Goal: Information Seeking & Learning: Learn about a topic

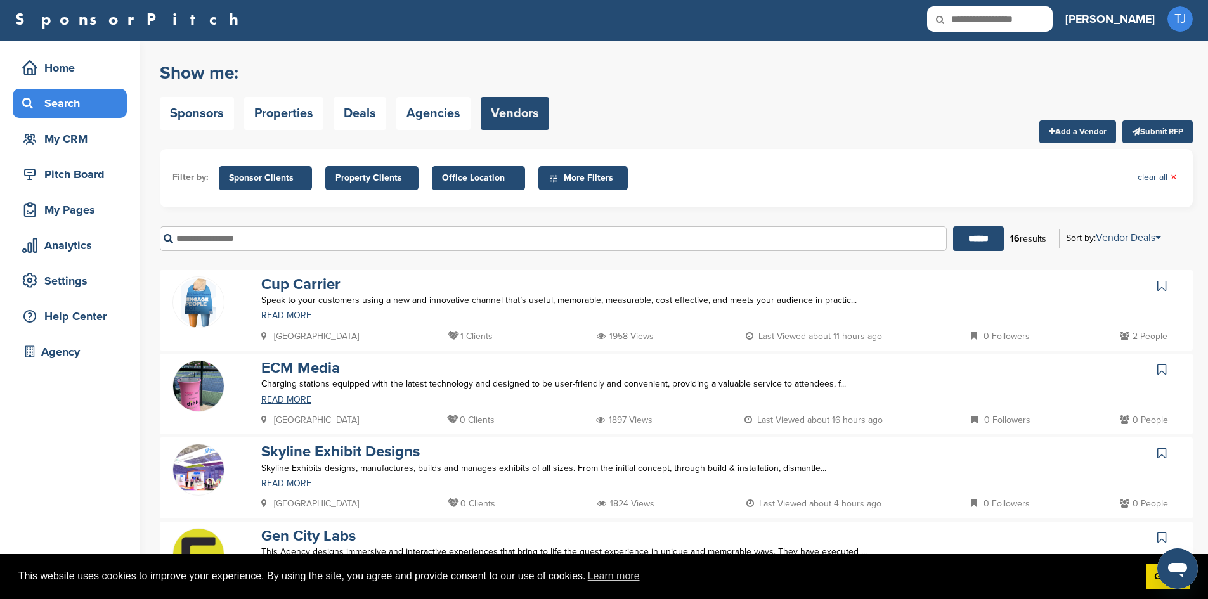
scroll to position [2, 0]
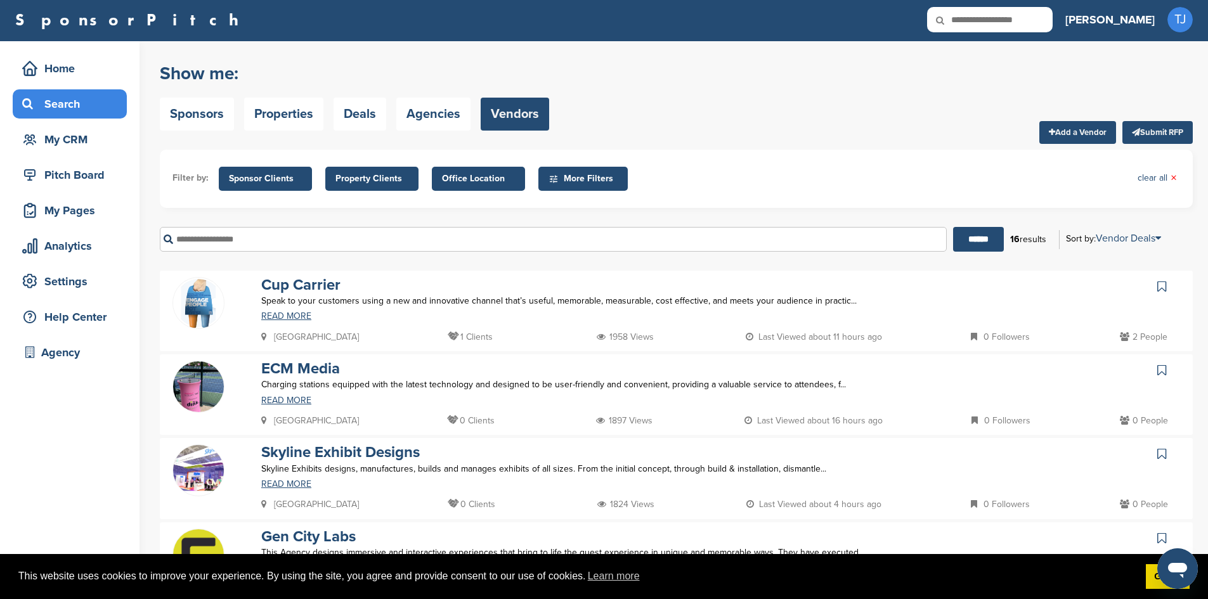
click at [70, 108] on div "Search" at bounding box center [73, 104] width 108 height 23
click at [192, 115] on link "Sponsors" at bounding box center [197, 114] width 74 height 33
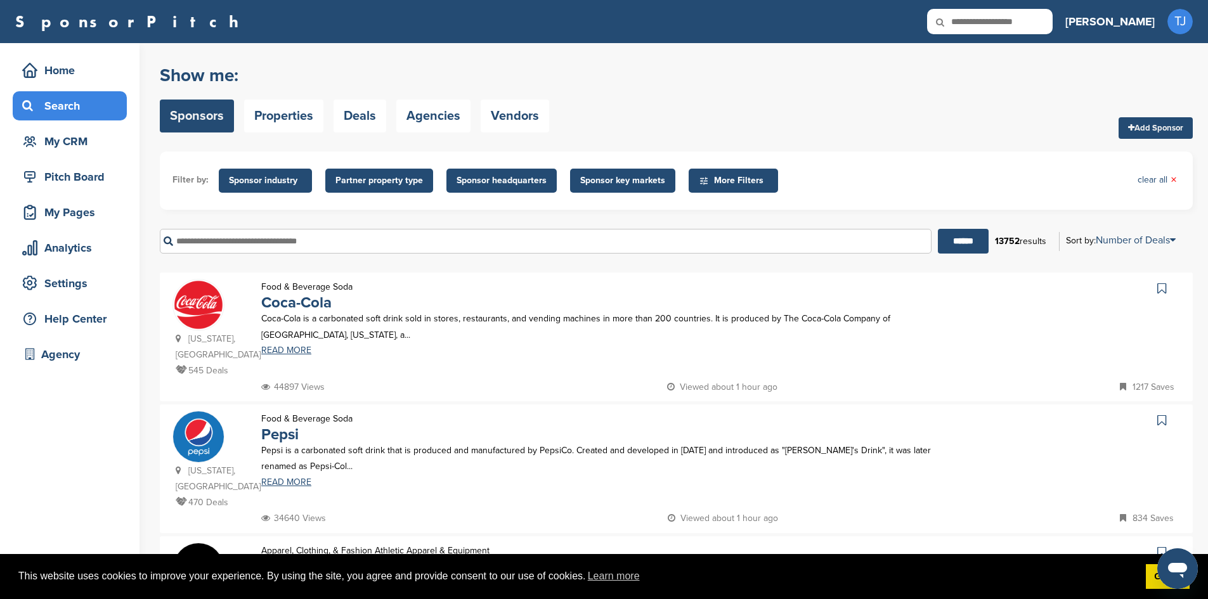
click at [250, 184] on span "Sponsor industry" at bounding box center [265, 181] width 73 height 14
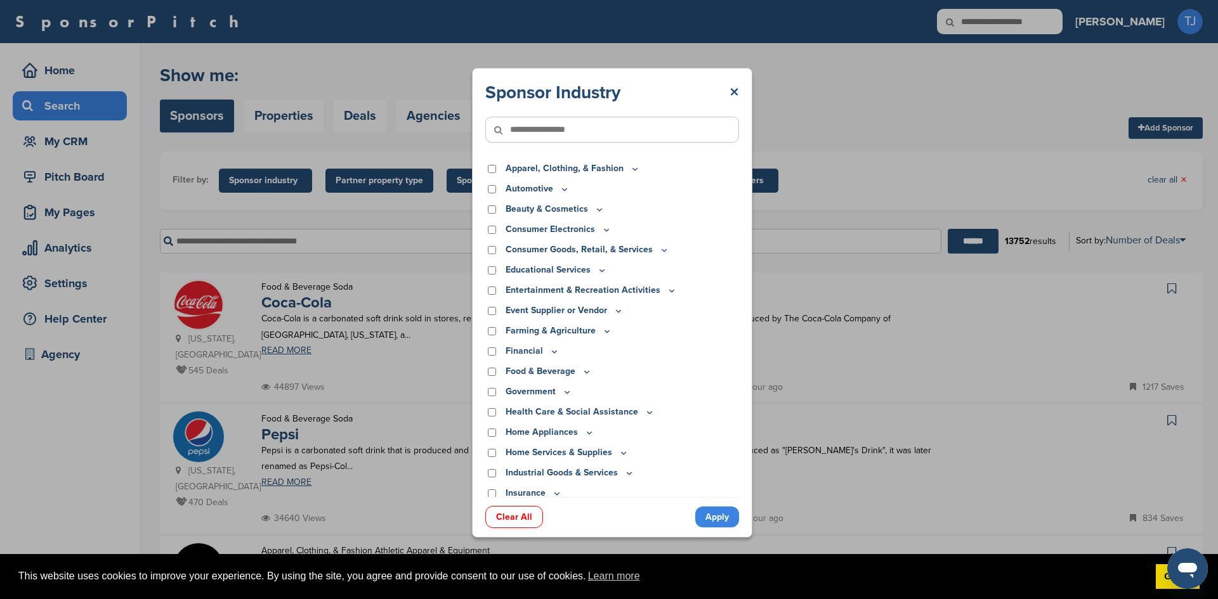
click at [581, 166] on p "Apparel, Clothing, & Fashion" at bounding box center [572, 169] width 134 height 14
click at [630, 166] on icon at bounding box center [635, 169] width 10 height 11
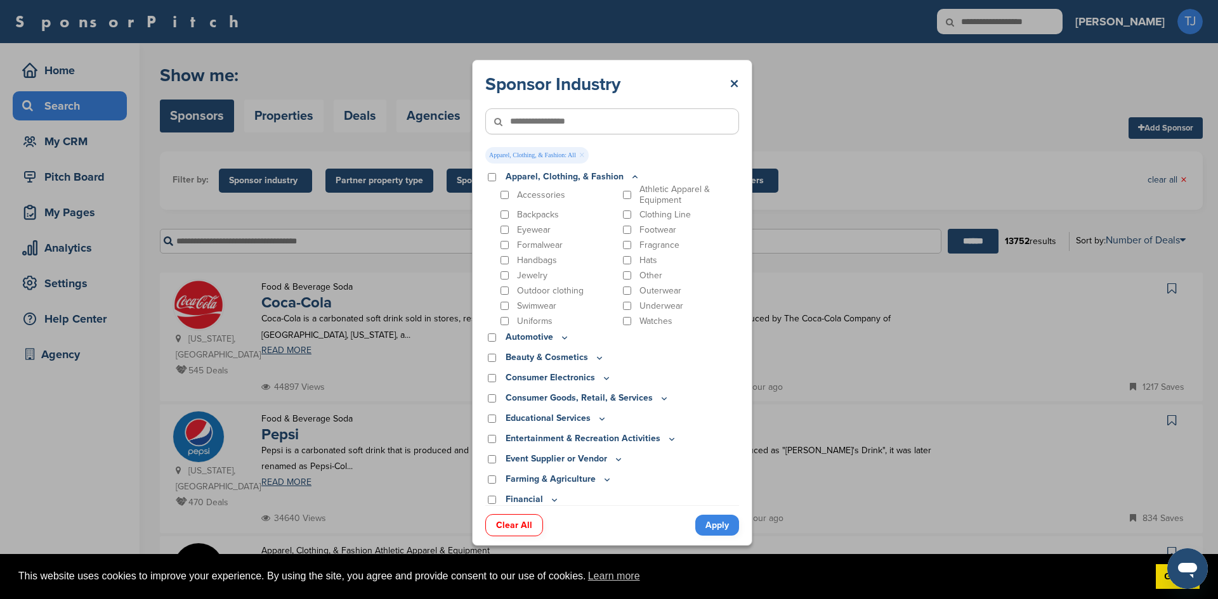
click at [519, 354] on p "Beauty & Cosmetics" at bounding box center [554, 358] width 99 height 14
click at [597, 356] on icon at bounding box center [599, 358] width 10 height 11
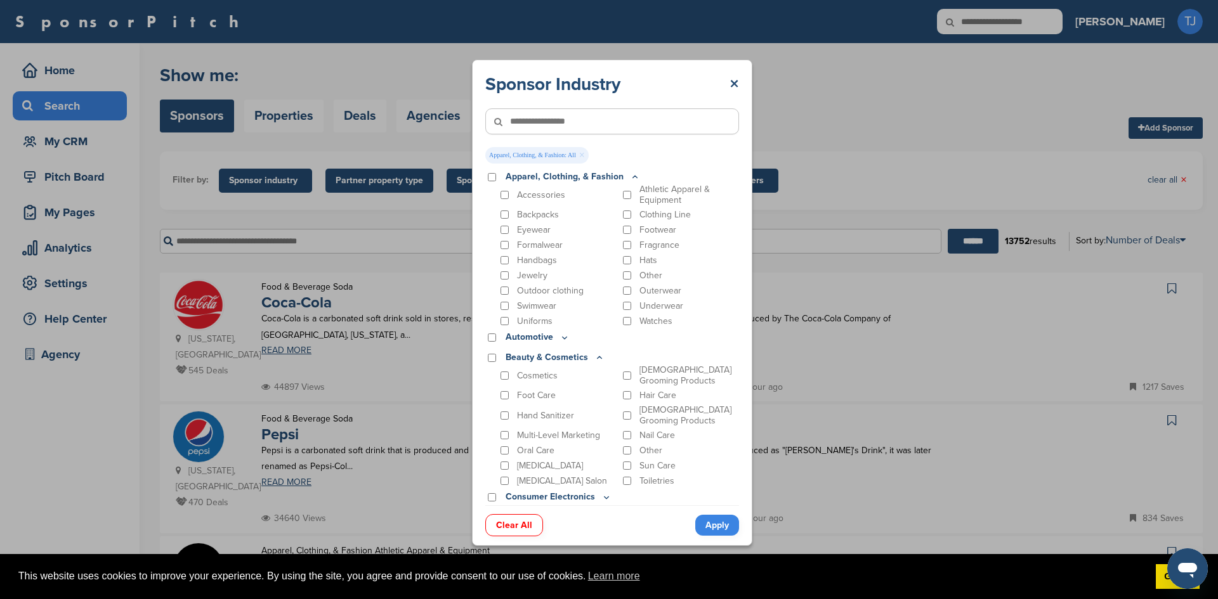
click at [597, 356] on icon at bounding box center [599, 358] width 10 height 11
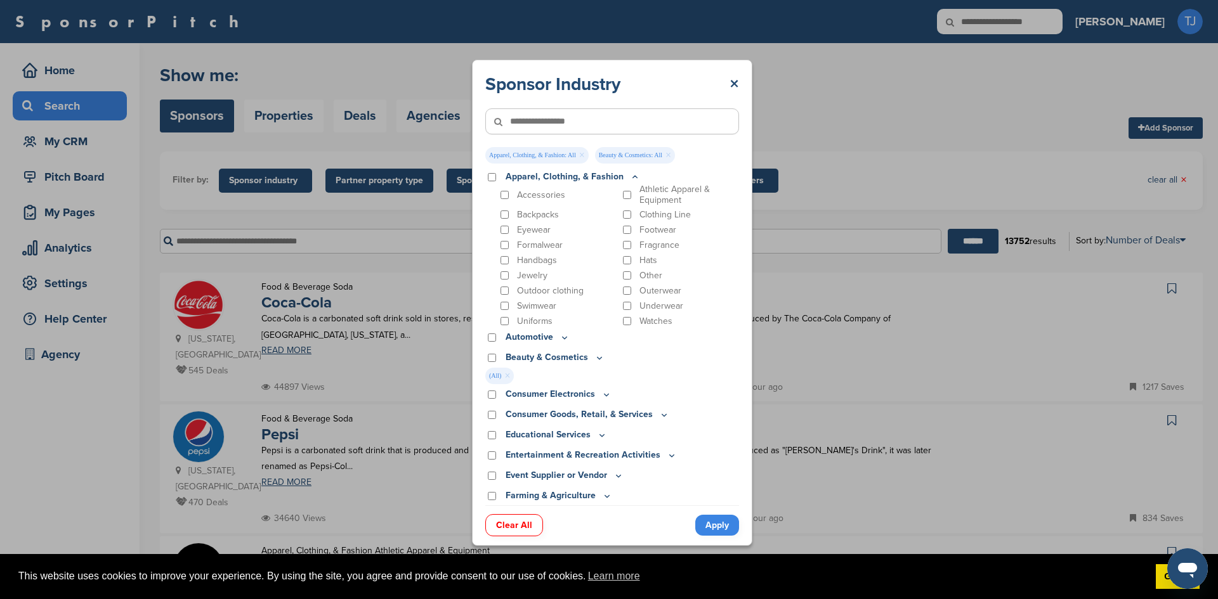
click at [523, 393] on p "Consumer Electronics" at bounding box center [558, 394] width 106 height 14
click at [602, 392] on icon at bounding box center [606, 394] width 10 height 11
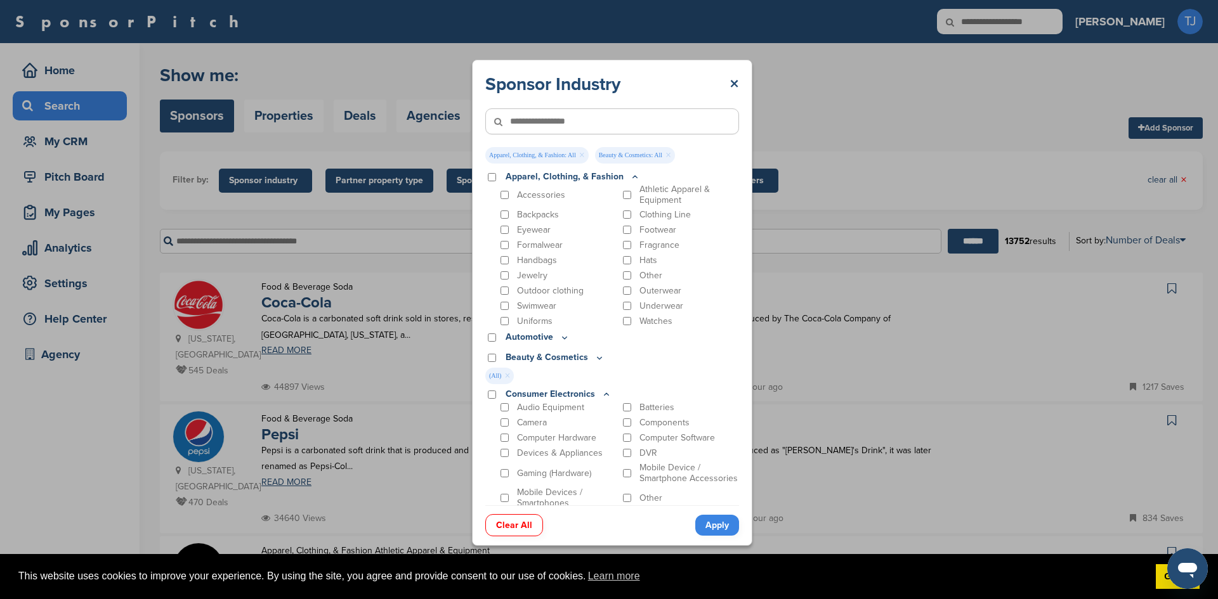
click at [602, 392] on icon at bounding box center [606, 394] width 10 height 11
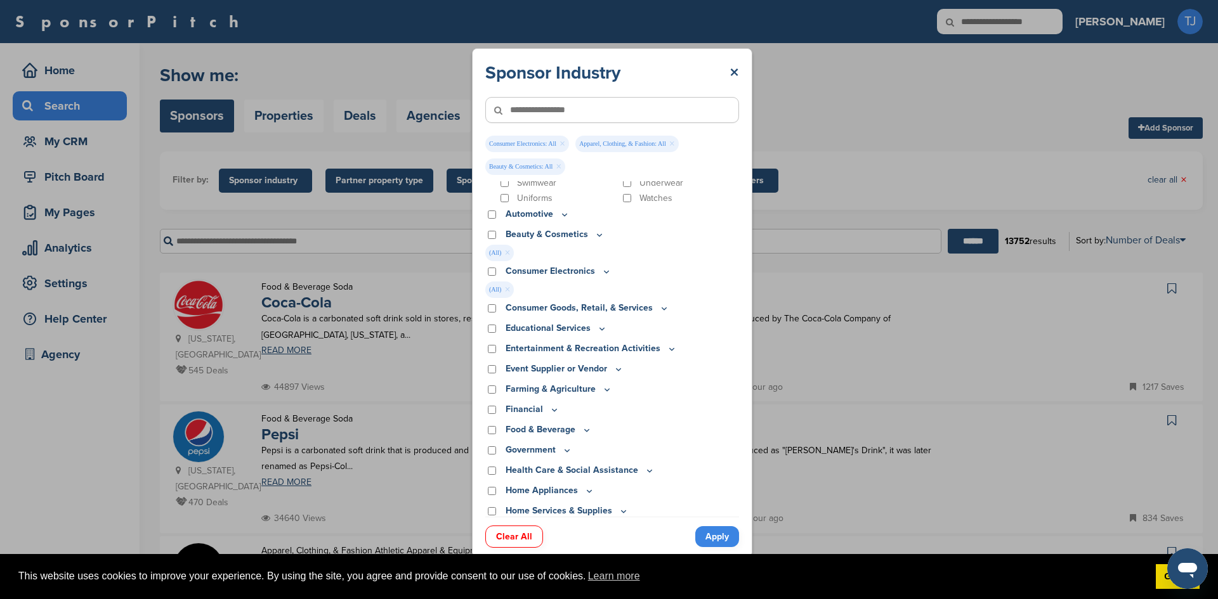
scroll to position [161, 0]
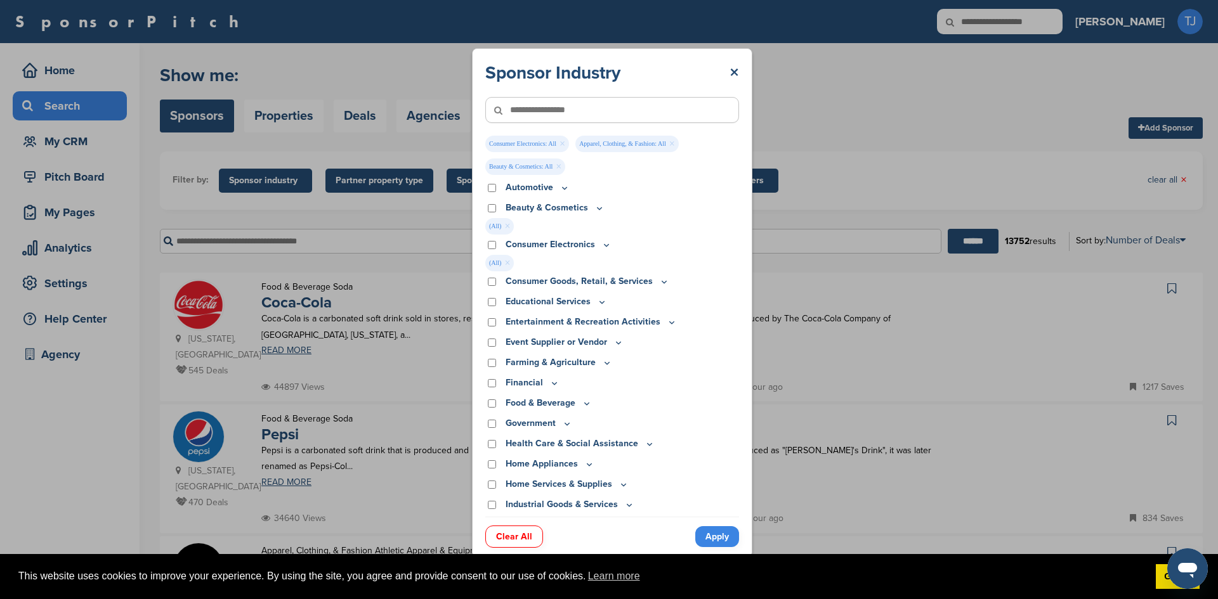
click at [552, 280] on p "Consumer Goods, Retail, & Services" at bounding box center [587, 282] width 164 height 14
click at [661, 280] on icon at bounding box center [664, 281] width 10 height 11
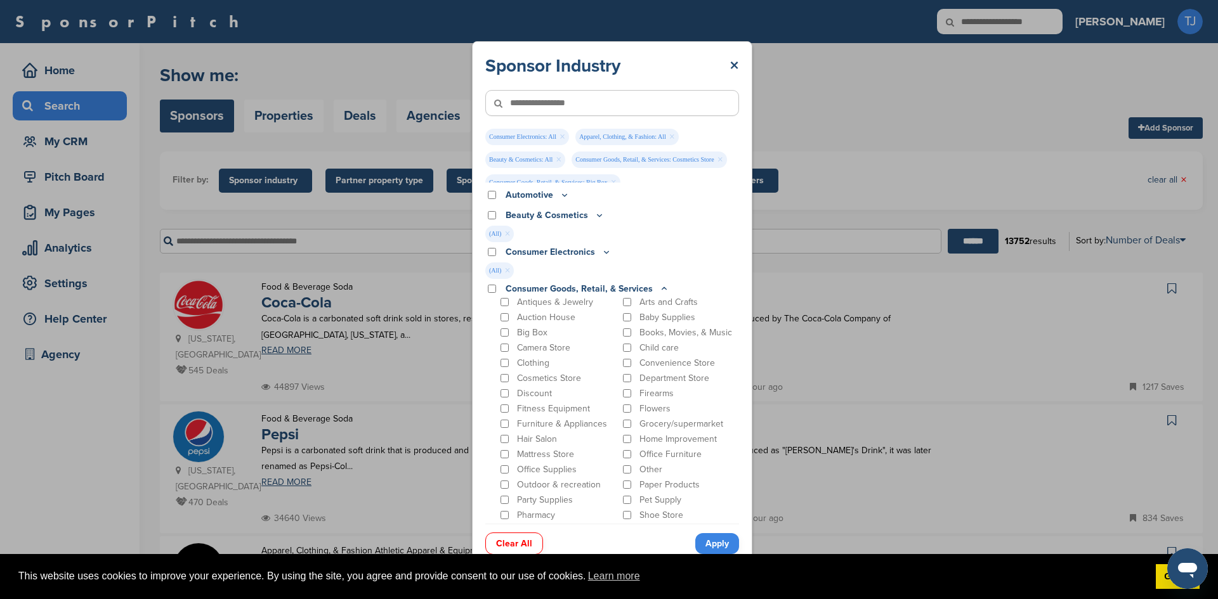
click at [504, 448] on div "Mattress Store" at bounding box center [557, 454] width 119 height 12
click at [623, 374] on div "Department Store" at bounding box center [679, 378] width 119 height 12
click at [621, 401] on div "Antiques & Jewelry Arts and Crafts Auction House Baby Supplies Big Box Books, M…" at bounding box center [618, 431] width 241 height 271
click at [623, 419] on div "Grocery/supermarket" at bounding box center [679, 424] width 119 height 12
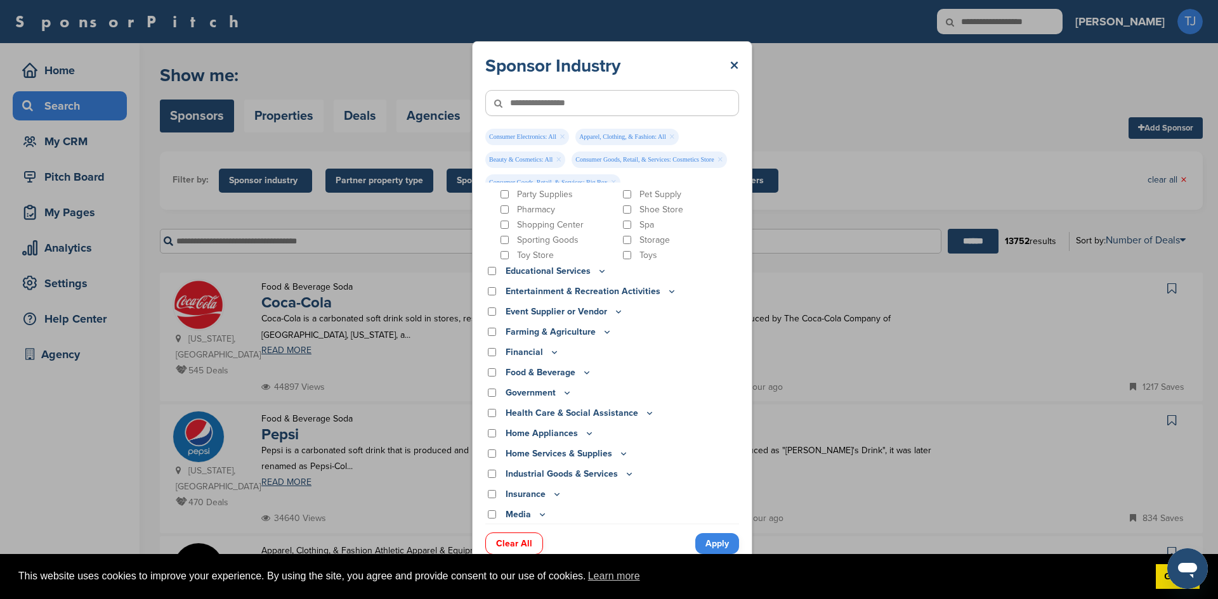
scroll to position [471, 0]
click at [598, 264] on icon at bounding box center [602, 267] width 10 height 11
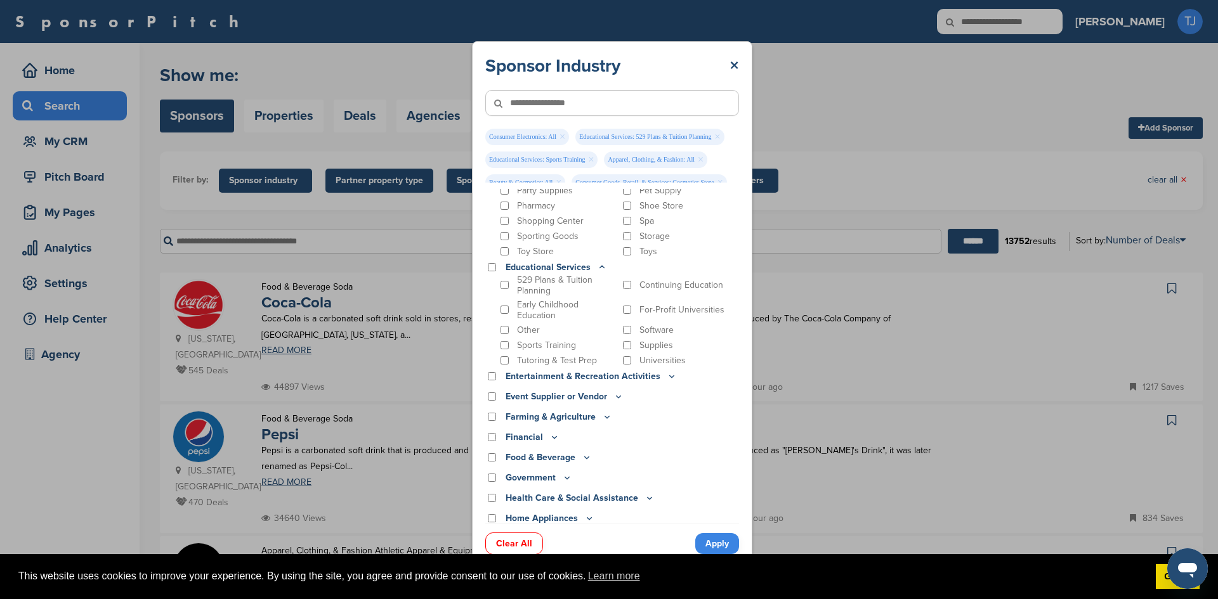
click at [620, 325] on div "Software" at bounding box center [679, 330] width 119 height 12
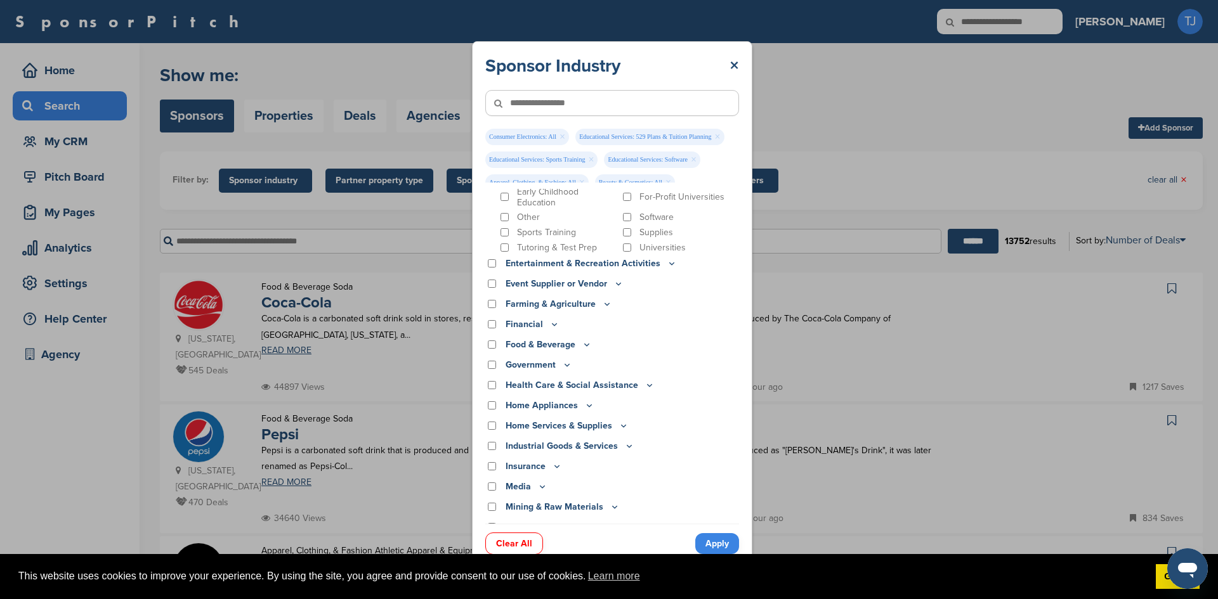
scroll to position [588, 0]
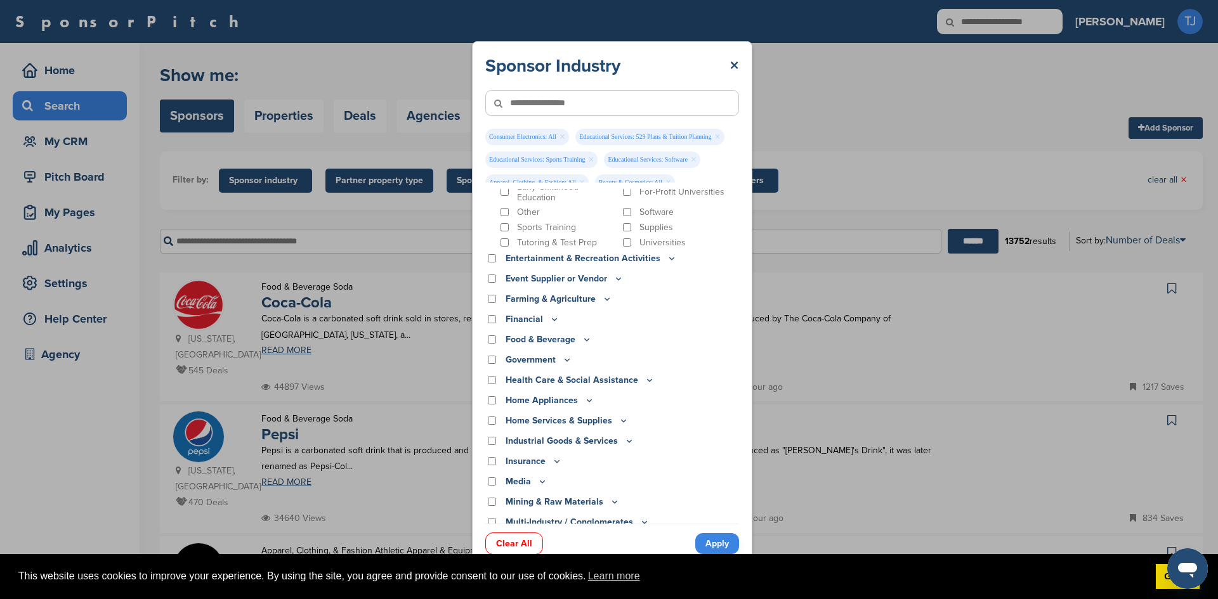
click at [666, 257] on icon at bounding box center [671, 258] width 10 height 11
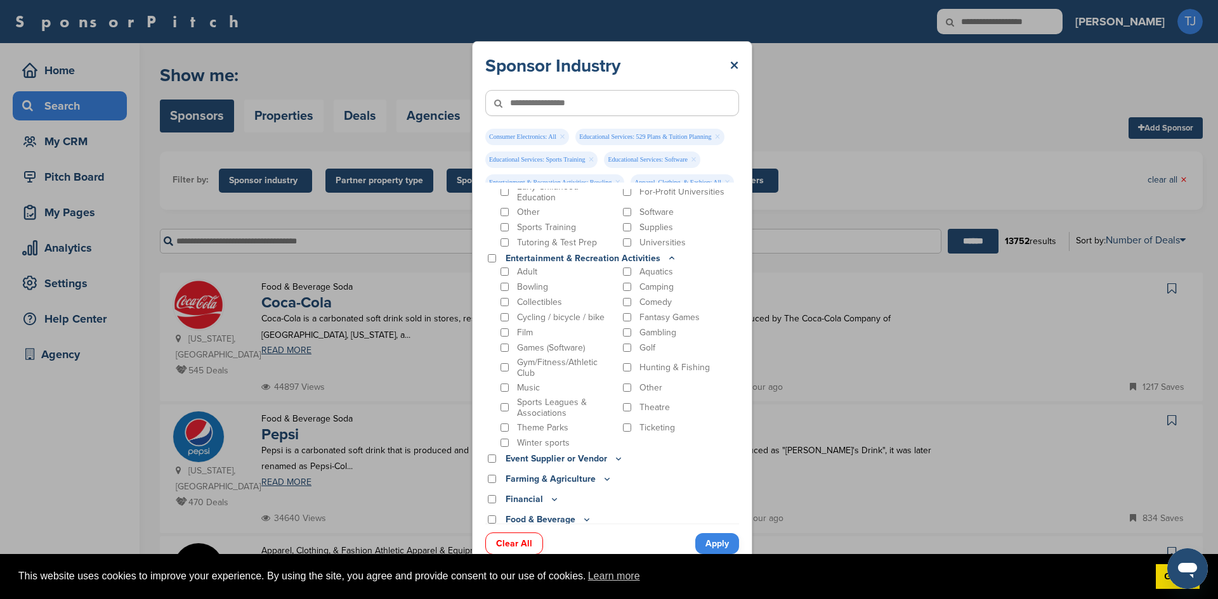
click at [508, 312] on div "Cycling / bicycle / bike" at bounding box center [557, 317] width 119 height 12
click at [505, 326] on div "Adult Aquatics Bowling Camping Collectibles Comedy Cycling / bicycle / bike Fan…" at bounding box center [618, 357] width 241 height 183
click at [505, 379] on div "Gym/Fitness/Athletic Club" at bounding box center [557, 368] width 119 height 22
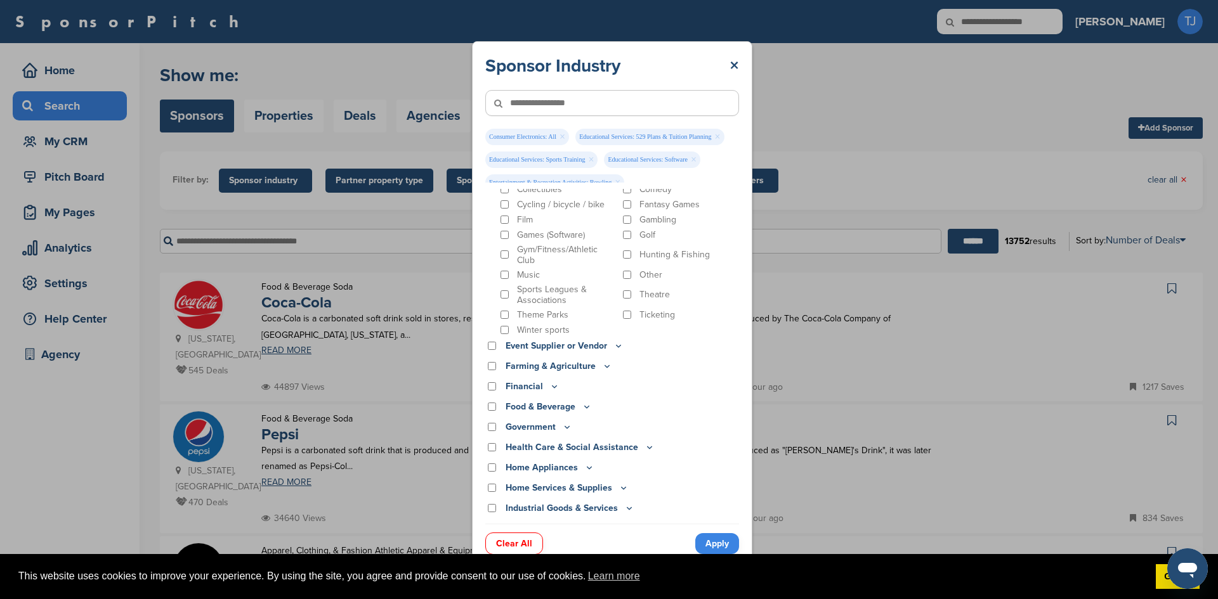
scroll to position [709, 0]
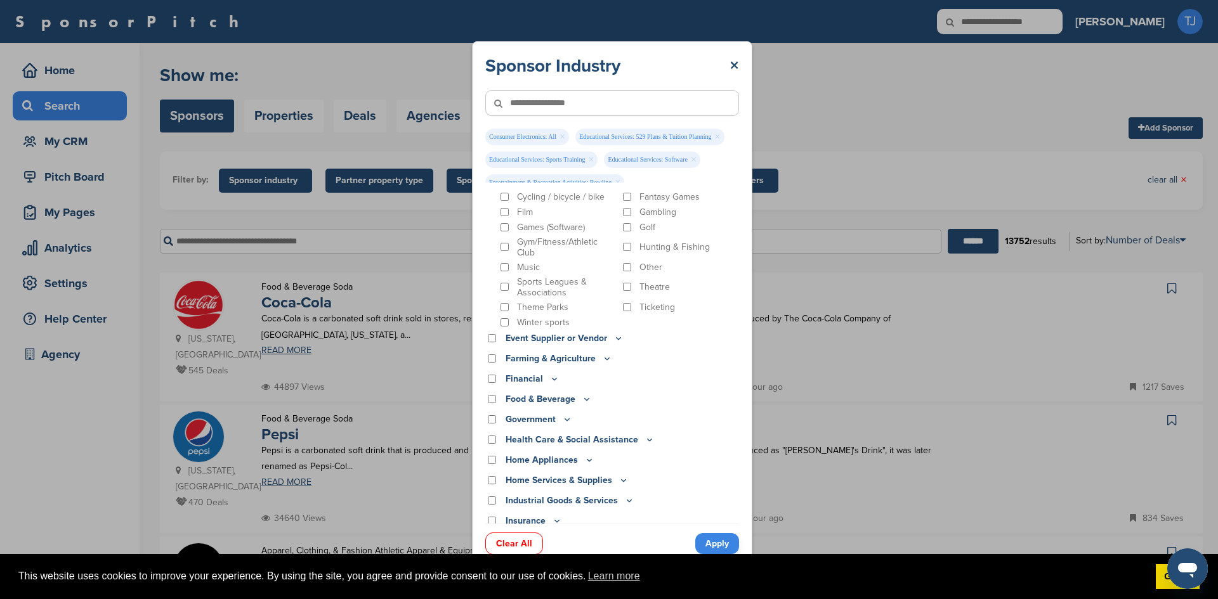
click at [614, 337] on icon at bounding box center [618, 338] width 10 height 11
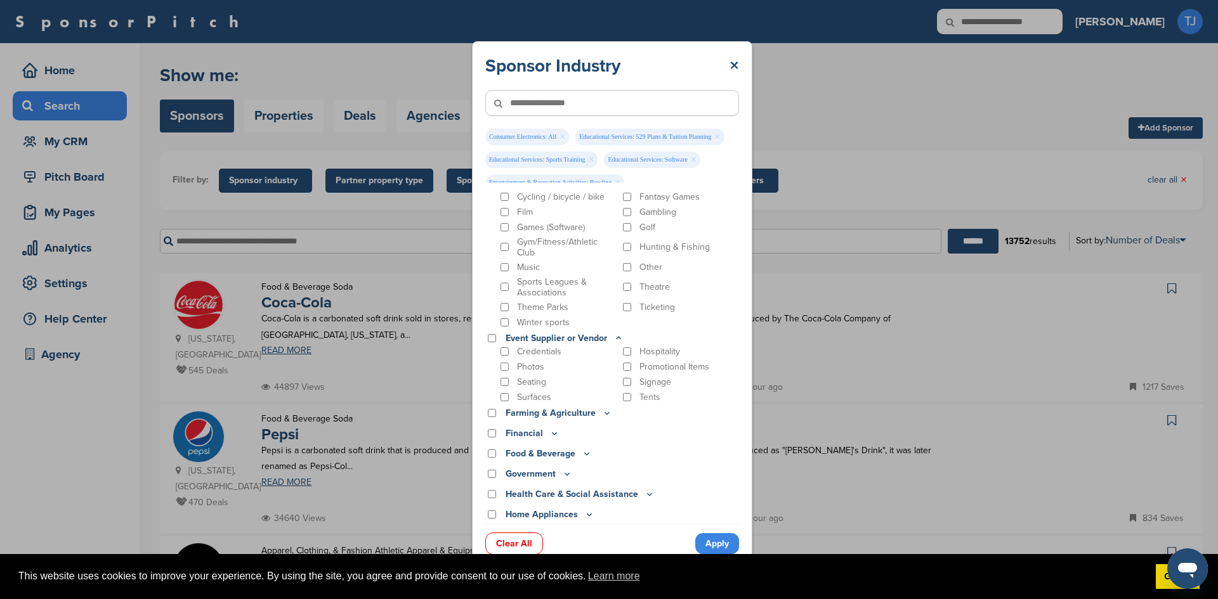
click at [614, 337] on icon at bounding box center [618, 338] width 10 height 11
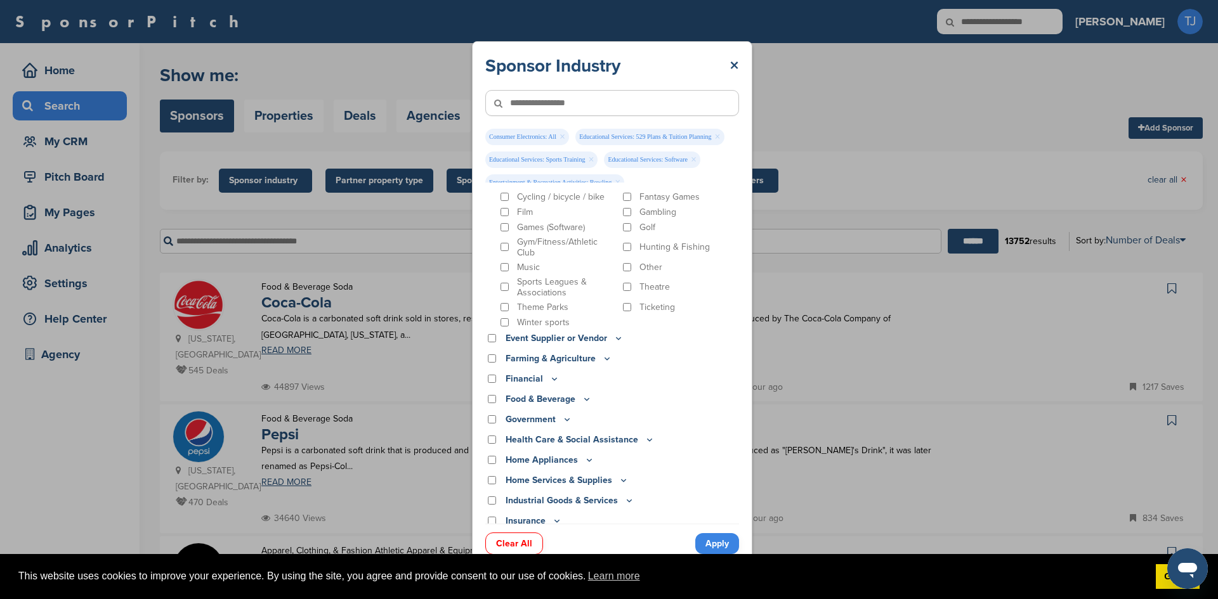
click at [614, 337] on icon at bounding box center [618, 338] width 10 height 11
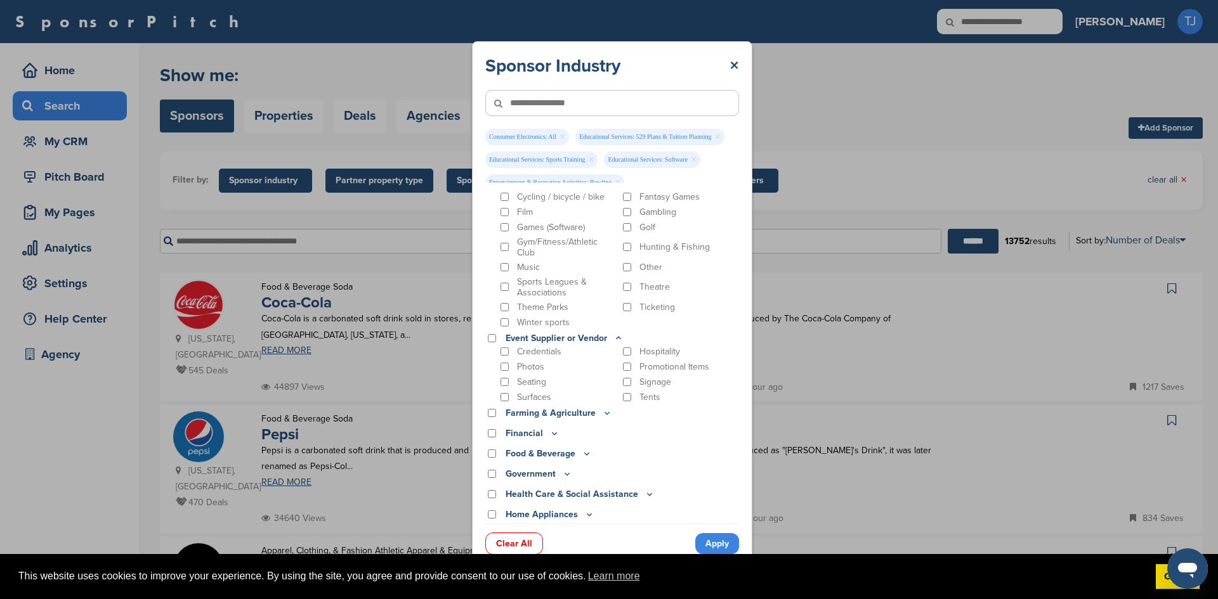
click at [614, 337] on icon at bounding box center [618, 338] width 10 height 11
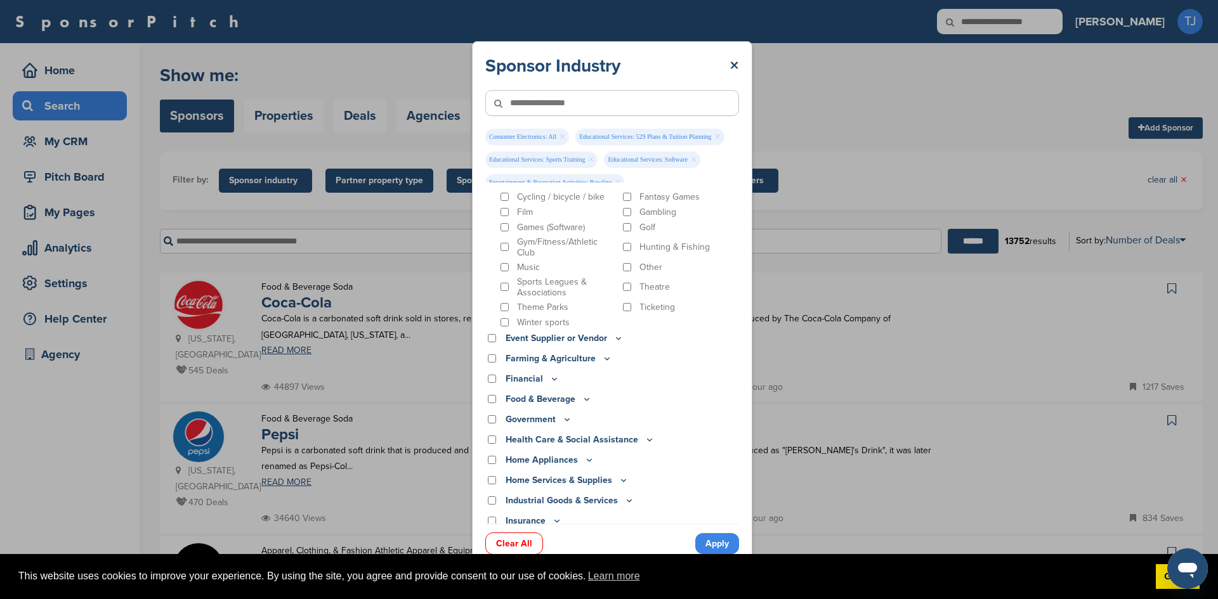
click at [602, 355] on icon at bounding box center [607, 358] width 10 height 11
click at [554, 392] on icon at bounding box center [554, 395] width 10 height 11
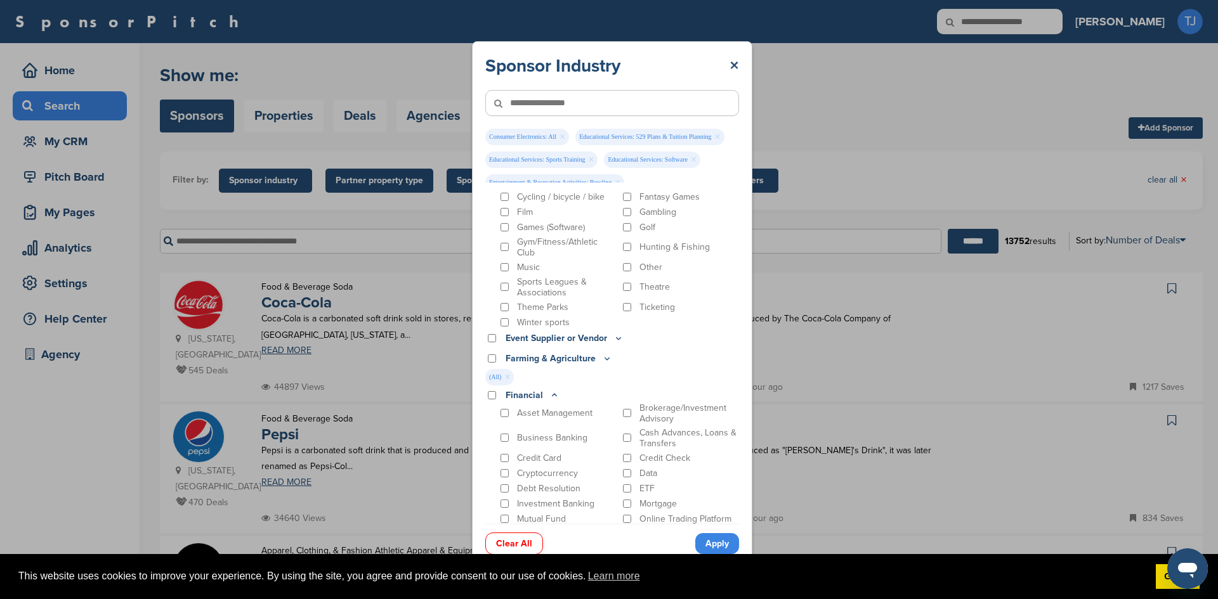
click at [554, 392] on icon at bounding box center [554, 395] width 10 height 11
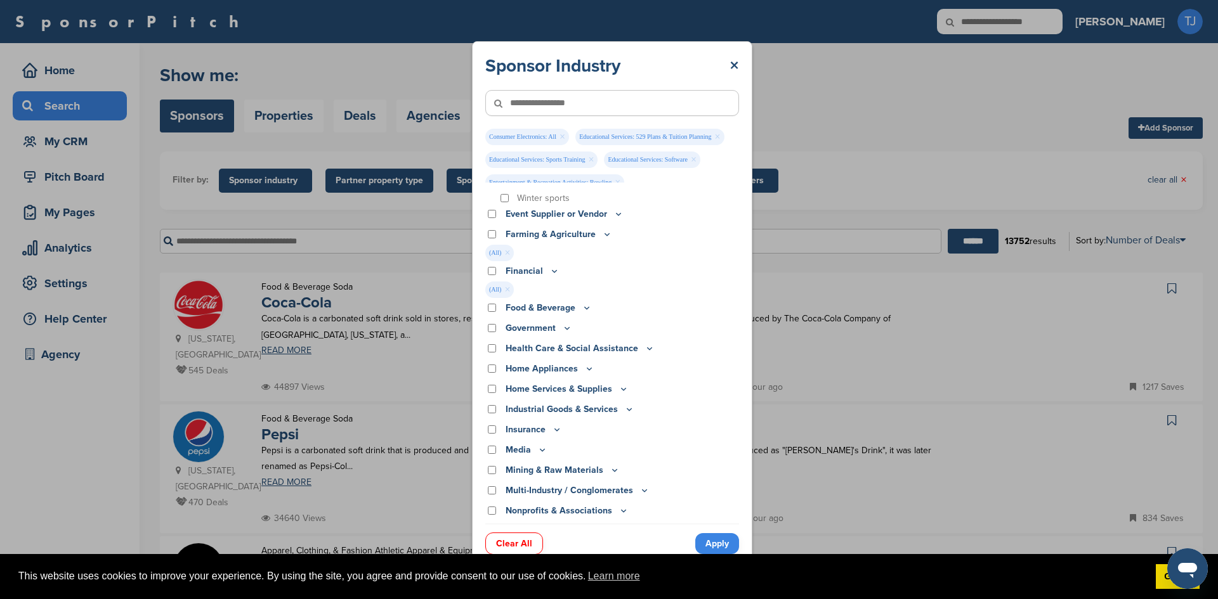
scroll to position [836, 0]
click at [585, 303] on icon at bounding box center [587, 305] width 10 height 11
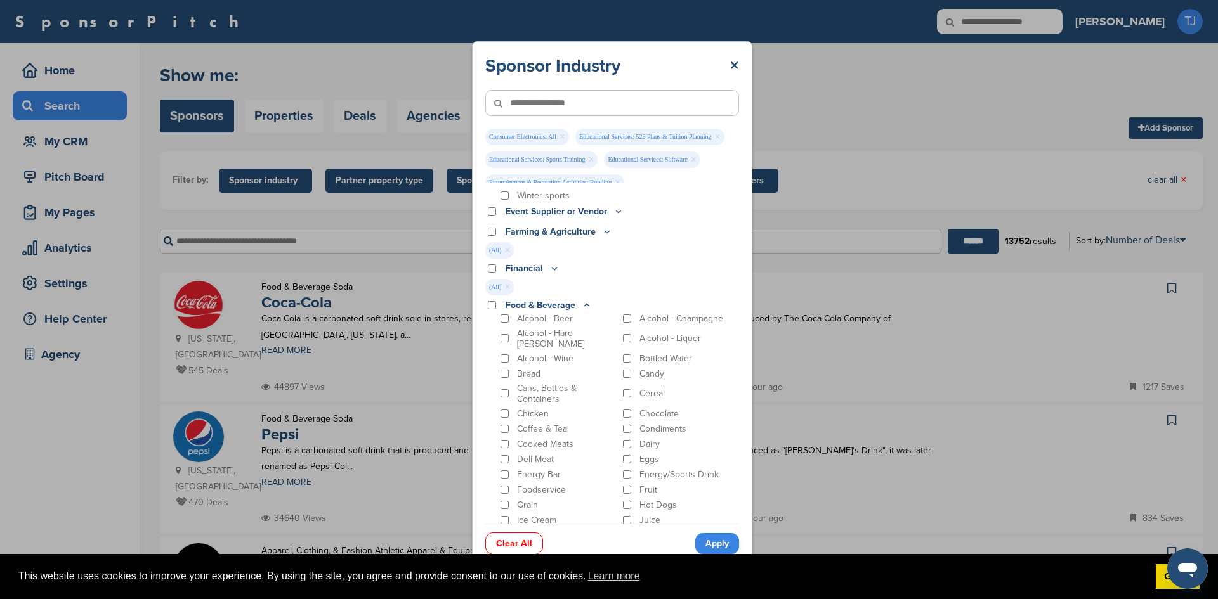
click at [505, 329] on div "Alcohol - Hard [PERSON_NAME]" at bounding box center [557, 339] width 119 height 22
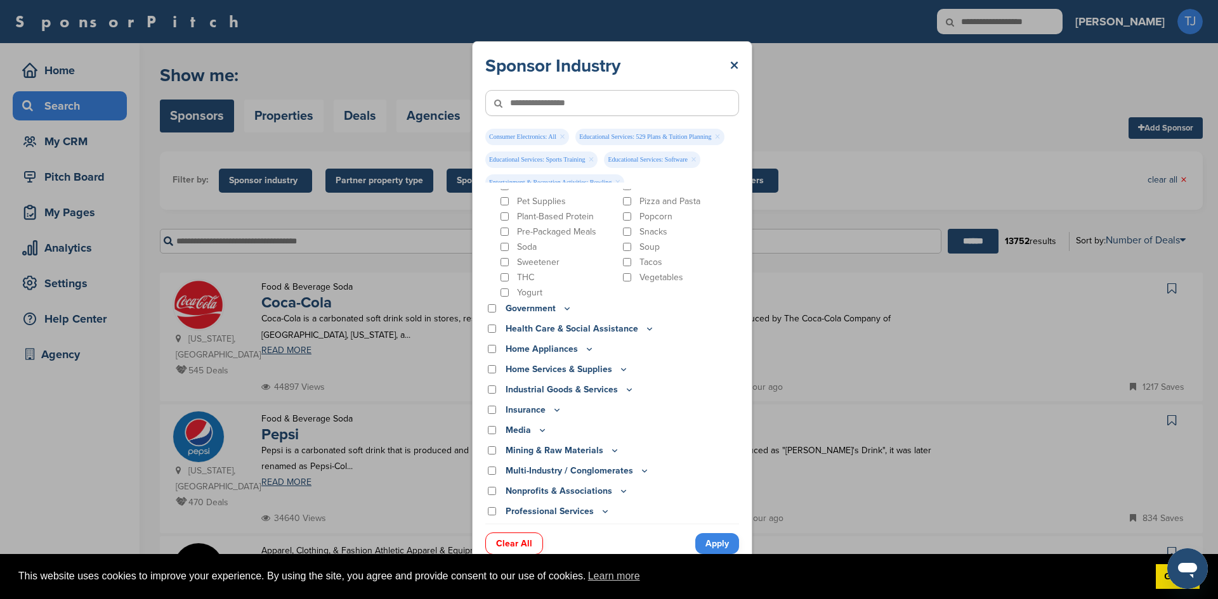
scroll to position [1211, 0]
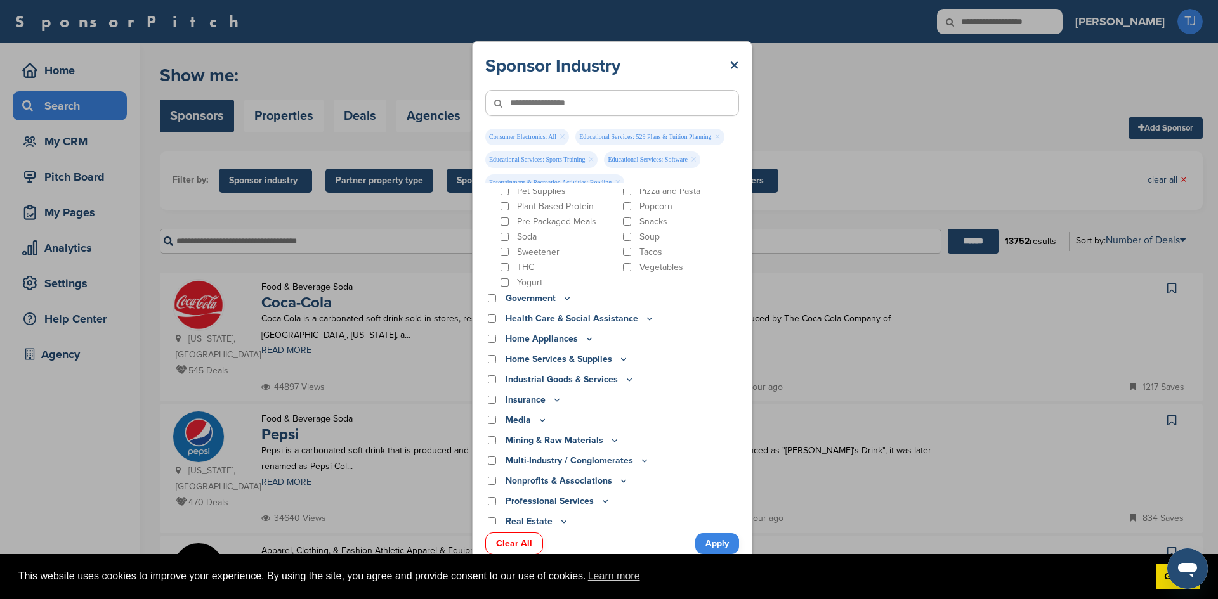
click at [588, 334] on icon at bounding box center [589, 339] width 10 height 11
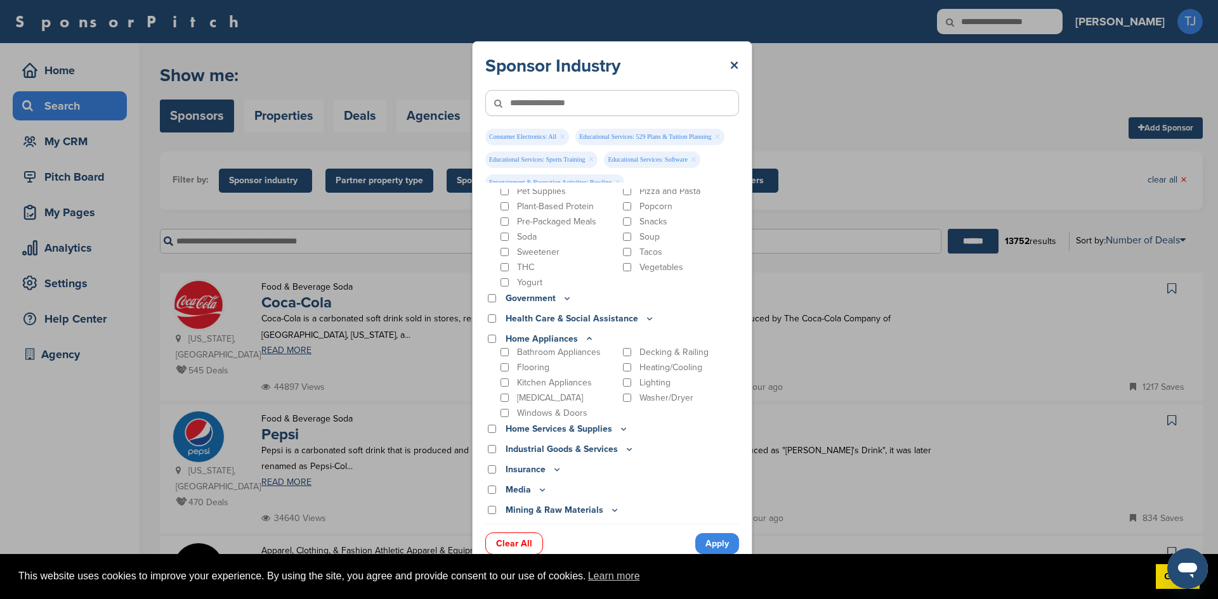
click at [588, 337] on icon at bounding box center [589, 338] width 4 height 2
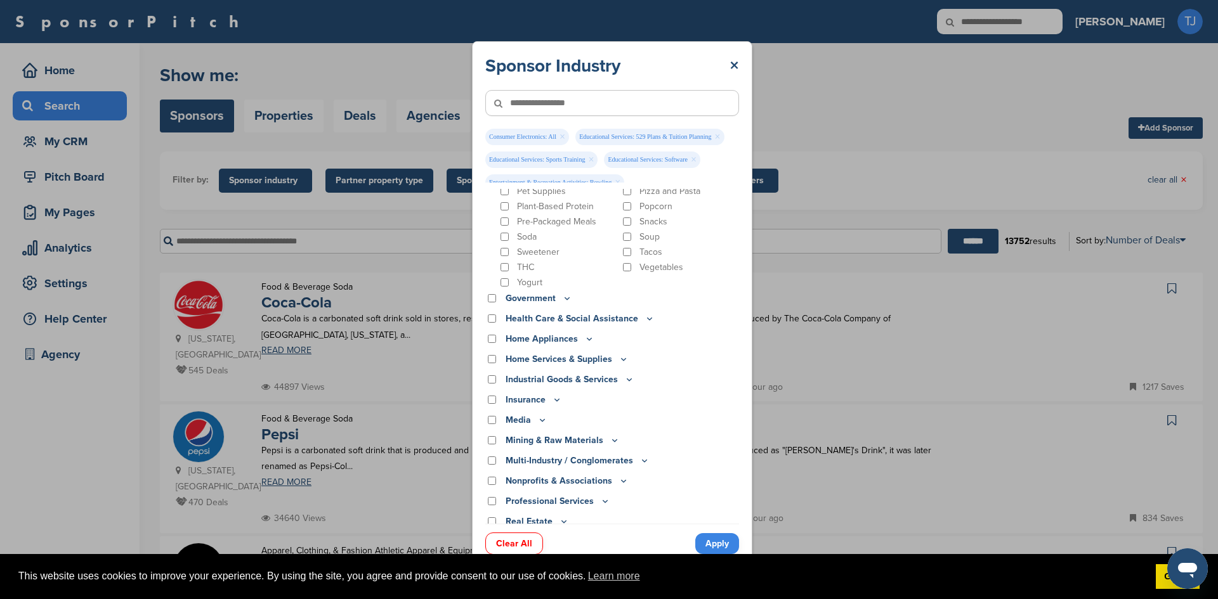
click at [619, 354] on icon at bounding box center [623, 359] width 10 height 11
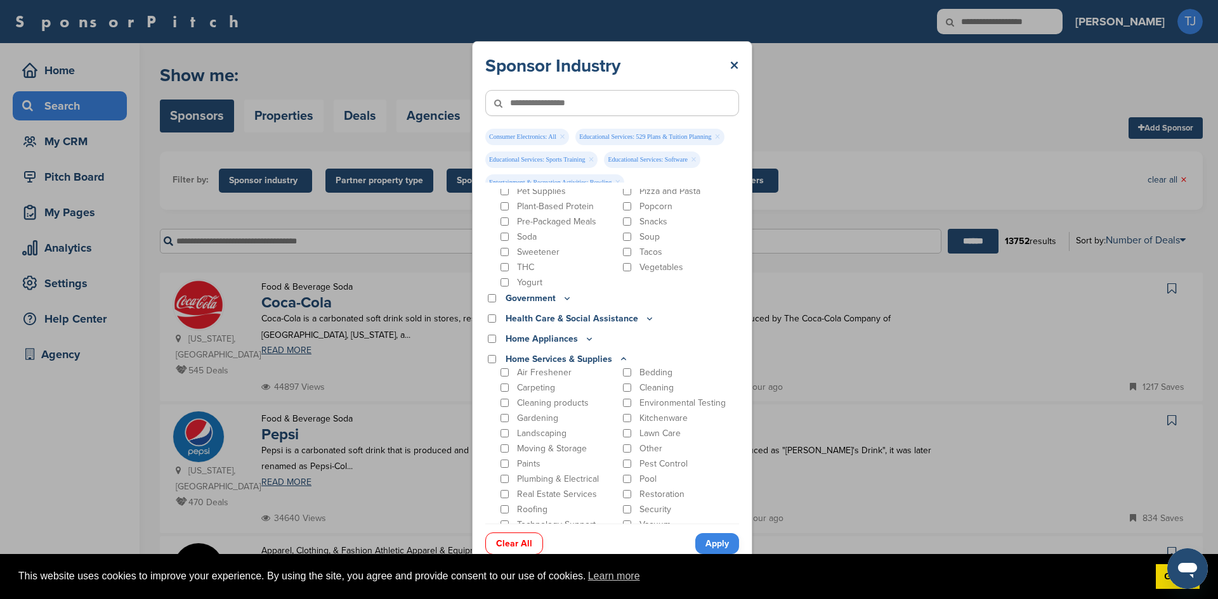
click at [619, 354] on icon at bounding box center [623, 359] width 10 height 11
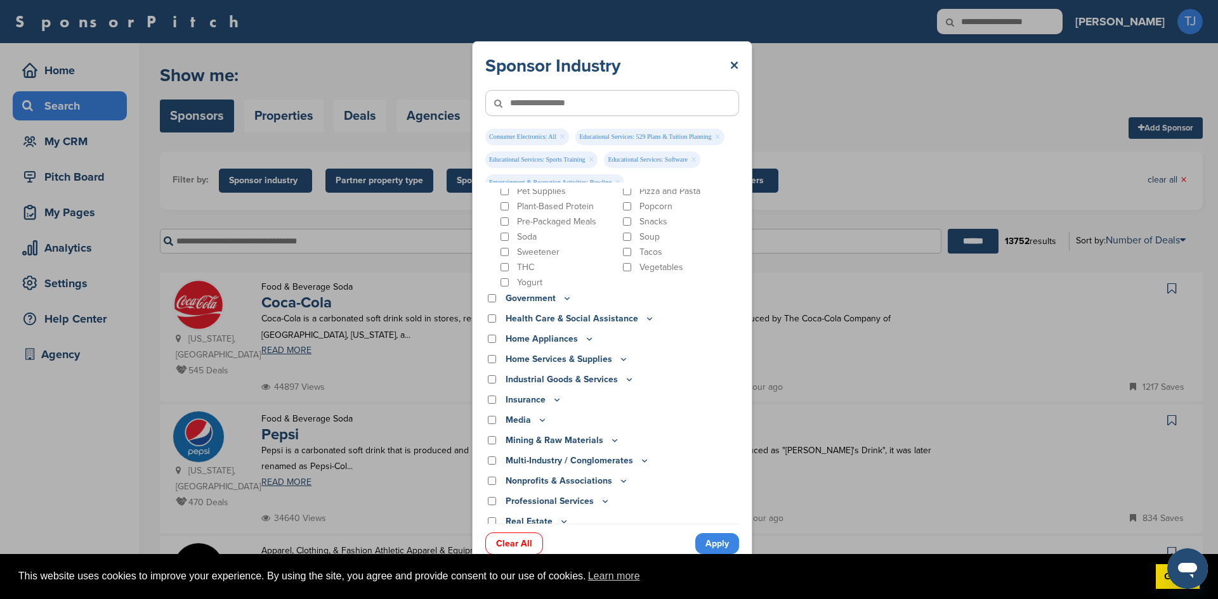
click at [552, 394] on icon at bounding box center [557, 399] width 10 height 11
click at [540, 436] on icon at bounding box center [542, 437] width 4 height 2
click at [540, 435] on icon at bounding box center [542, 436] width 4 height 2
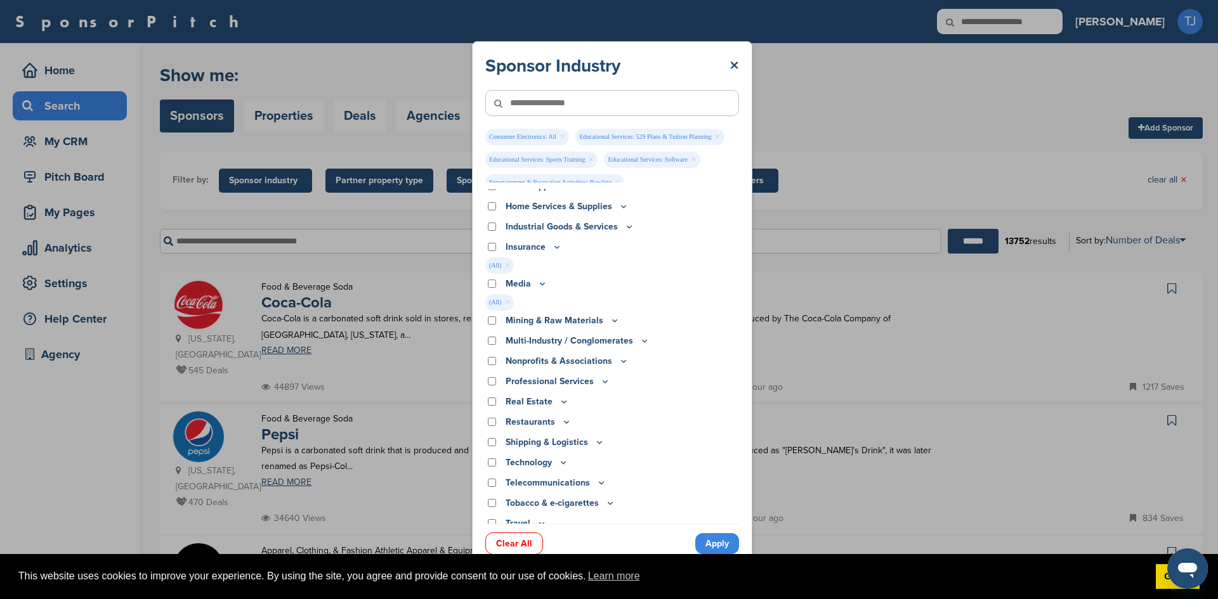
click at [610, 315] on icon at bounding box center [614, 320] width 10 height 11
click at [610, 318] on icon at bounding box center [614, 323] width 10 height 11
click at [602, 393] on icon at bounding box center [605, 398] width 10 height 11
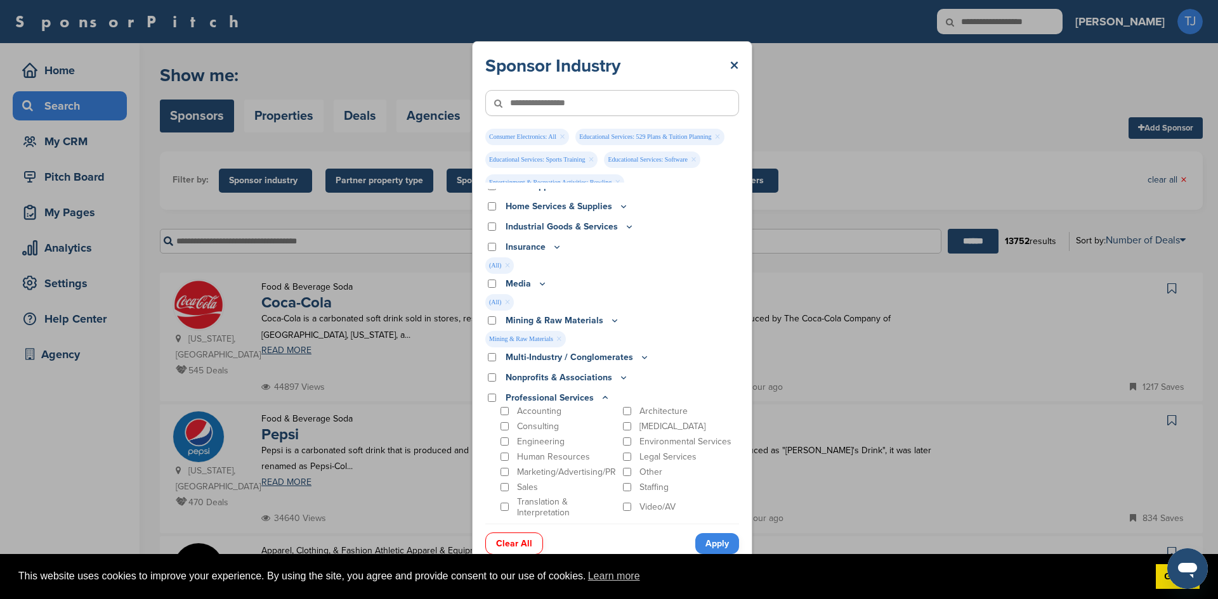
click at [603, 396] on icon at bounding box center [605, 397] width 4 height 2
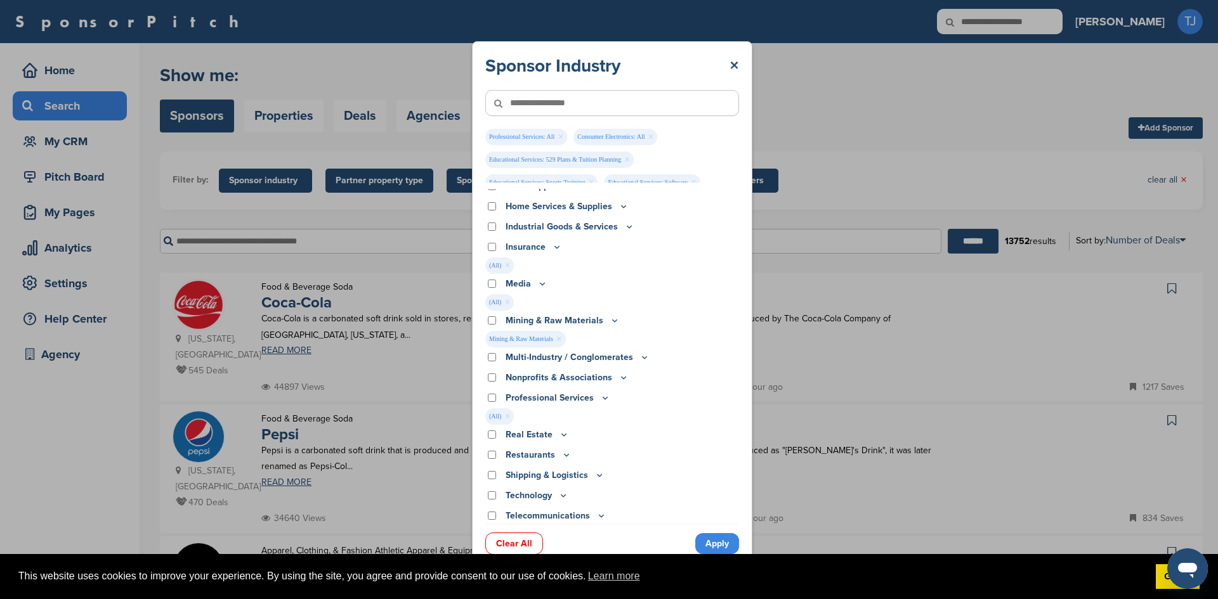
click at [490, 448] on div "Restaurants" at bounding box center [612, 455] width 254 height 14
click at [492, 391] on div "Professional Services" at bounding box center [612, 398] width 254 height 14
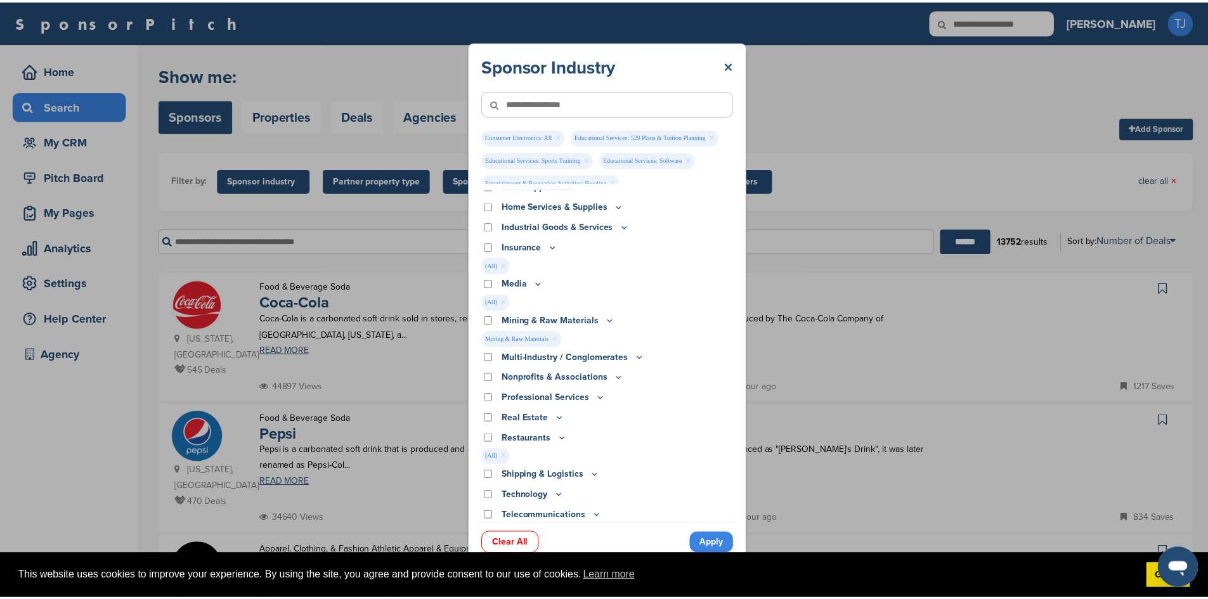
scroll to position [1396, 0]
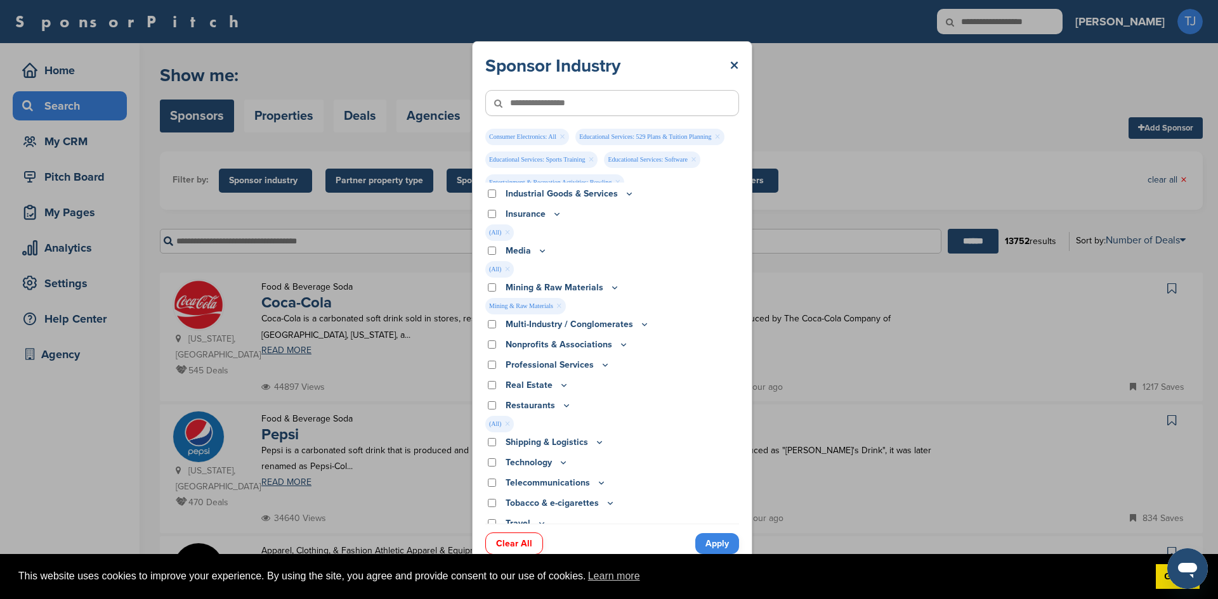
click at [716, 535] on link "Apply" at bounding box center [717, 543] width 44 height 21
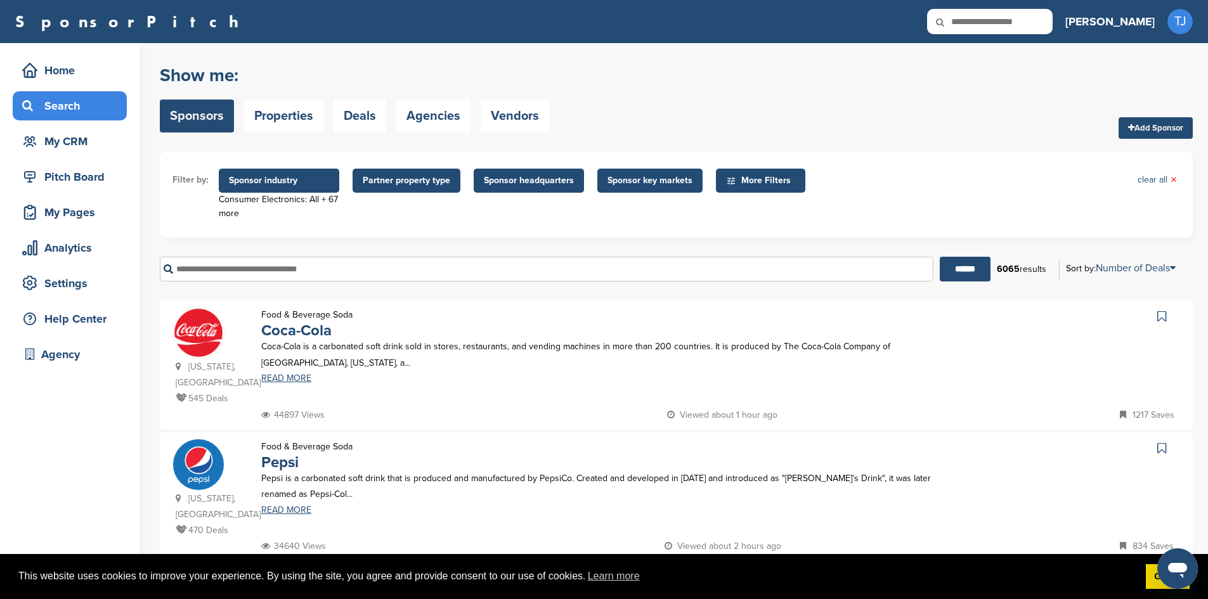
click at [657, 181] on span "Sponsor key markets" at bounding box center [650, 181] width 85 height 14
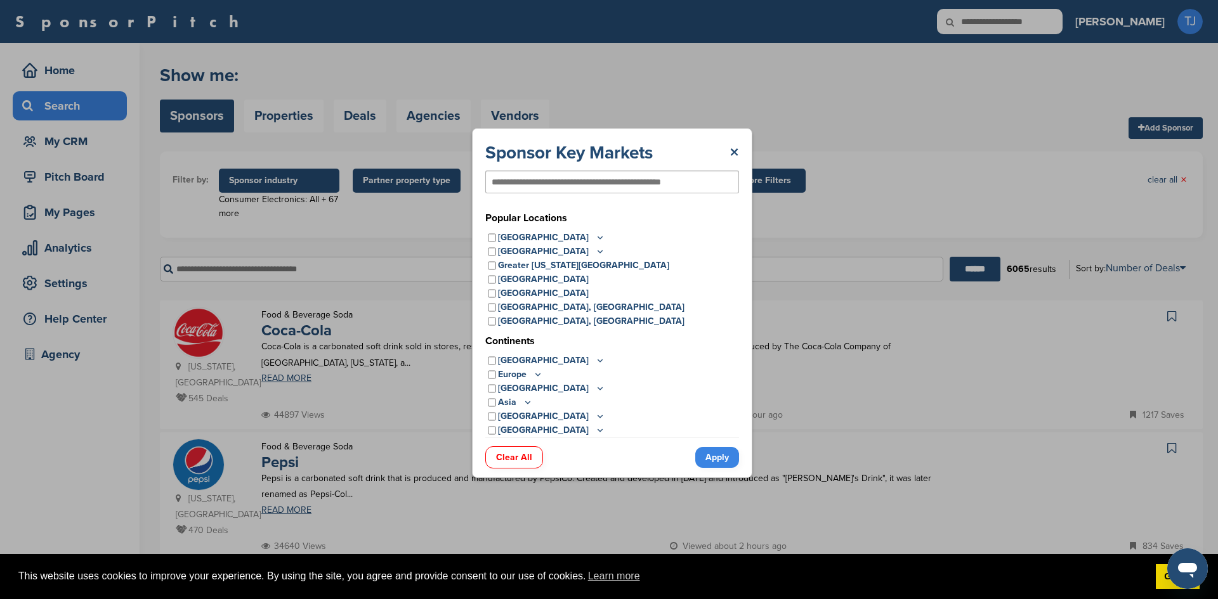
click at [595, 233] on icon at bounding box center [600, 237] width 10 height 11
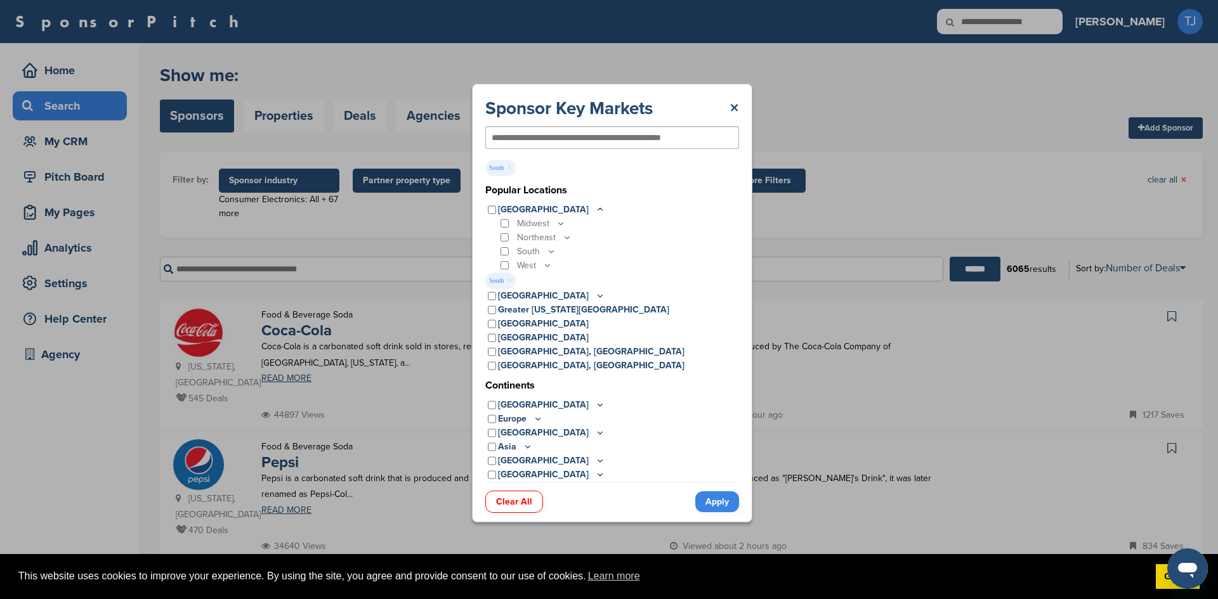
click at [715, 500] on link "Apply" at bounding box center [717, 501] width 44 height 21
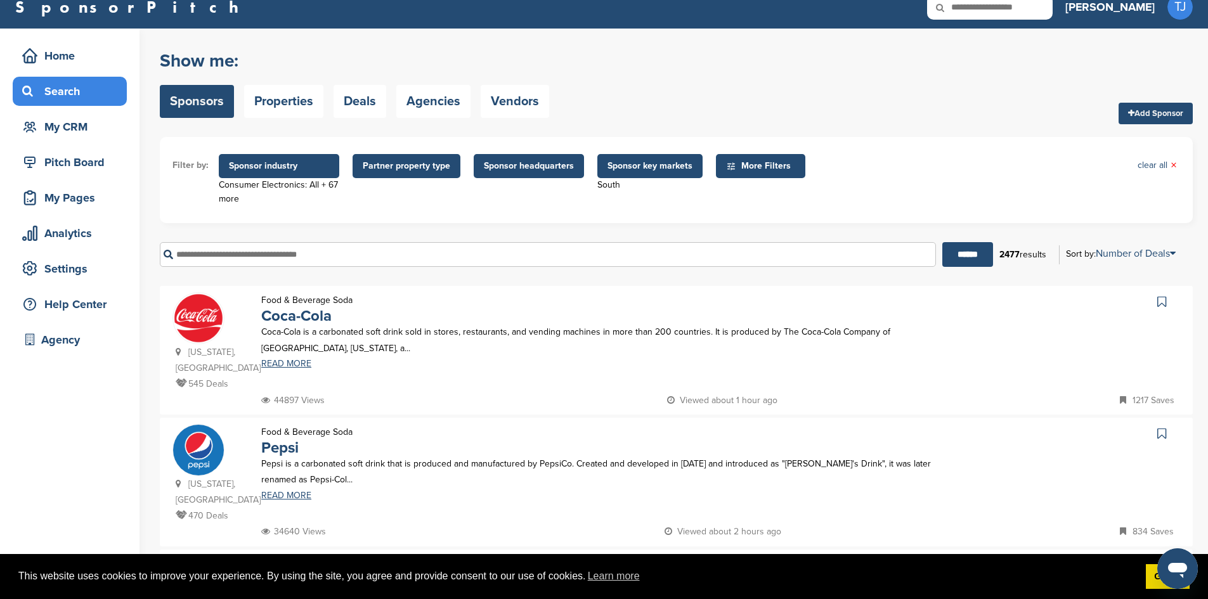
scroll to position [0, 0]
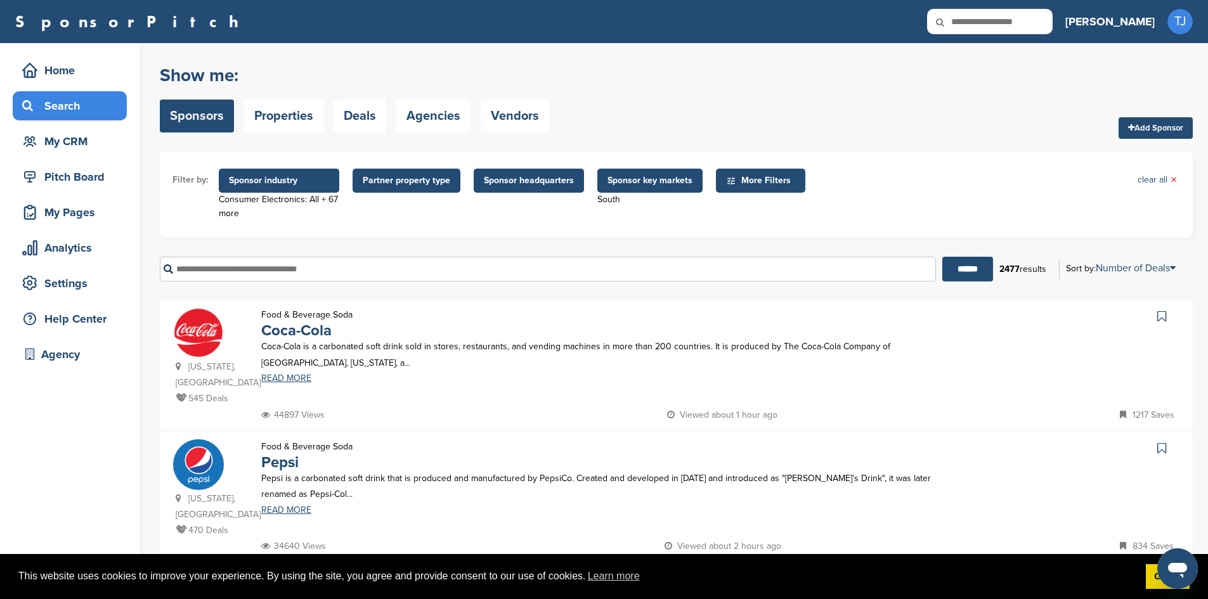
click at [773, 181] on span "More Filters" at bounding box center [762, 181] width 73 height 14
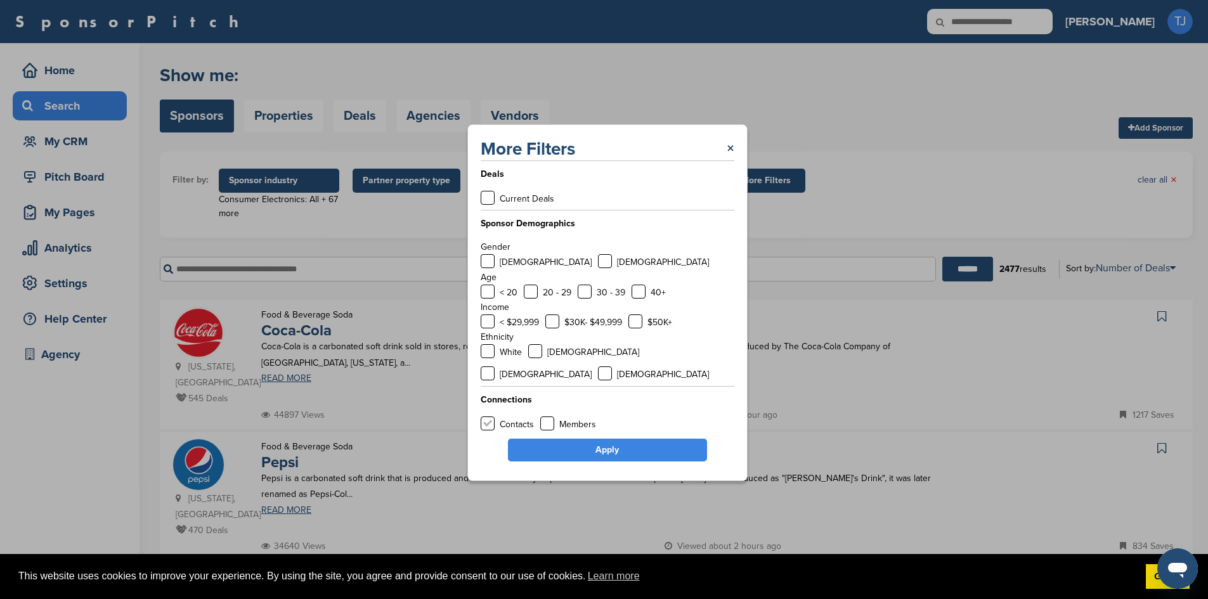
click at [485, 417] on label at bounding box center [488, 424] width 14 height 14
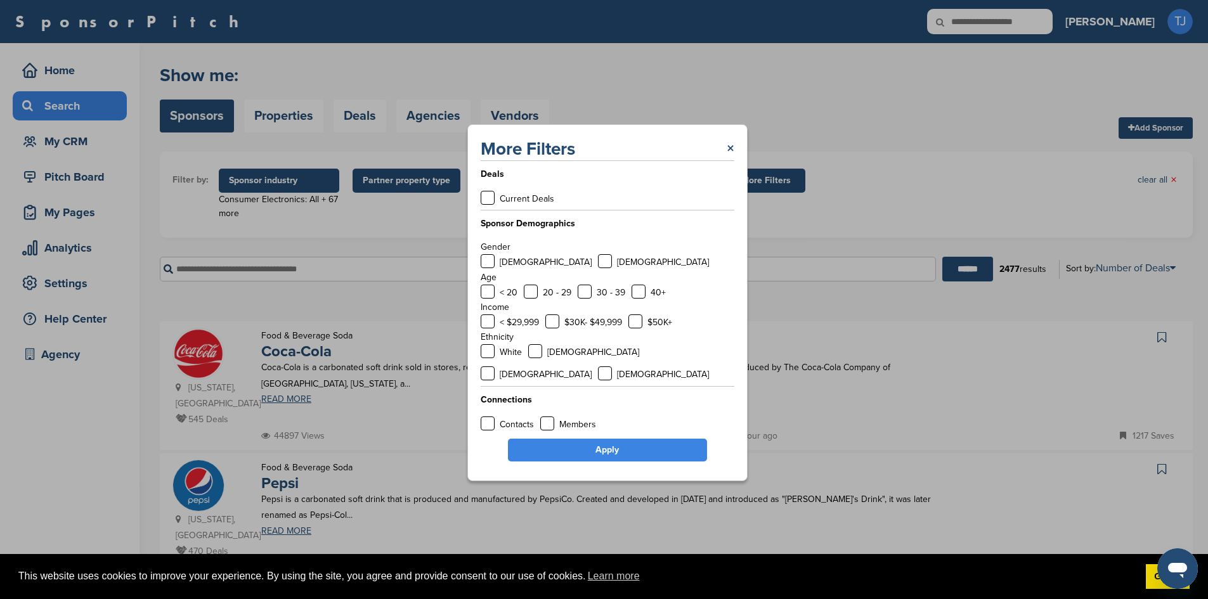
click at [561, 439] on link "Apply" at bounding box center [607, 450] width 199 height 23
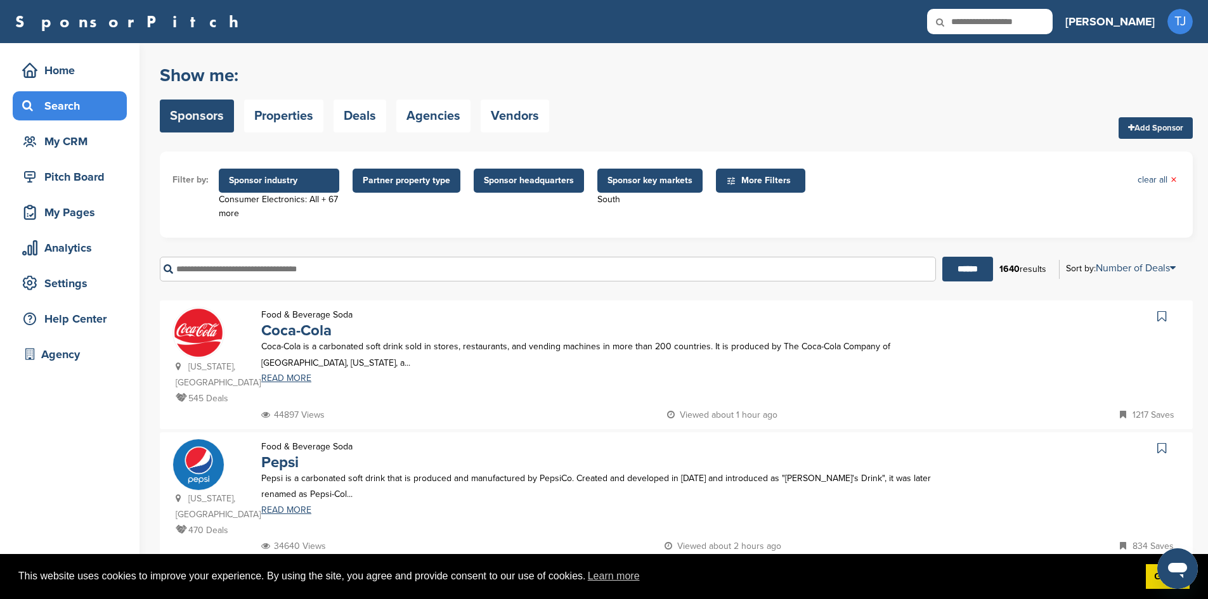
click at [550, 179] on span "Sponsor headquarters" at bounding box center [529, 181] width 90 height 14
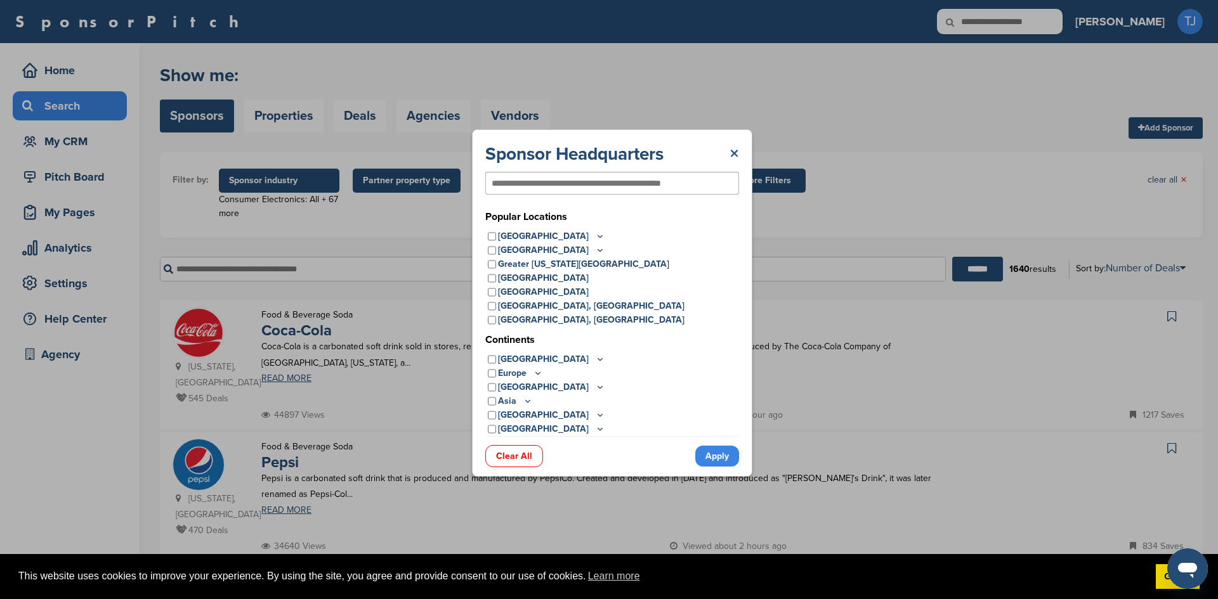
click at [731, 150] on link "×" at bounding box center [734, 154] width 10 height 23
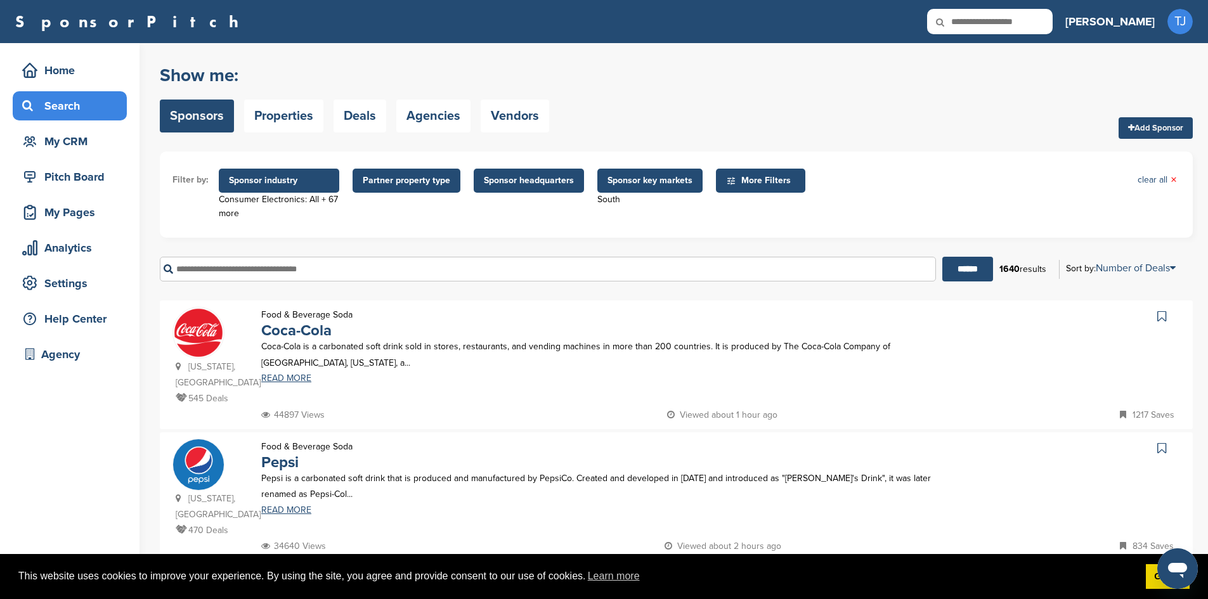
click at [662, 184] on span "Sponsor key markets" at bounding box center [650, 181] width 85 height 14
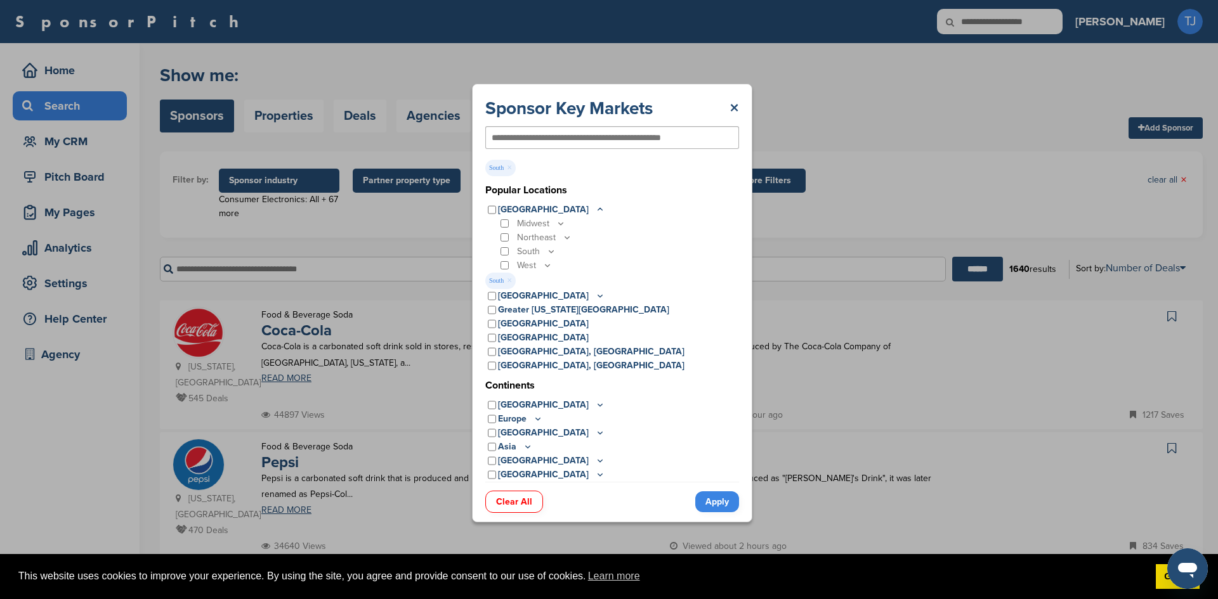
click at [554, 247] on icon at bounding box center [551, 251] width 10 height 11
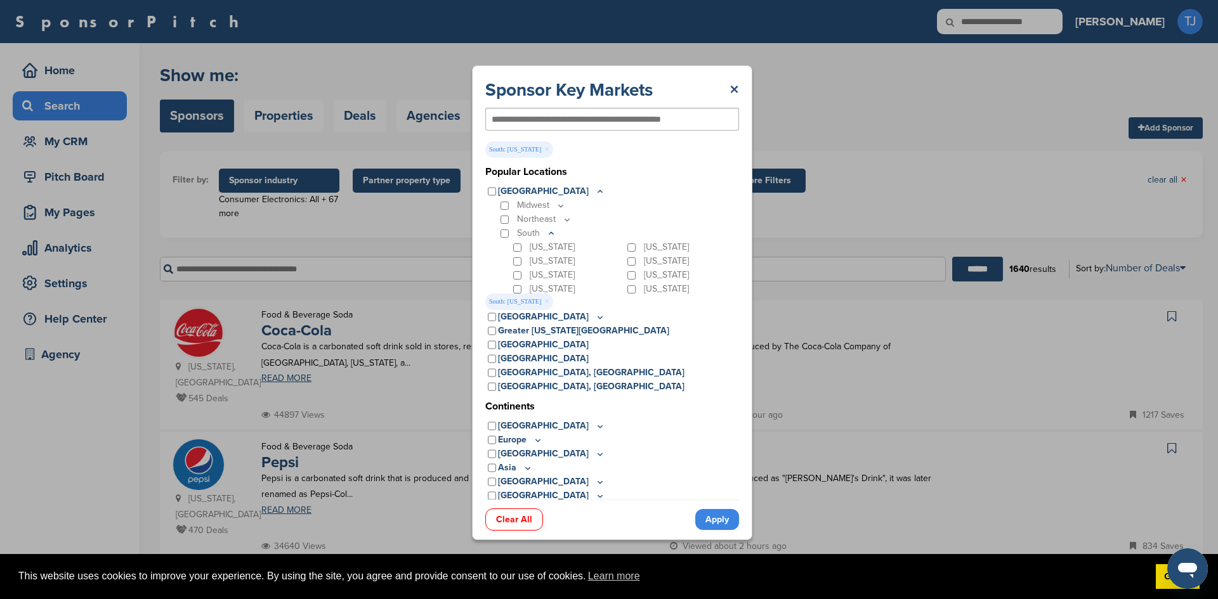
click at [718, 517] on link "Apply" at bounding box center [717, 519] width 44 height 21
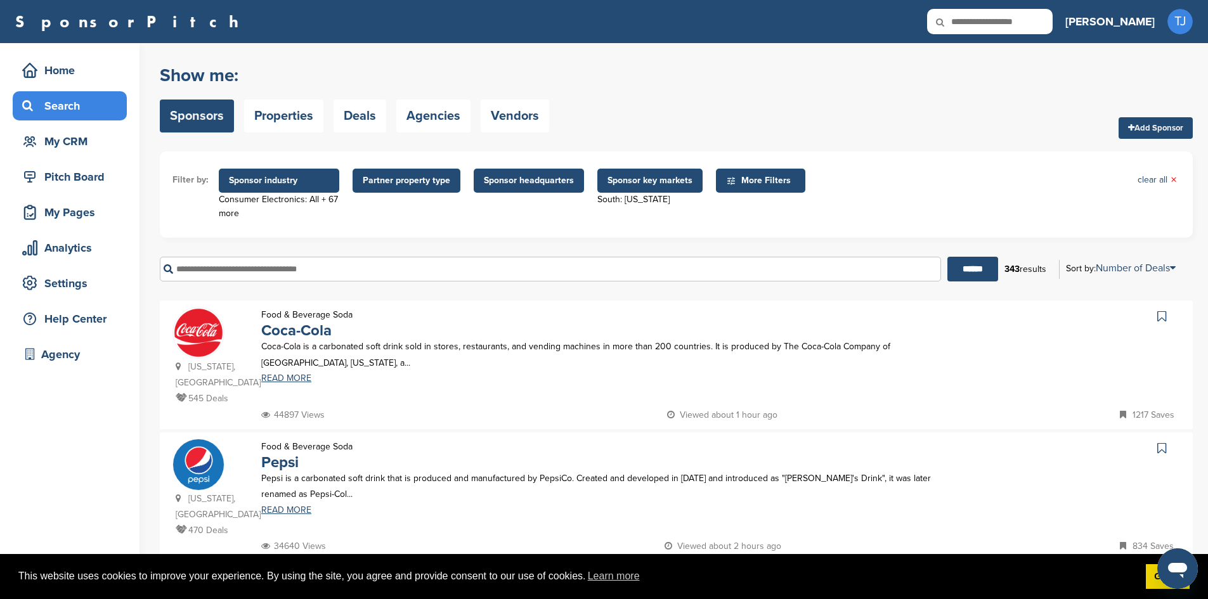
click at [313, 179] on span "Sponsor industry" at bounding box center [279, 181] width 100 height 14
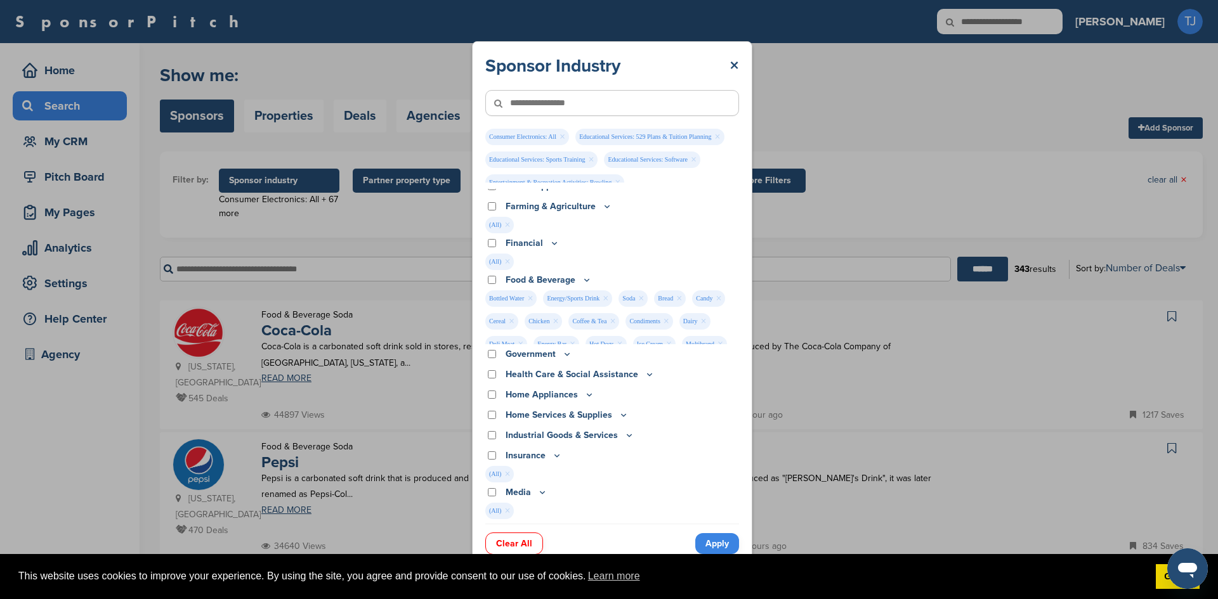
scroll to position [316, 0]
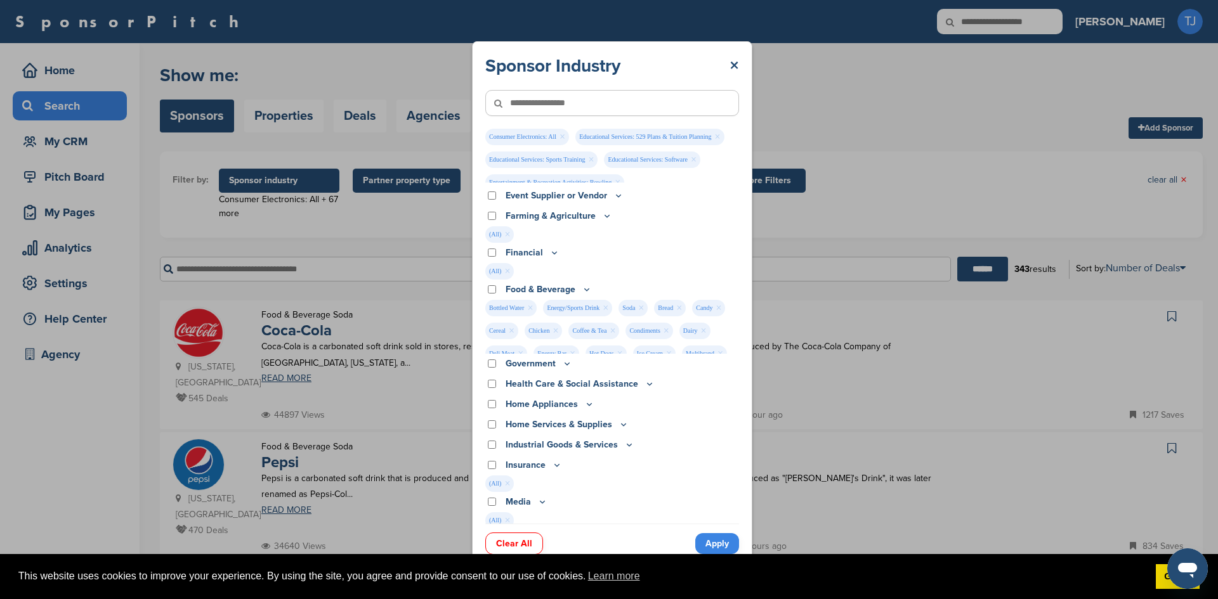
click at [640, 306] on link "×" at bounding box center [641, 308] width 6 height 14
click at [907, 143] on div "Sponsor Industry × Consumer Electronics: All × Educational Services: 529 Plans …" at bounding box center [612, 303] width 1224 height 606
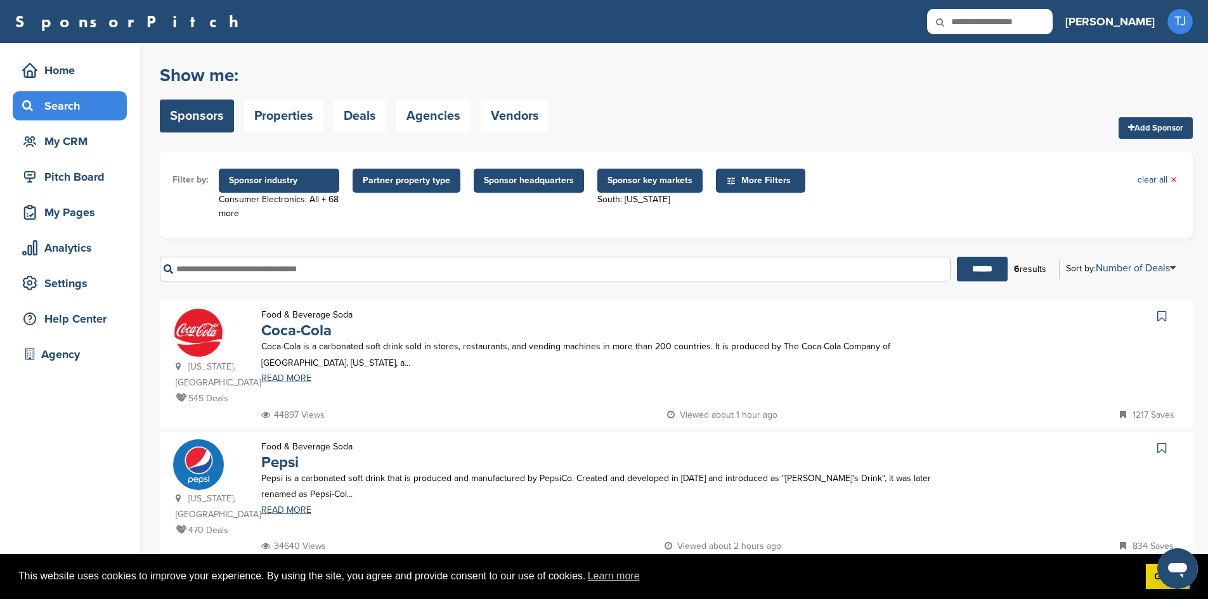
click at [311, 181] on span "Sponsor industry" at bounding box center [279, 181] width 100 height 14
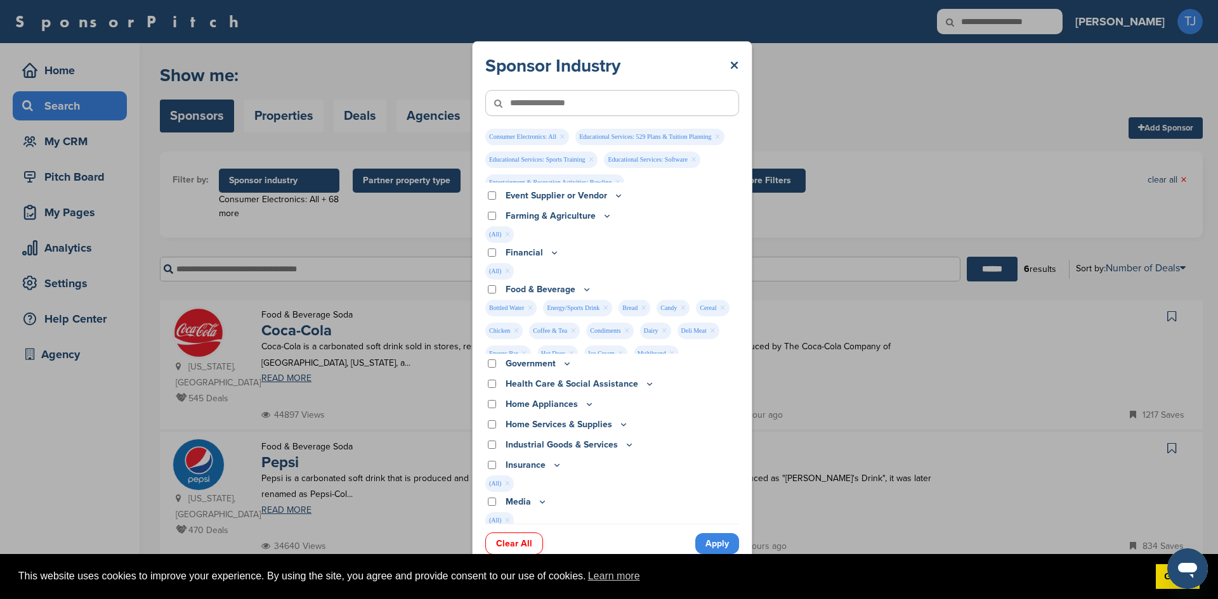
click at [708, 542] on link "Apply" at bounding box center [717, 543] width 44 height 21
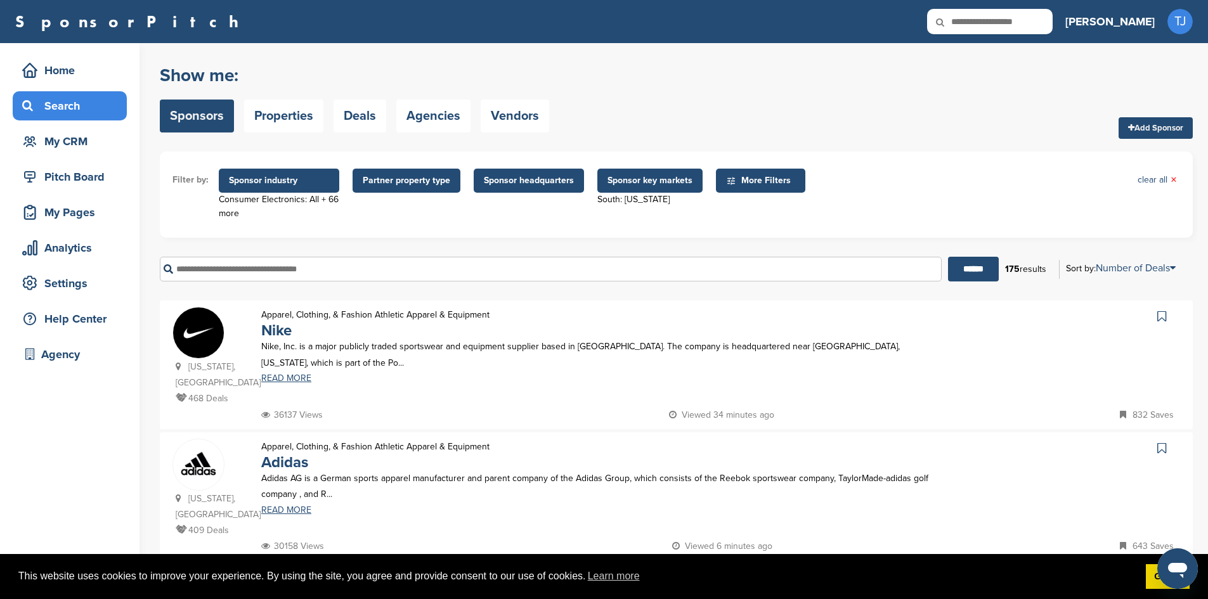
click at [305, 186] on span "Sponsor industry" at bounding box center [279, 181] width 100 height 14
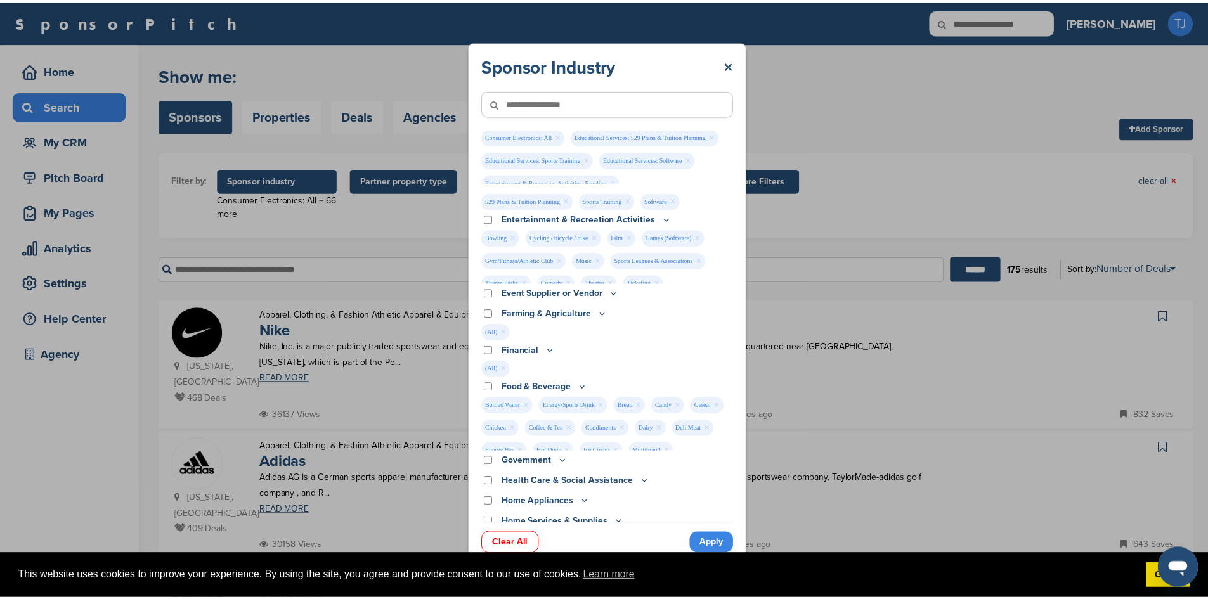
scroll to position [289, 0]
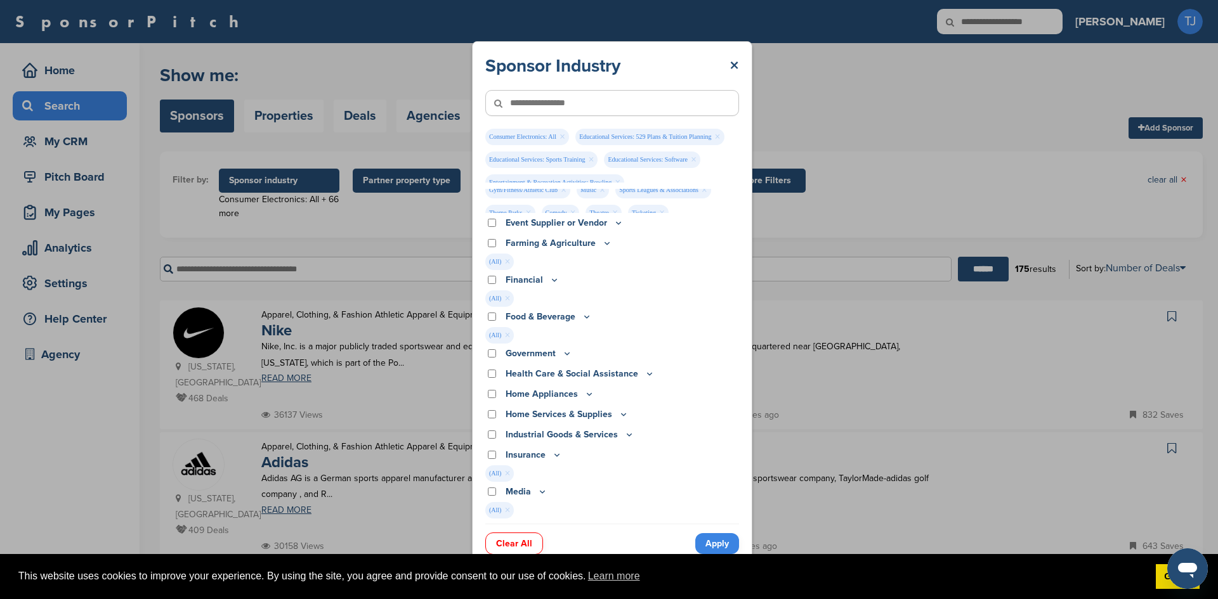
click at [718, 537] on link "Apply" at bounding box center [717, 543] width 44 height 21
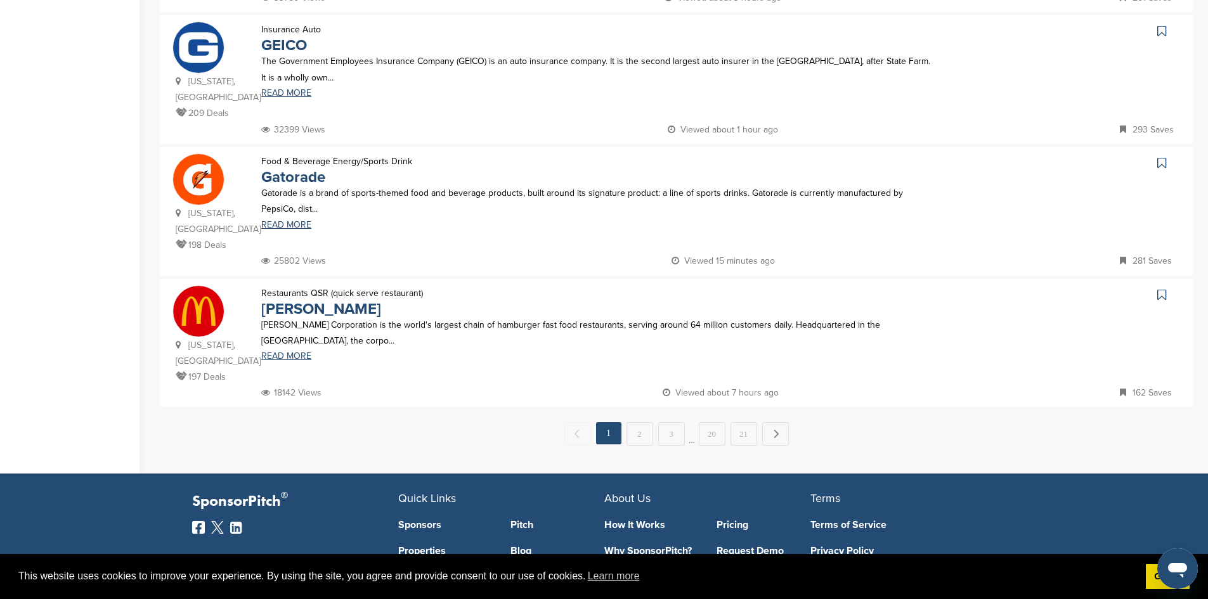
scroll to position [1228, 0]
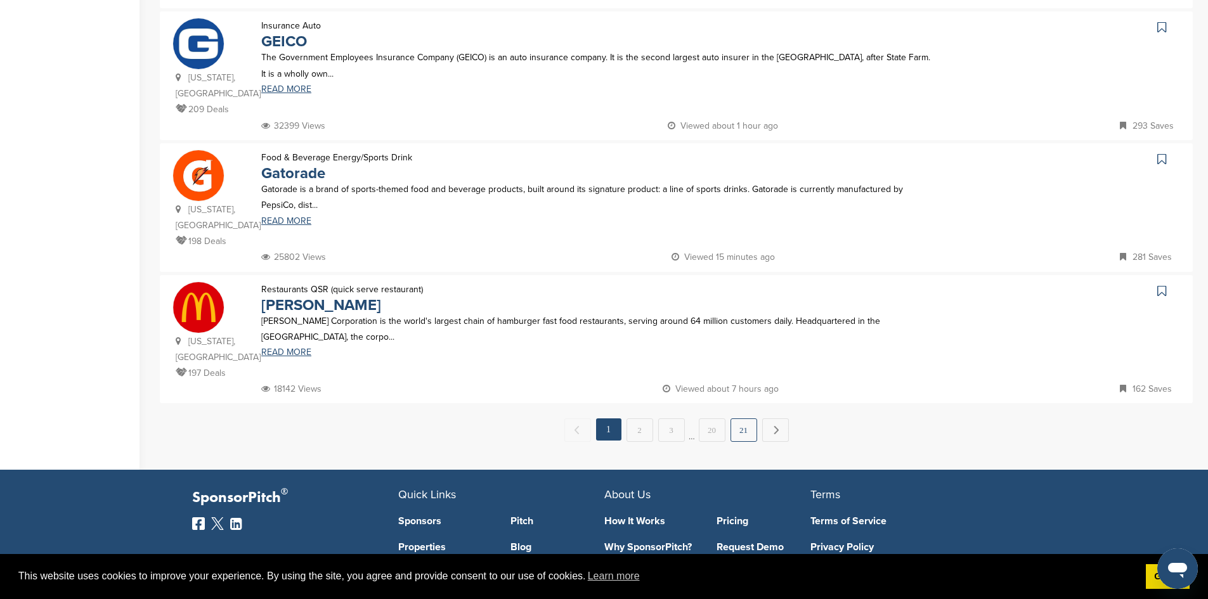
click at [745, 419] on link "21" at bounding box center [744, 430] width 27 height 23
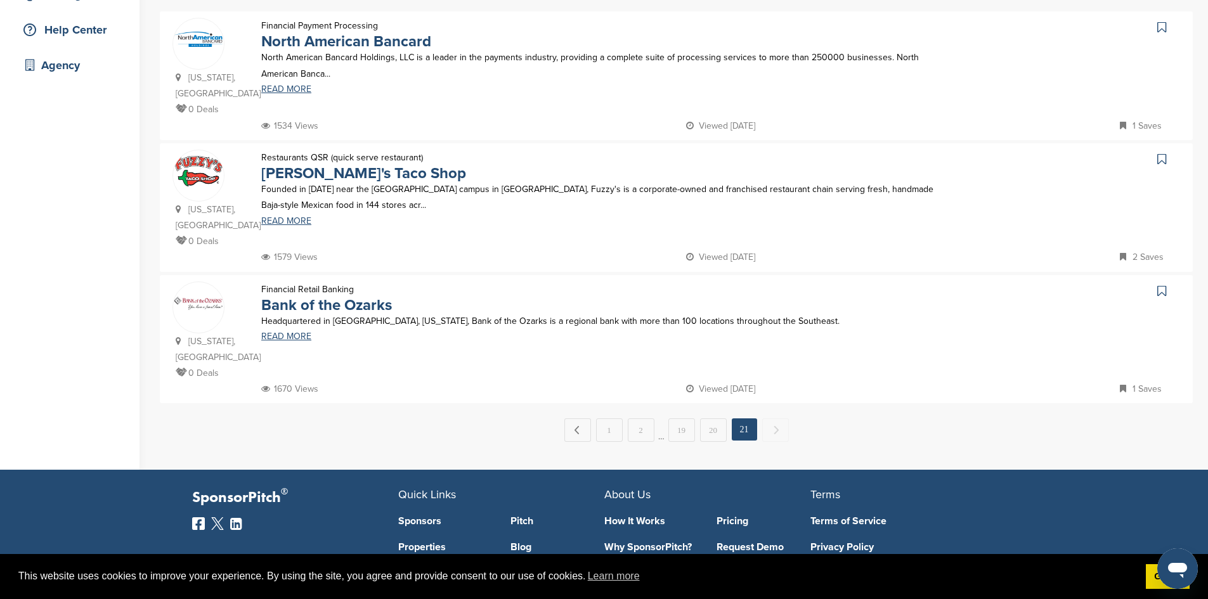
scroll to position [267, 0]
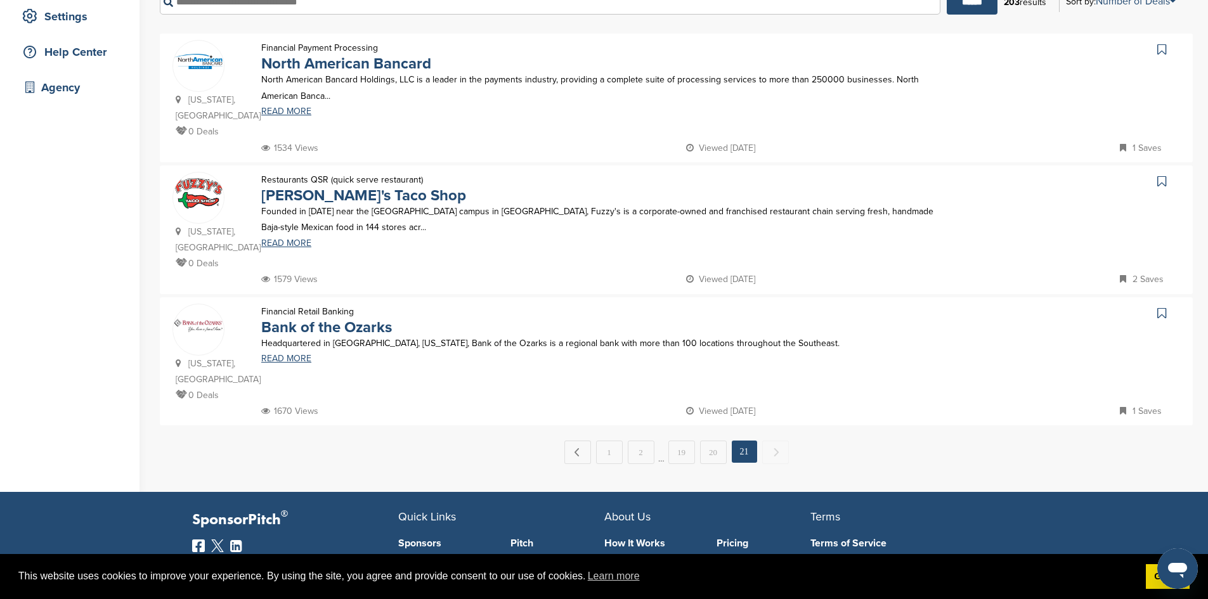
click at [1165, 307] on icon at bounding box center [1161, 313] width 9 height 13
click at [1162, 175] on icon at bounding box center [1161, 181] width 9 height 13
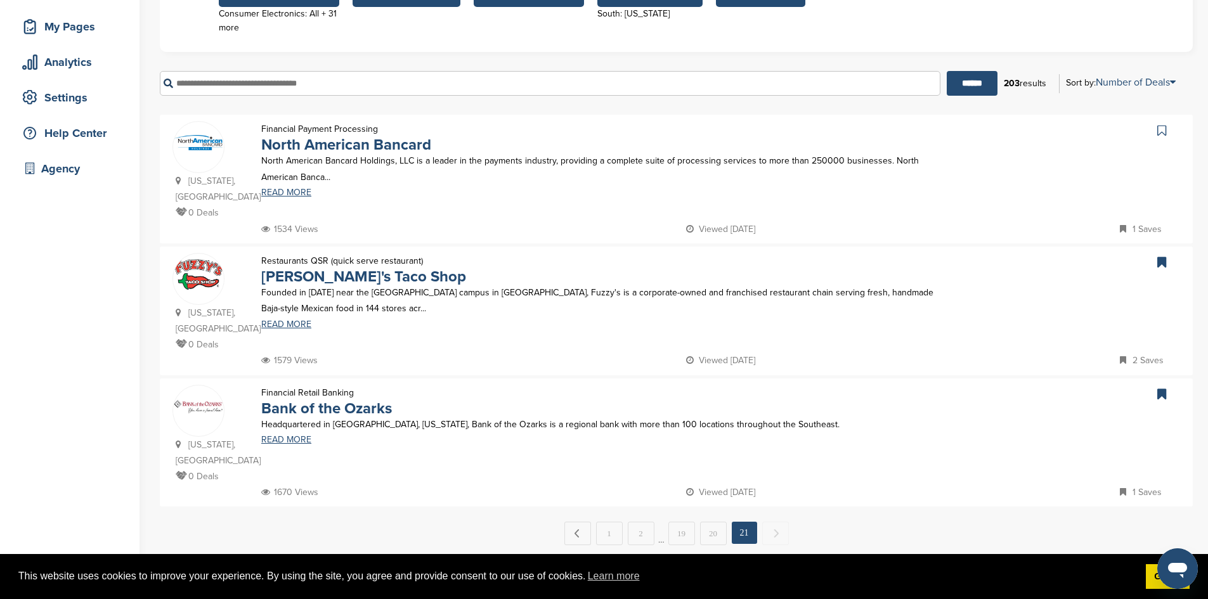
scroll to position [171, 0]
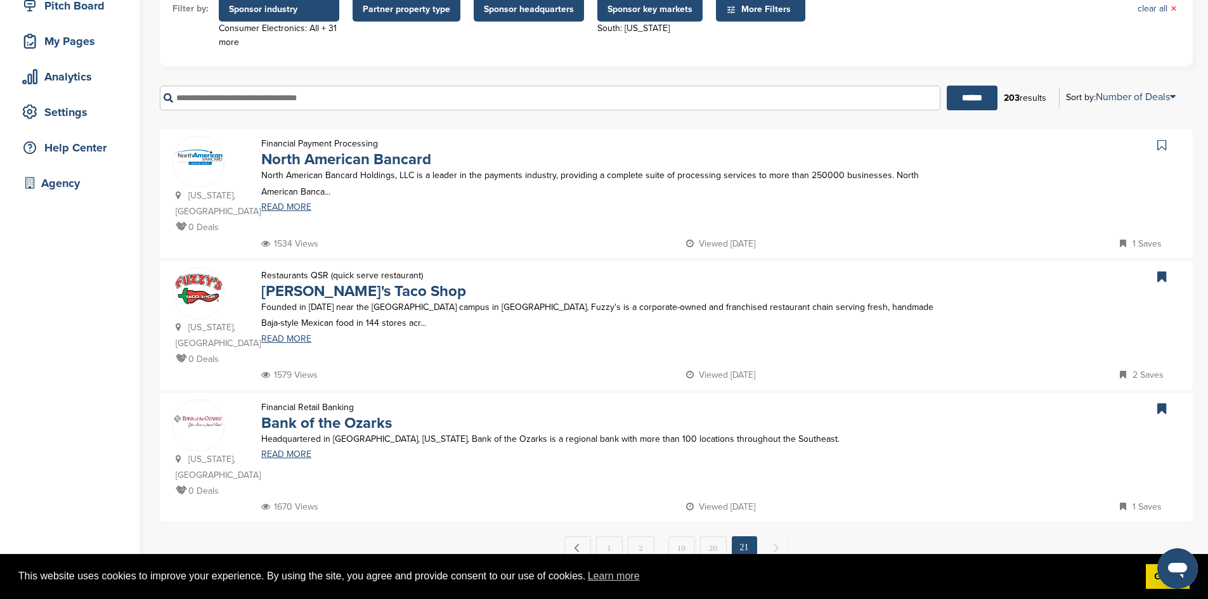
click at [1162, 142] on icon at bounding box center [1161, 145] width 9 height 13
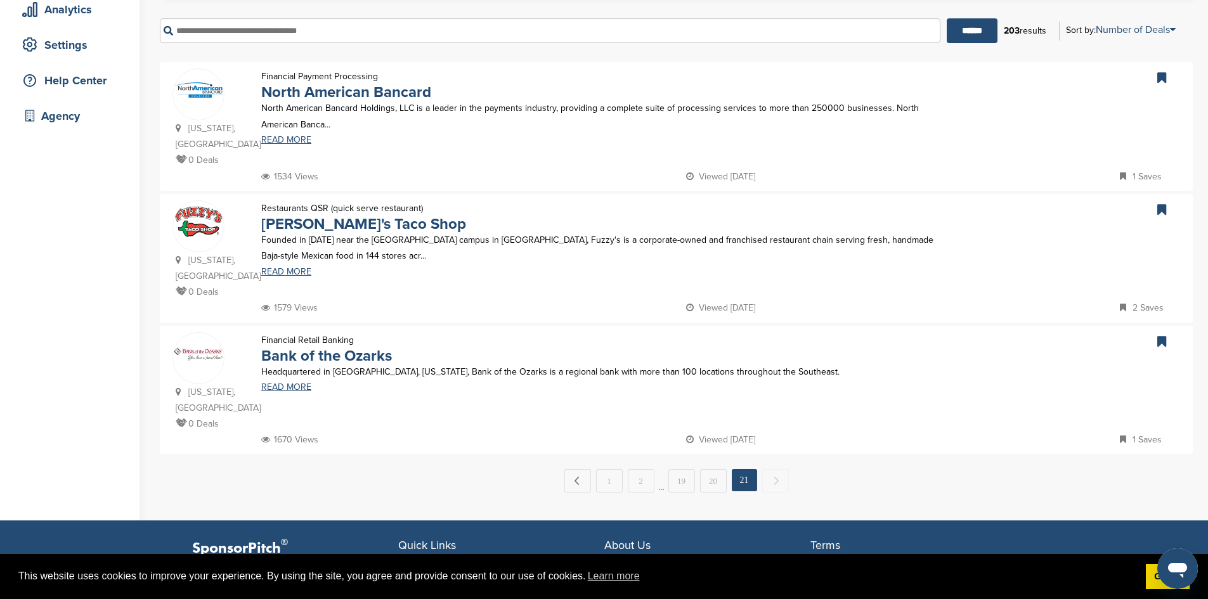
scroll to position [295, 0]
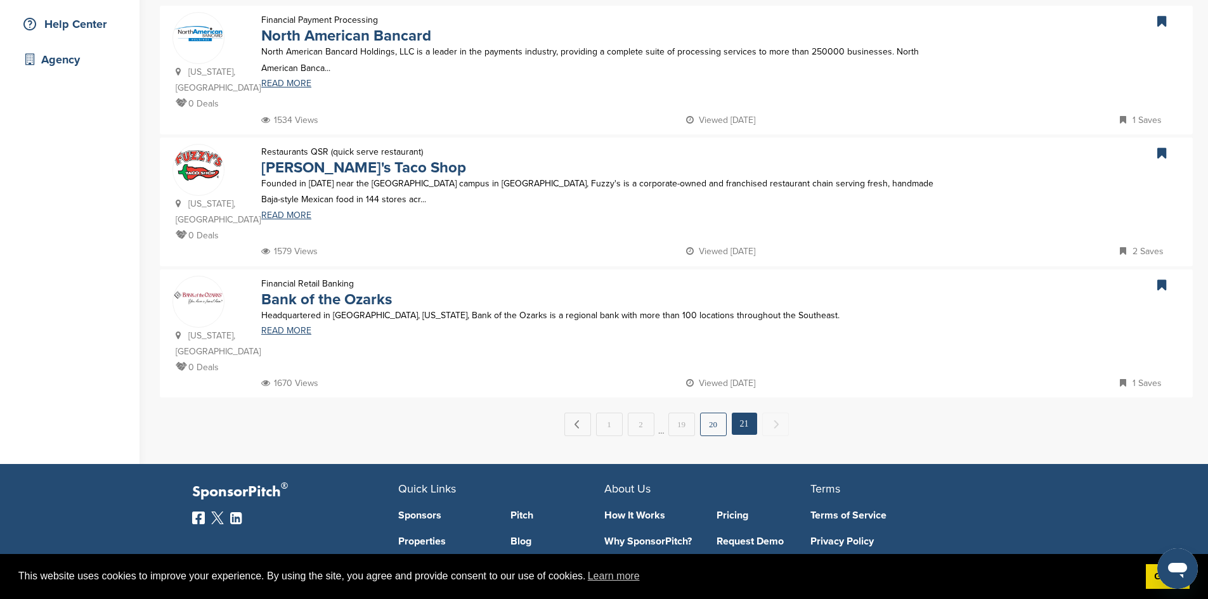
click at [718, 413] on link "20" at bounding box center [713, 424] width 27 height 23
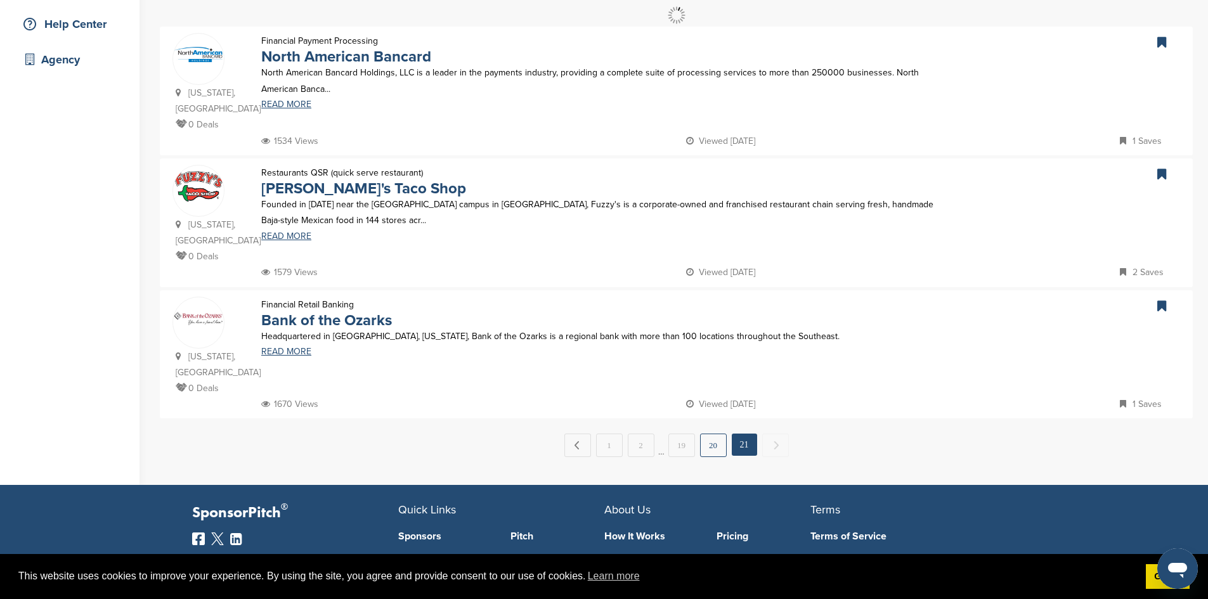
click at [710, 434] on link "20" at bounding box center [713, 445] width 27 height 23
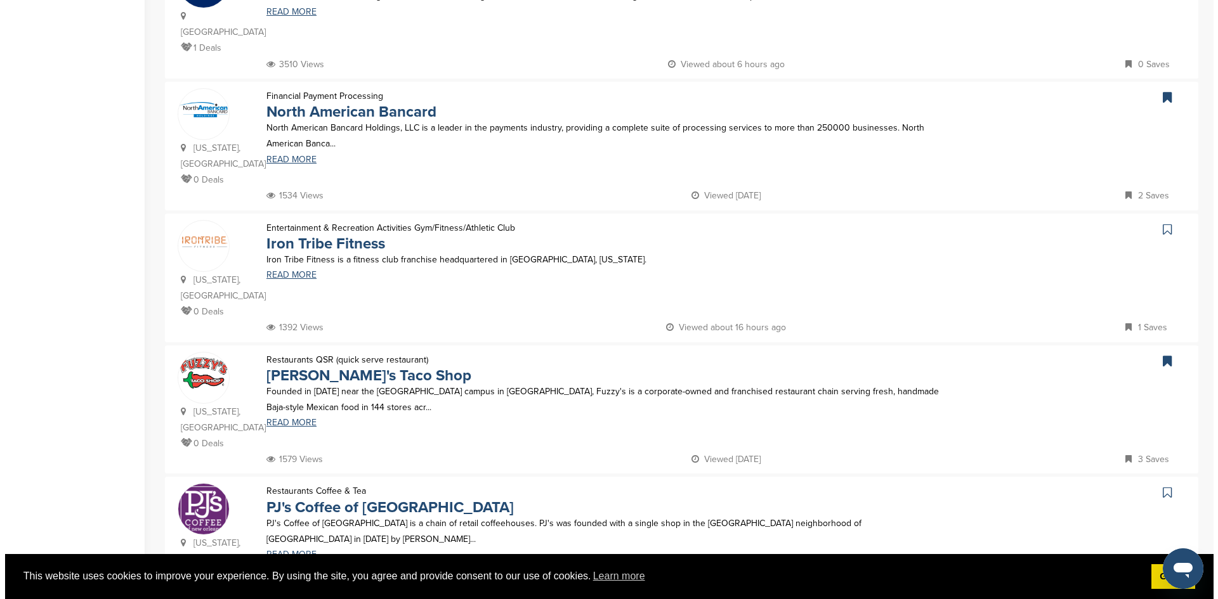
scroll to position [0, 0]
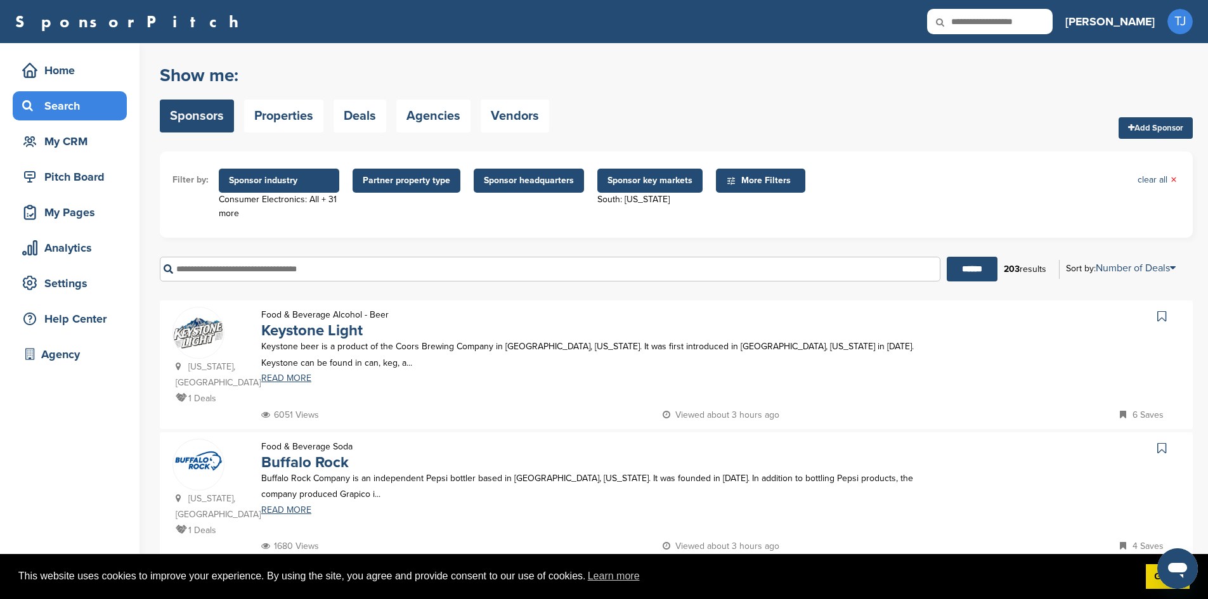
click at [299, 185] on span "Sponsor industry" at bounding box center [279, 181] width 100 height 14
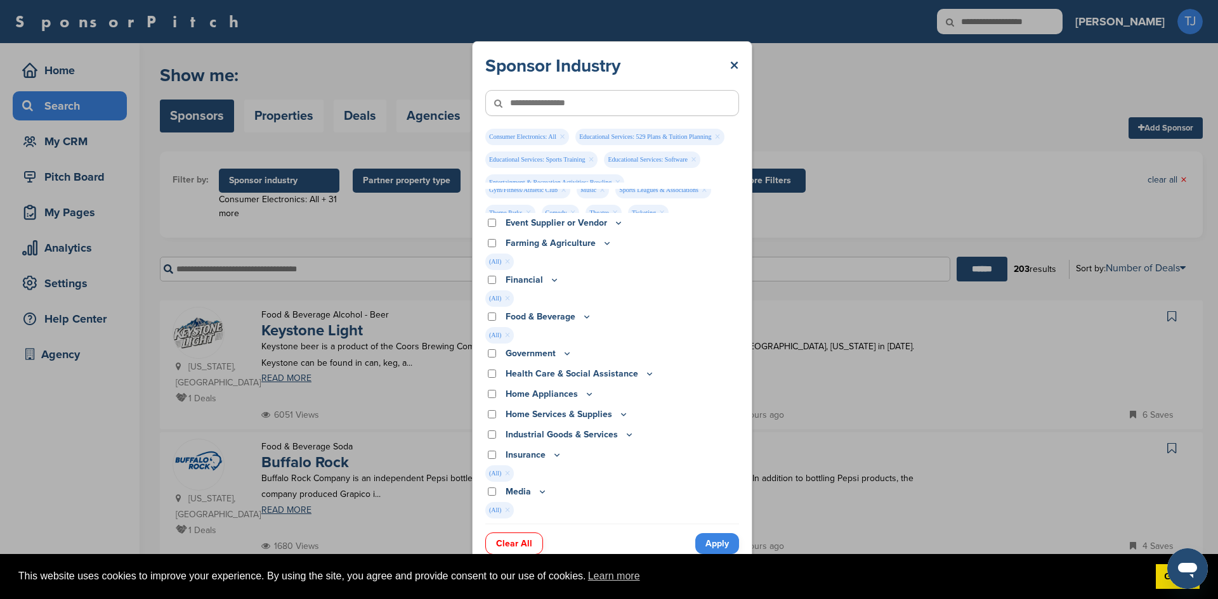
click at [585, 316] on icon at bounding box center [587, 316] width 10 height 11
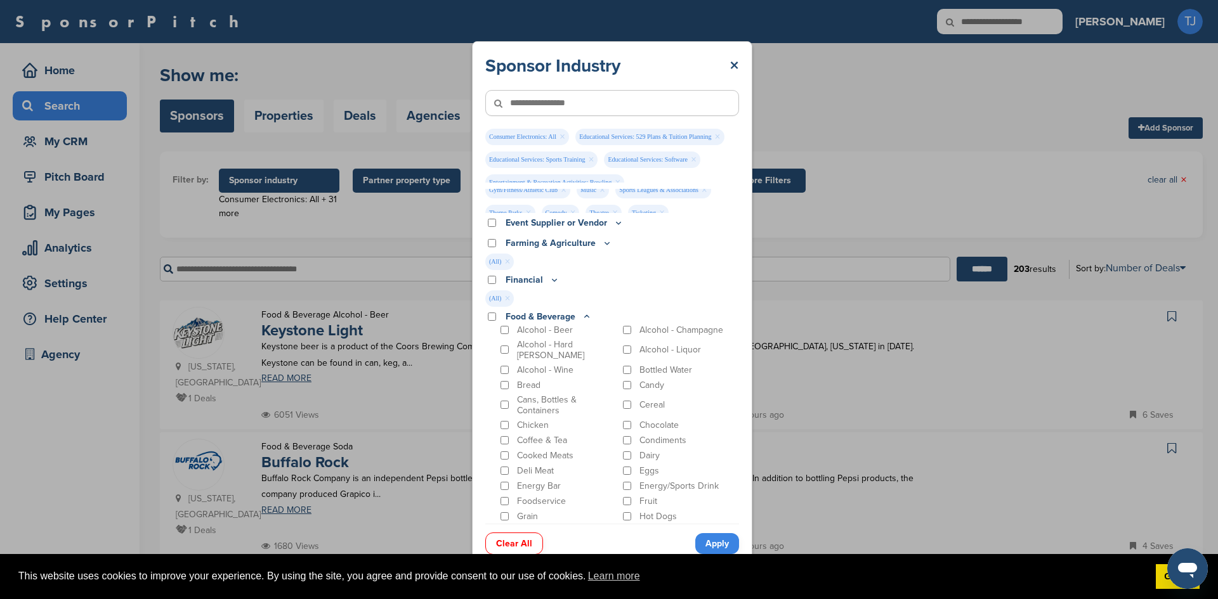
click at [621, 341] on div "Alcohol - Liquor" at bounding box center [679, 350] width 119 height 22
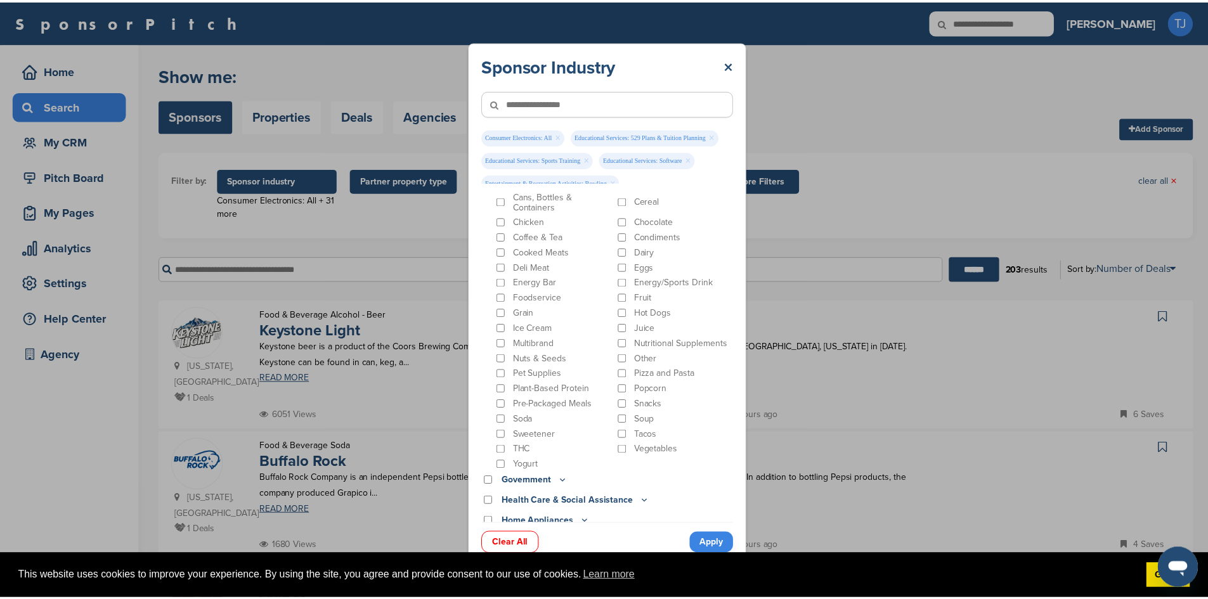
scroll to position [502, 0]
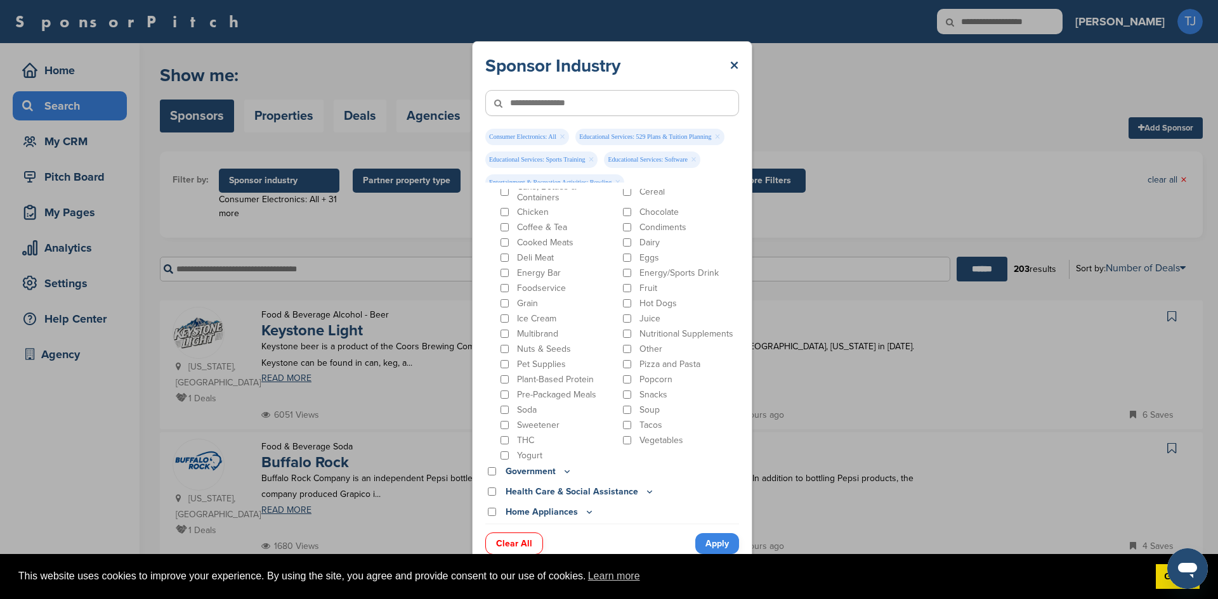
click at [717, 541] on link "Apply" at bounding box center [717, 543] width 44 height 21
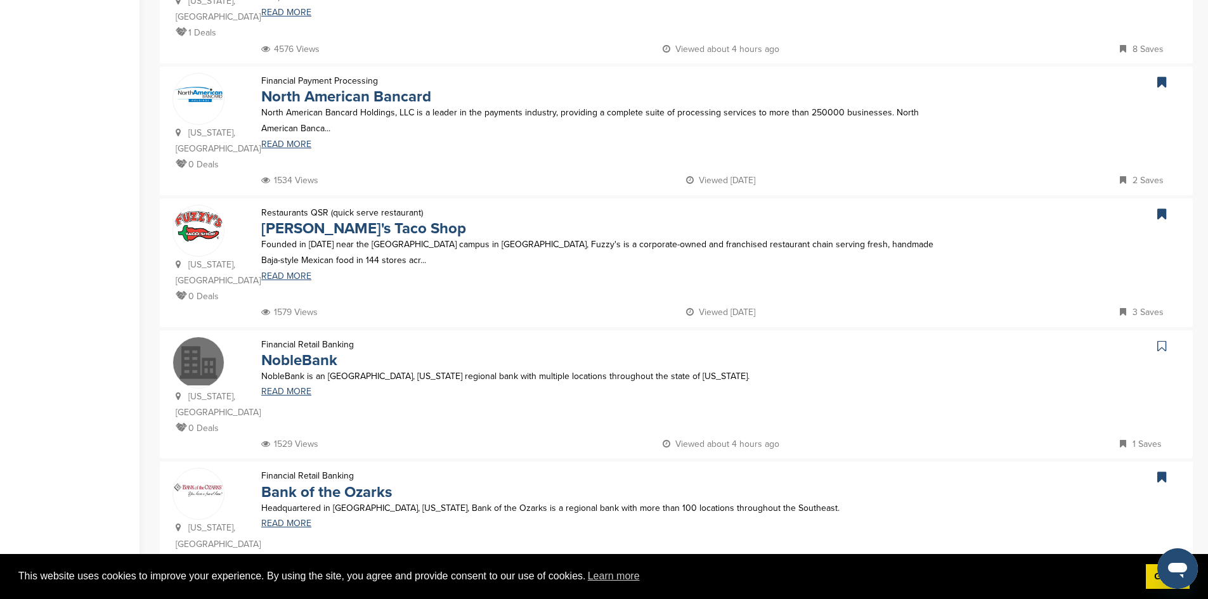
scroll to position [1025, 0]
click at [1159, 336] on link at bounding box center [1163, 345] width 18 height 19
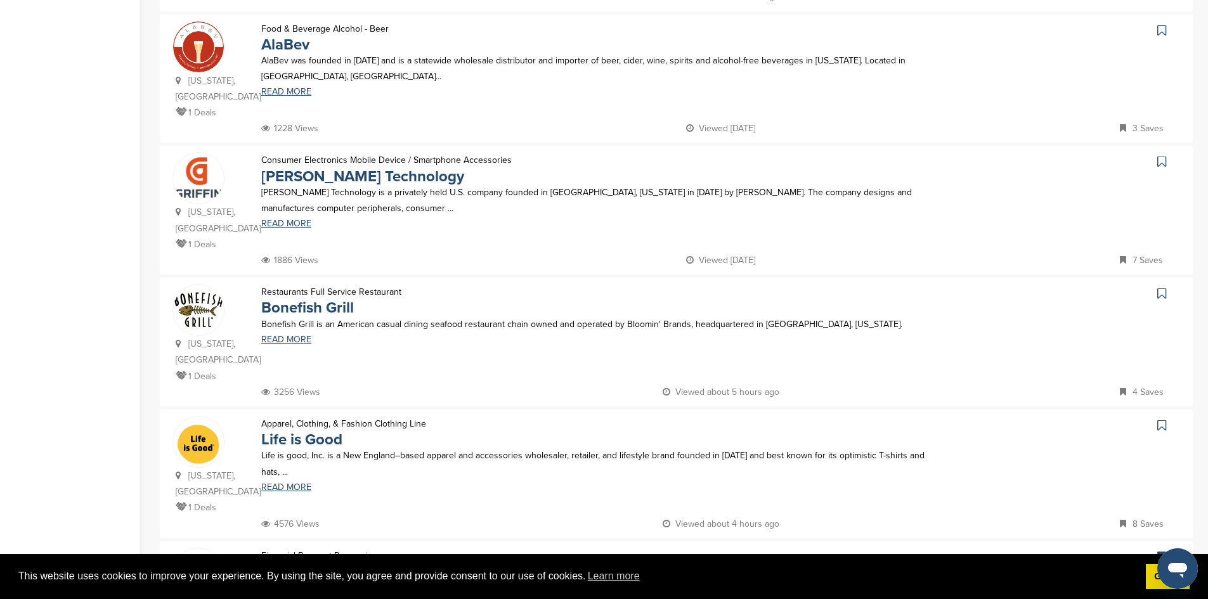
scroll to position [543, 0]
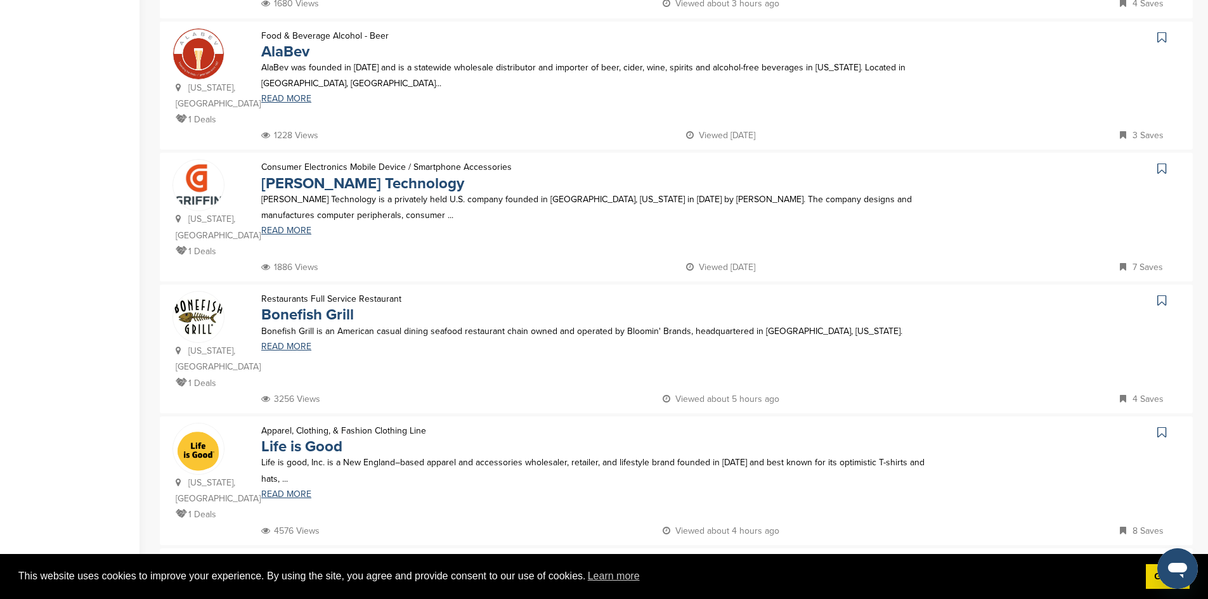
click at [1167, 423] on link at bounding box center [1163, 432] width 18 height 19
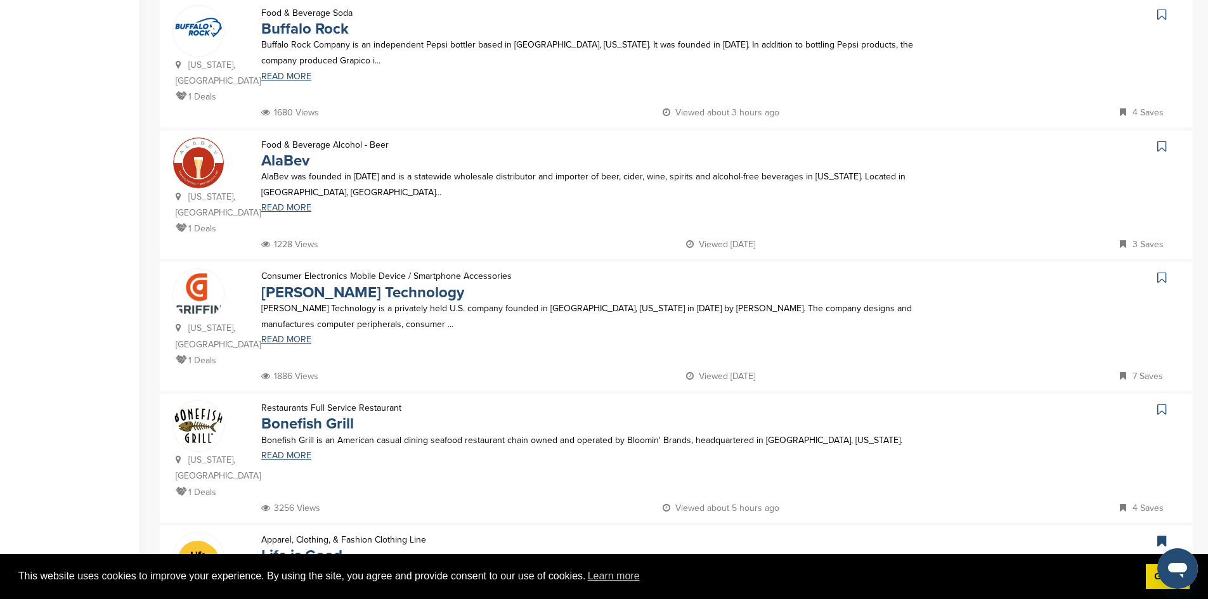
click at [1166, 403] on icon at bounding box center [1161, 409] width 9 height 13
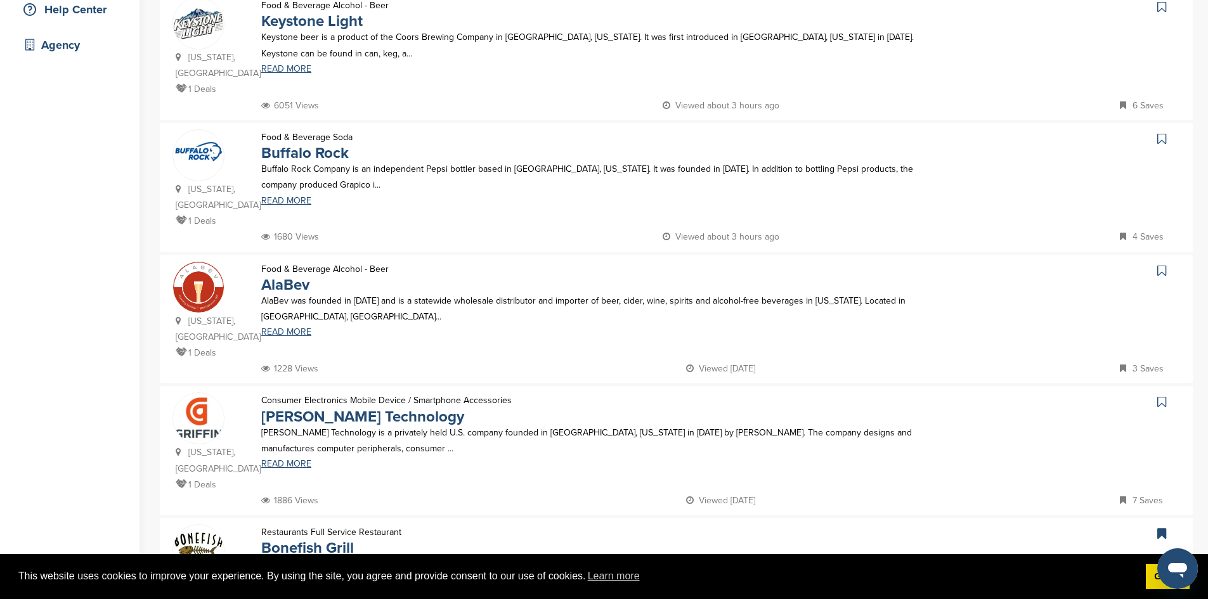
scroll to position [307, 0]
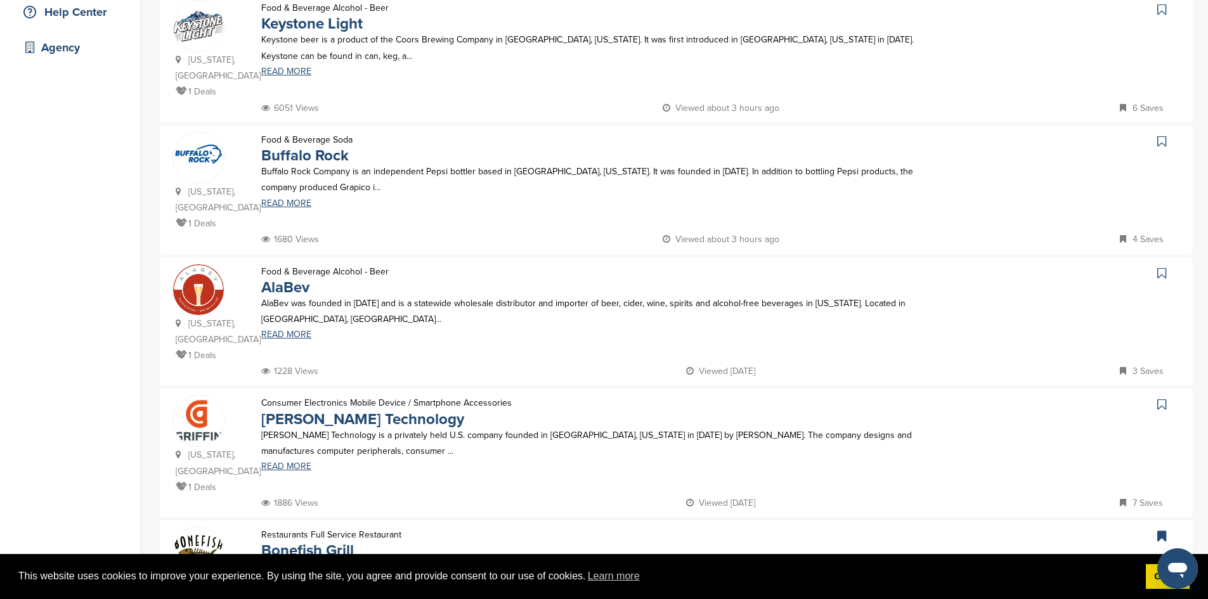
click at [1164, 398] on icon at bounding box center [1161, 404] width 9 height 13
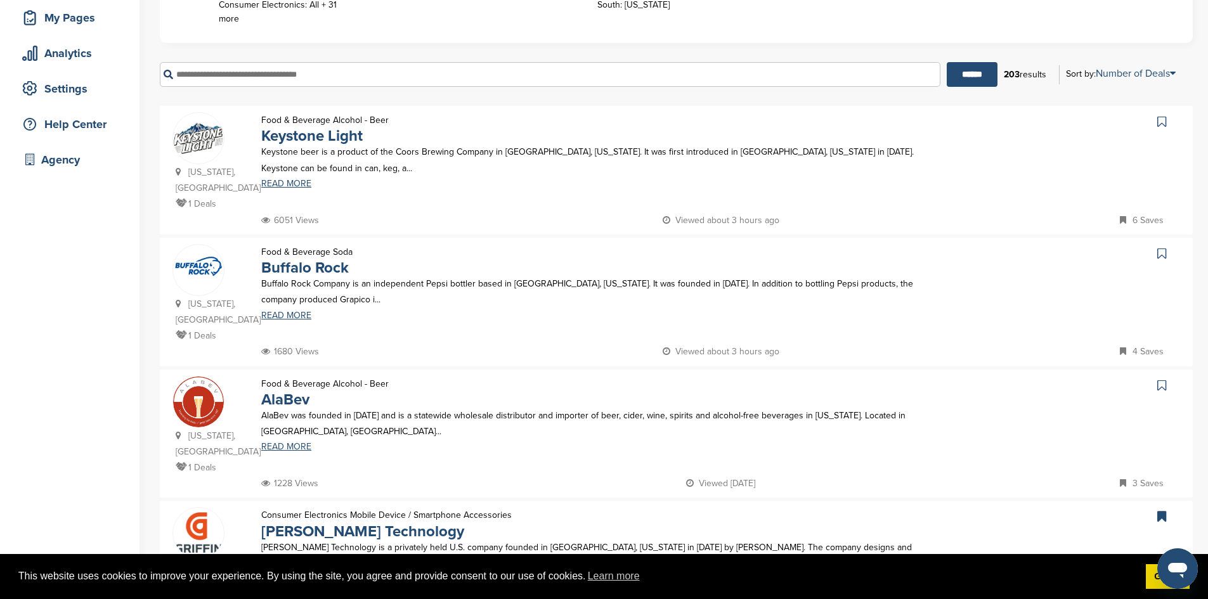
scroll to position [190, 0]
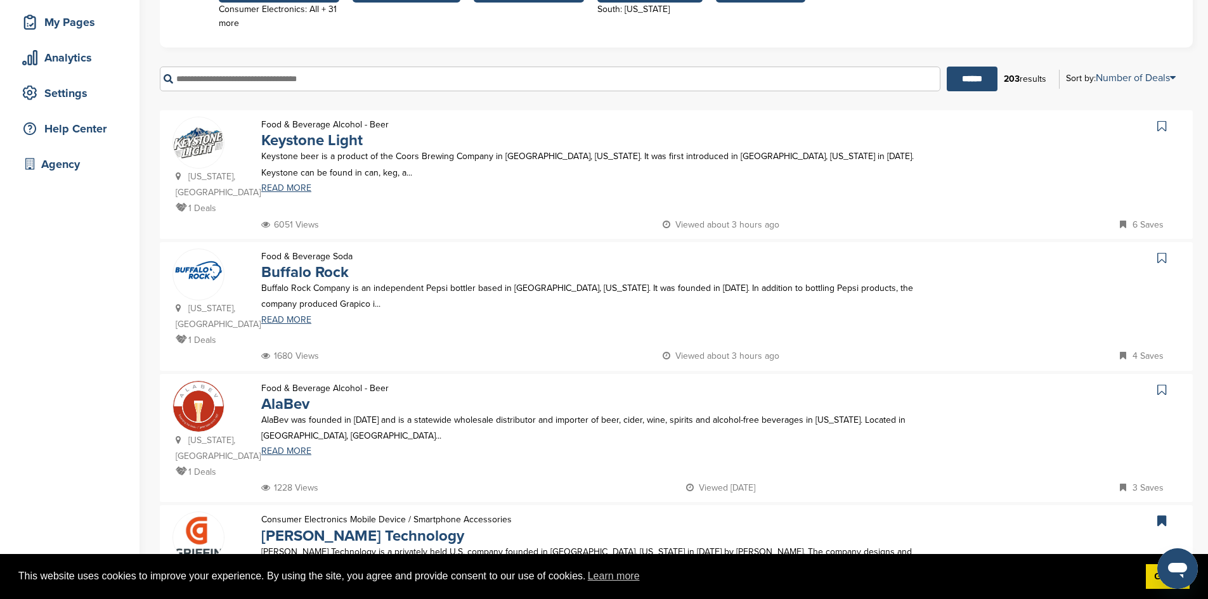
click at [1157, 384] on icon at bounding box center [1161, 390] width 9 height 13
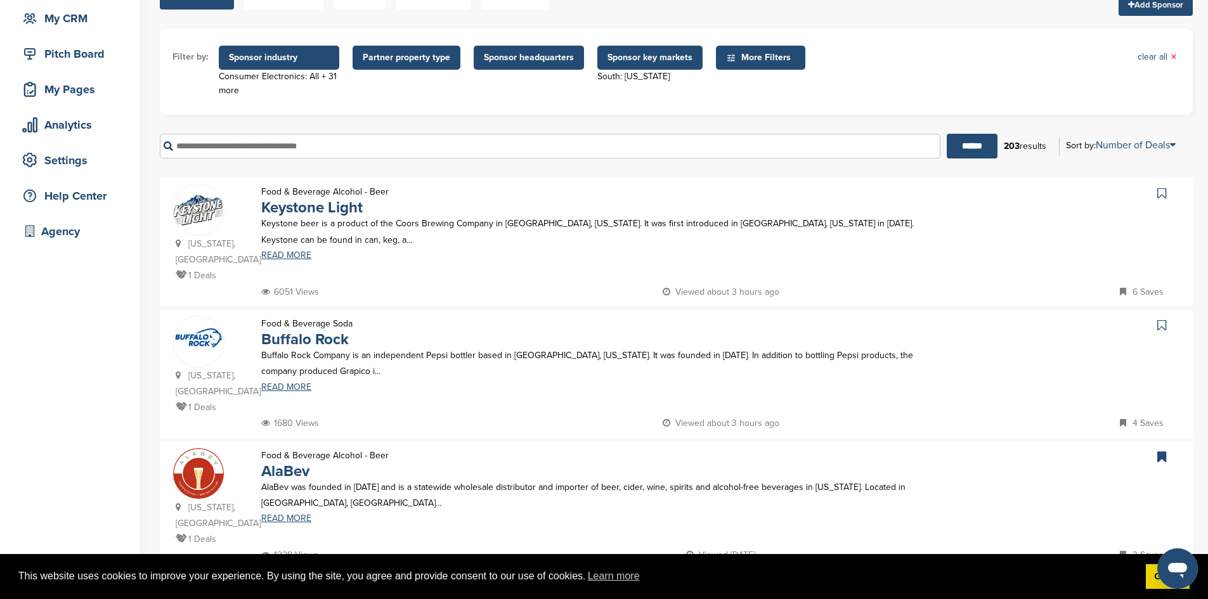
scroll to position [120, 0]
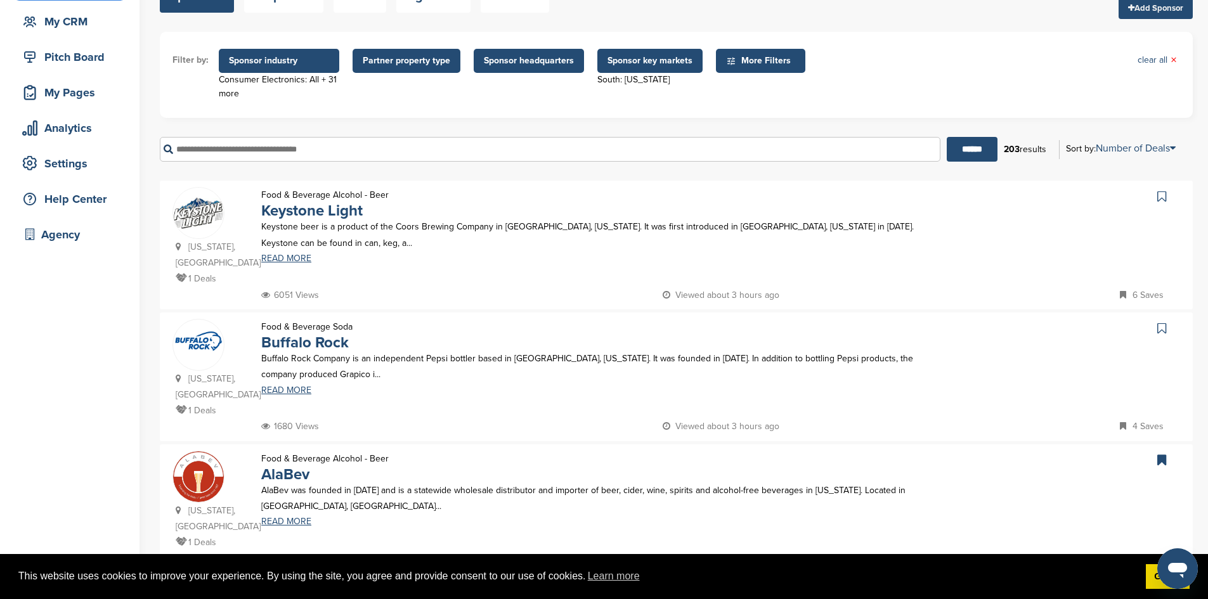
click at [1162, 322] on icon at bounding box center [1161, 328] width 9 height 13
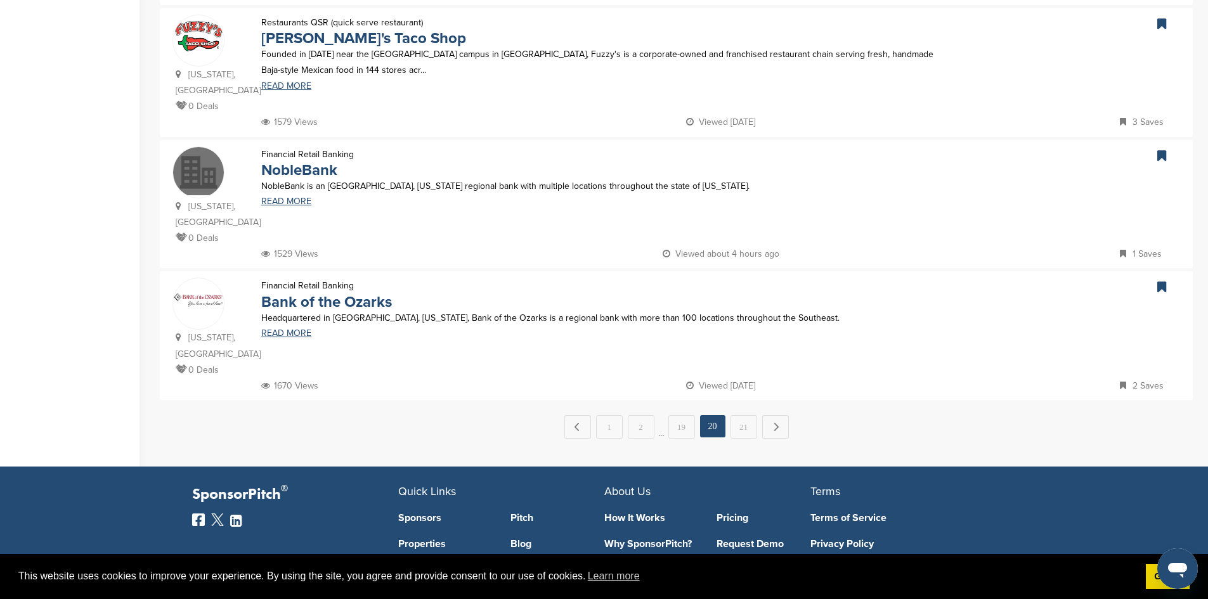
scroll to position [1218, 0]
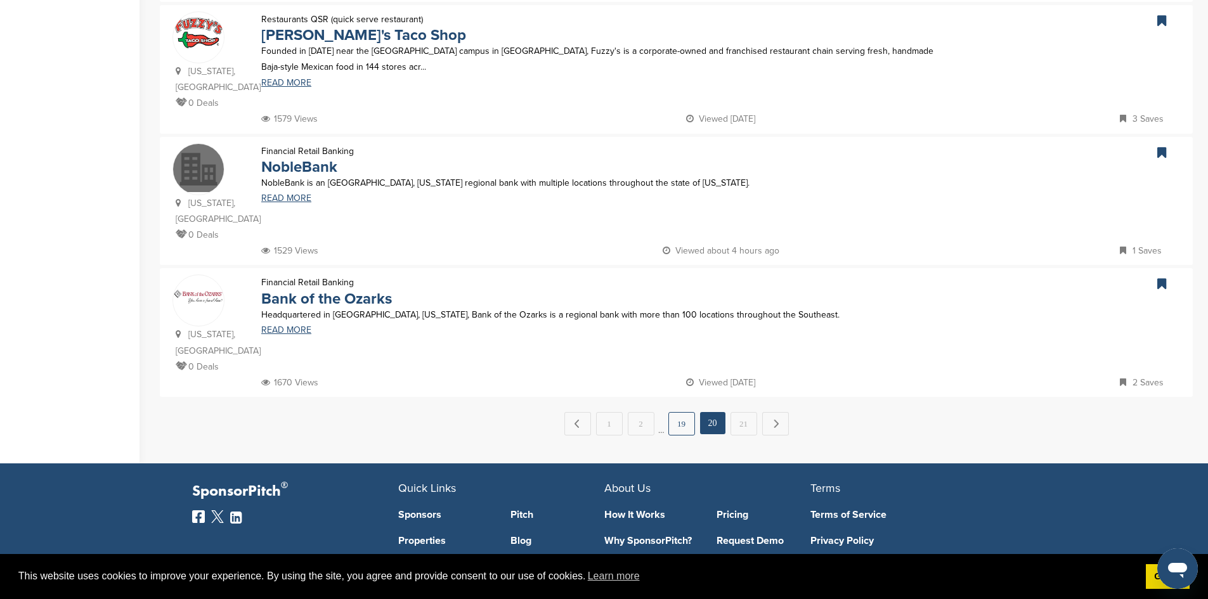
click at [680, 412] on link "19" at bounding box center [681, 423] width 27 height 23
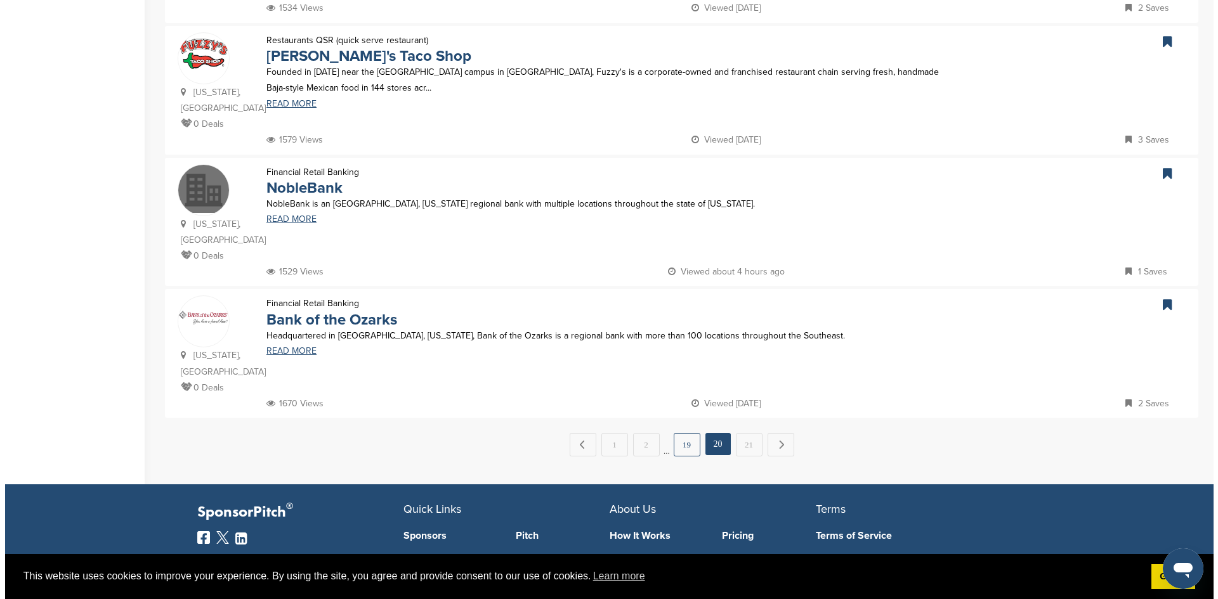
scroll to position [0, 0]
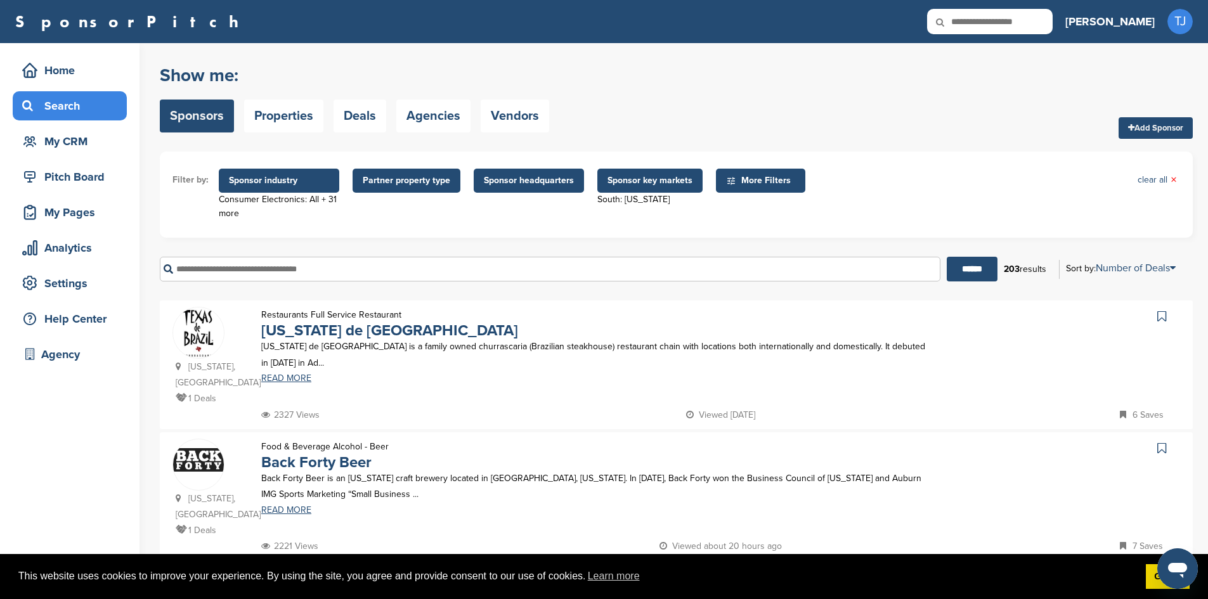
click at [292, 183] on span "Sponsor industry" at bounding box center [279, 181] width 100 height 14
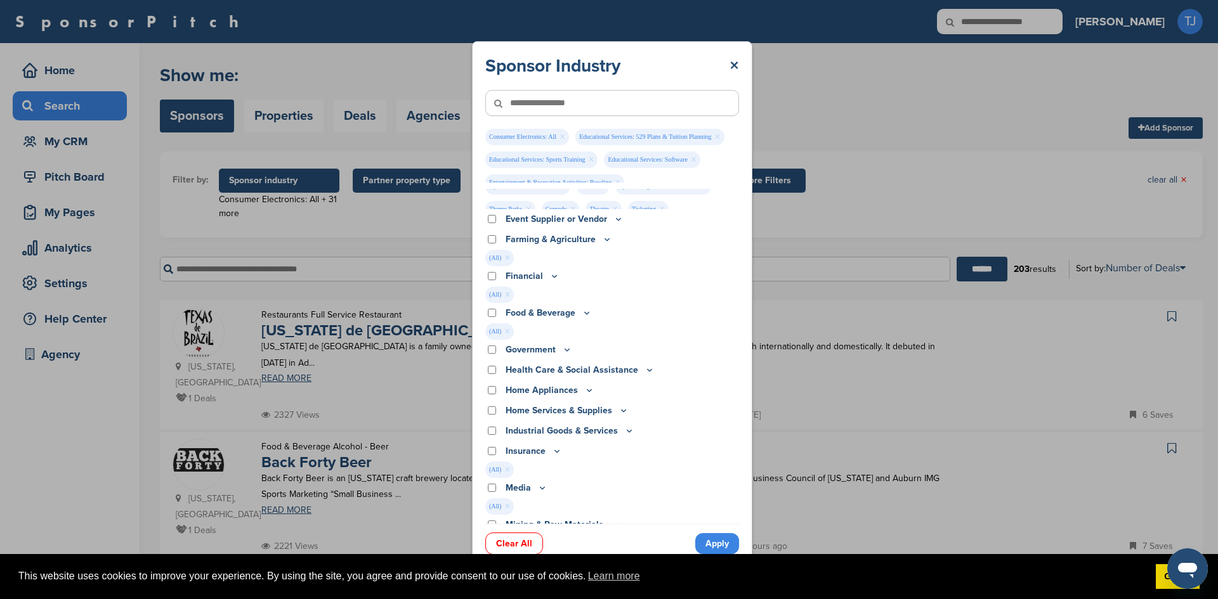
scroll to position [294, 0]
click at [585, 309] on icon at bounding box center [587, 311] width 10 height 11
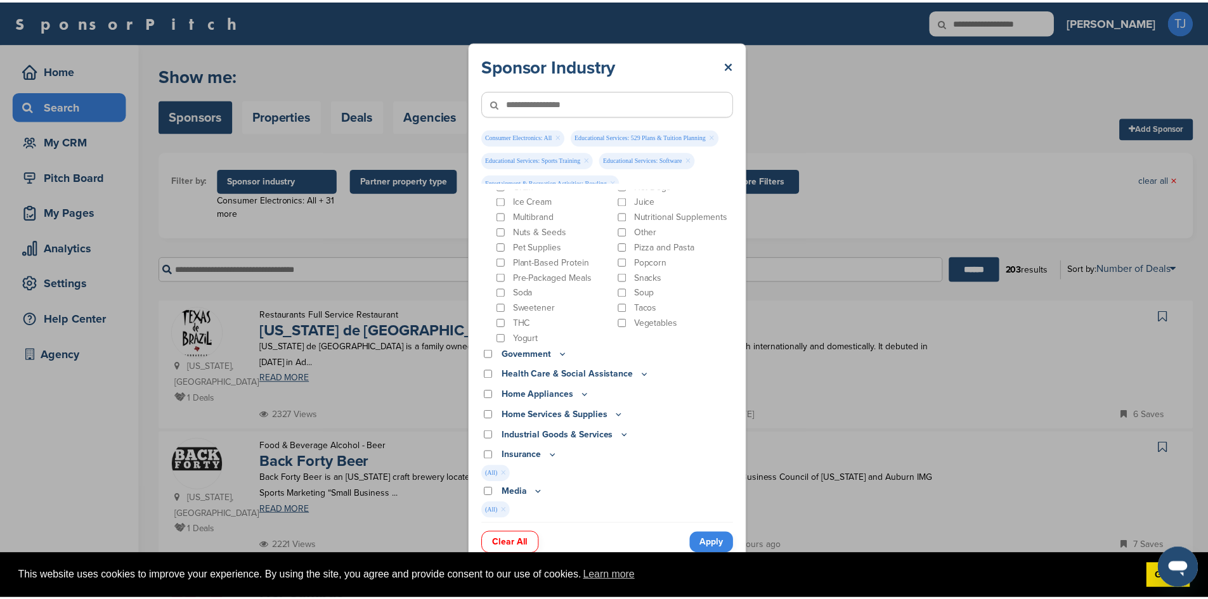
scroll to position [624, 0]
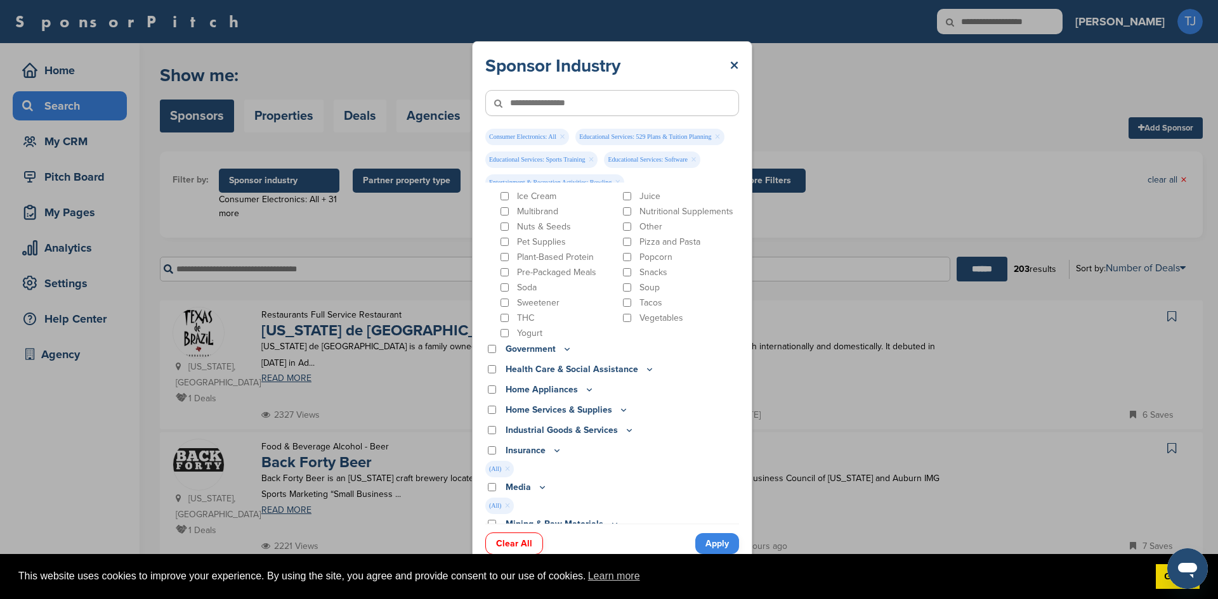
click at [715, 542] on link "Apply" at bounding box center [717, 543] width 44 height 21
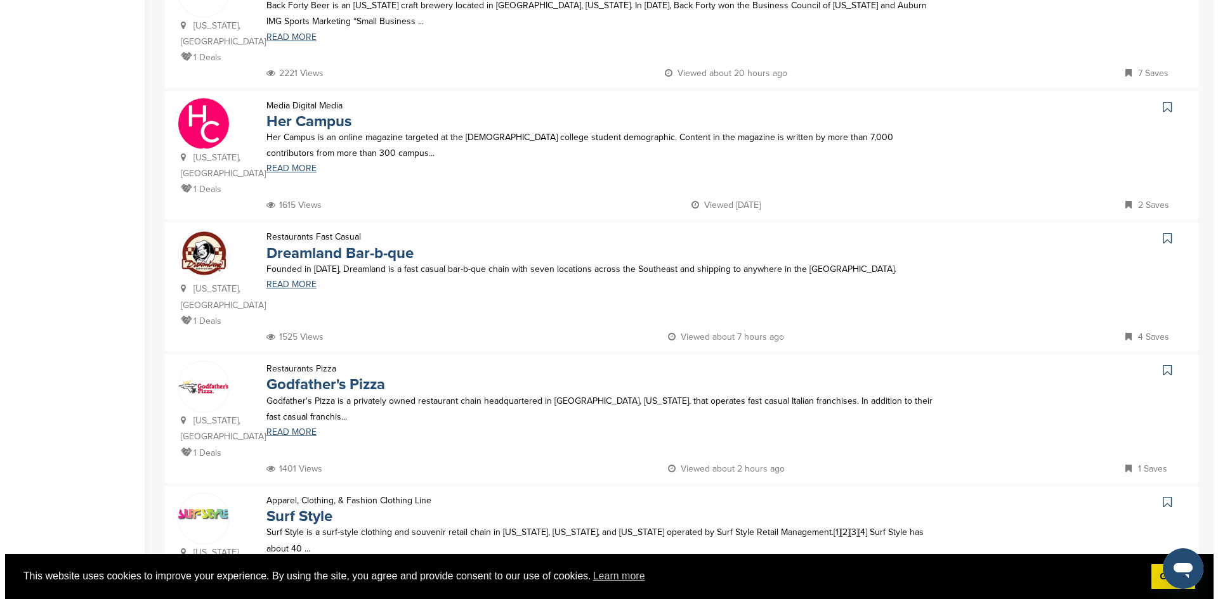
scroll to position [0, 0]
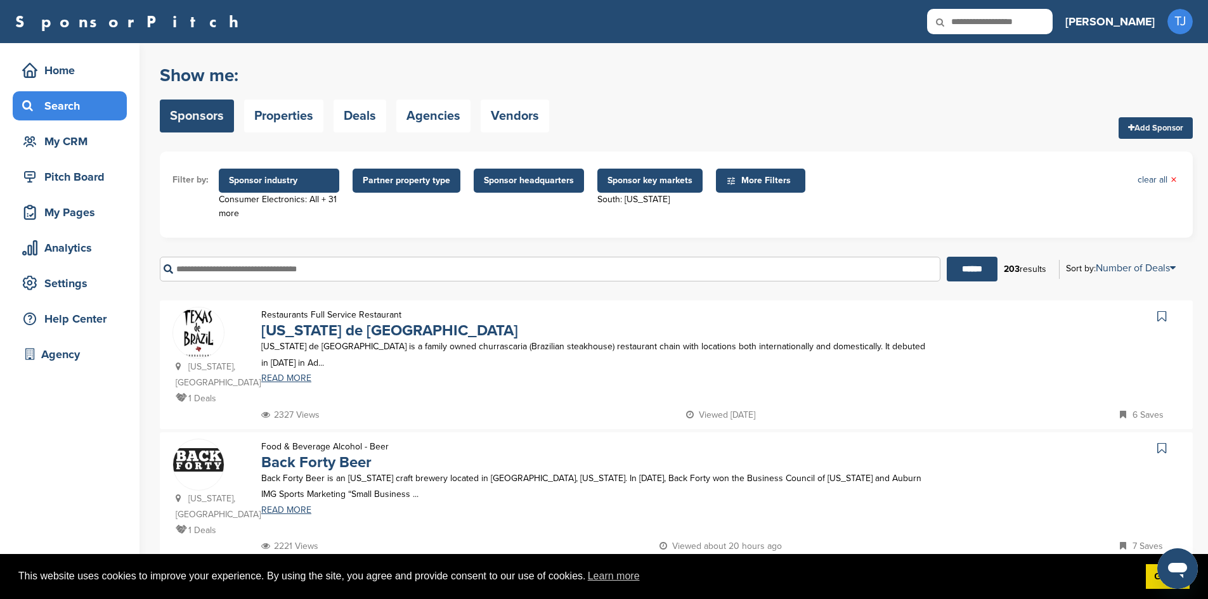
click at [315, 179] on span "Sponsor industry" at bounding box center [279, 181] width 100 height 14
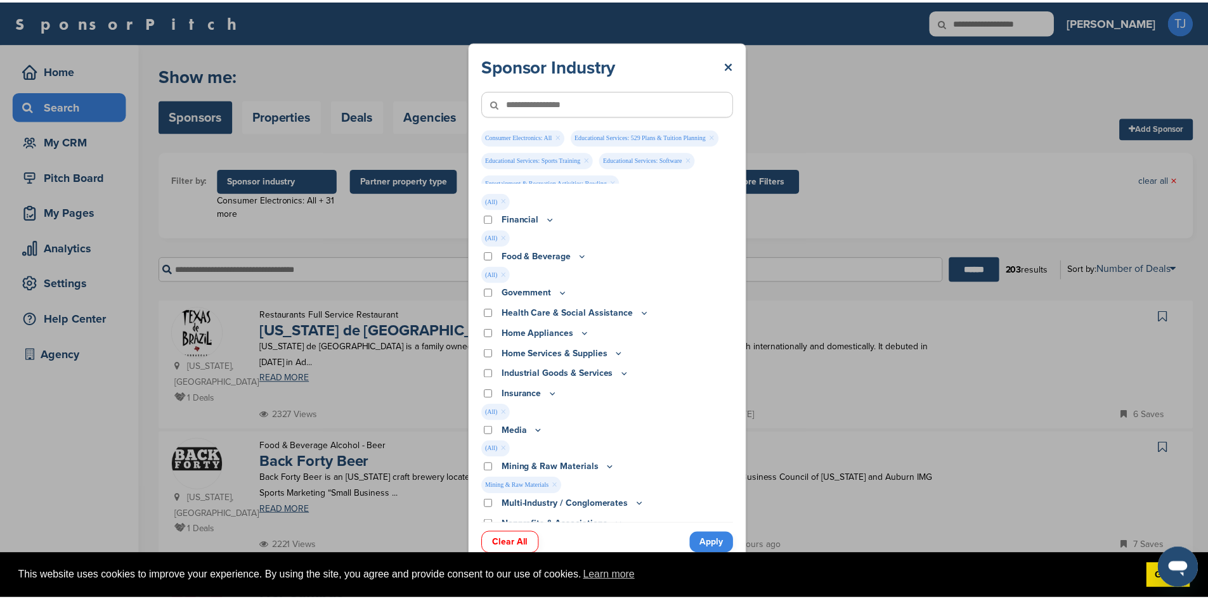
scroll to position [351, 0]
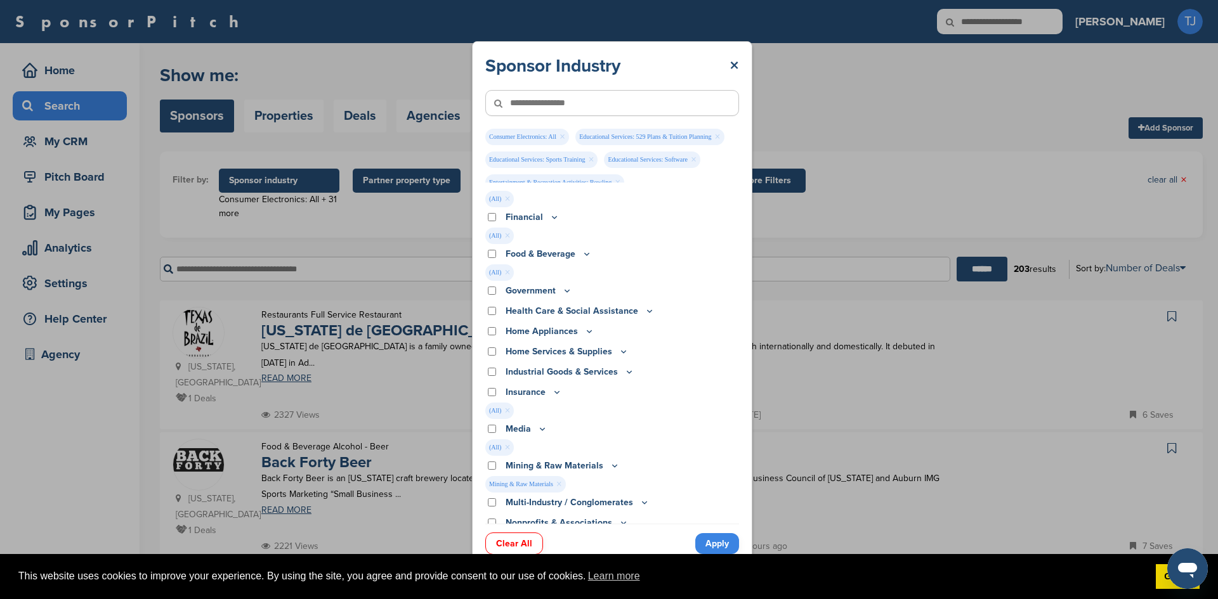
click at [585, 251] on icon at bounding box center [587, 254] width 10 height 11
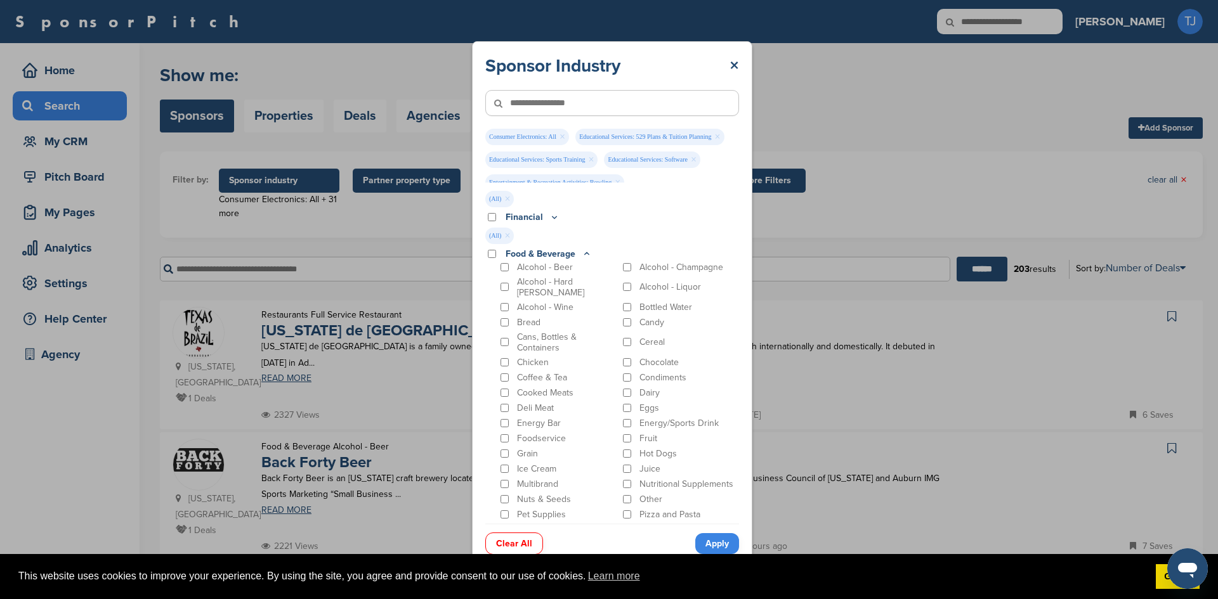
click at [888, 127] on div "Sponsor Industry × Consumer Electronics: All × Educational Services: 529 Plans …" at bounding box center [612, 303] width 1224 height 606
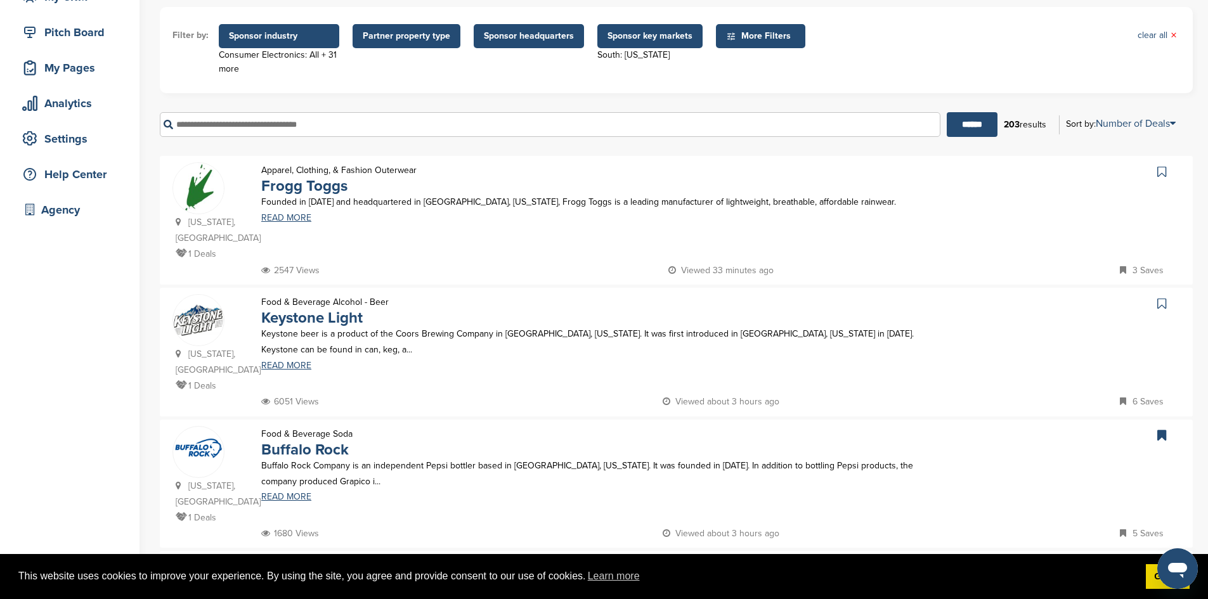
scroll to position [153, 0]
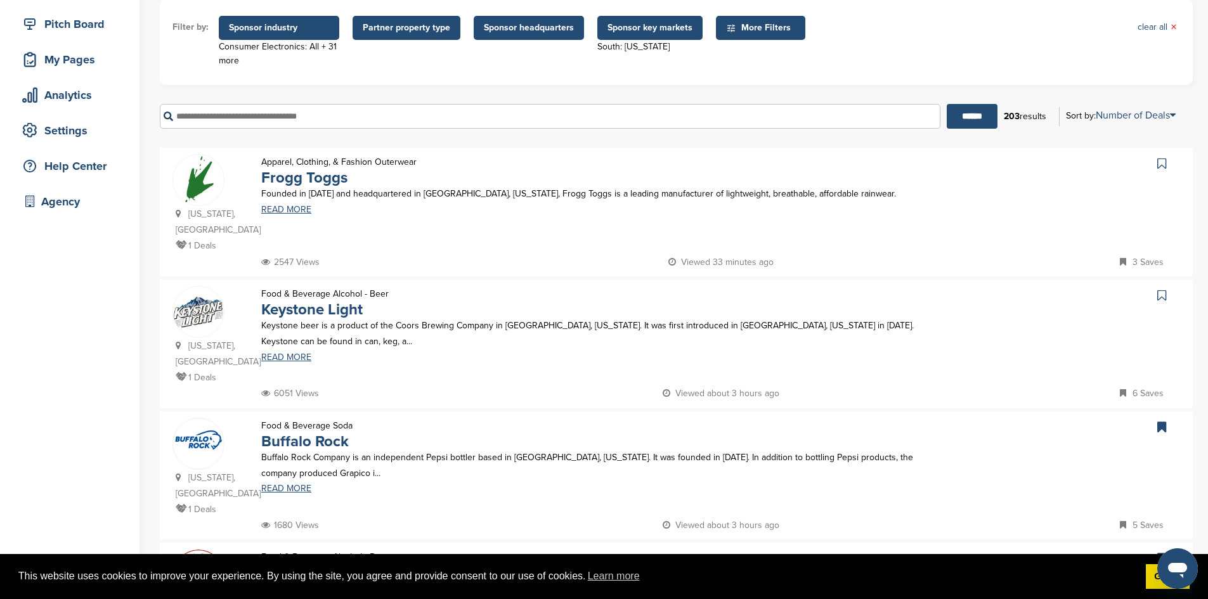
click at [1161, 166] on icon at bounding box center [1161, 163] width 9 height 13
click at [1161, 289] on icon at bounding box center [1161, 295] width 9 height 13
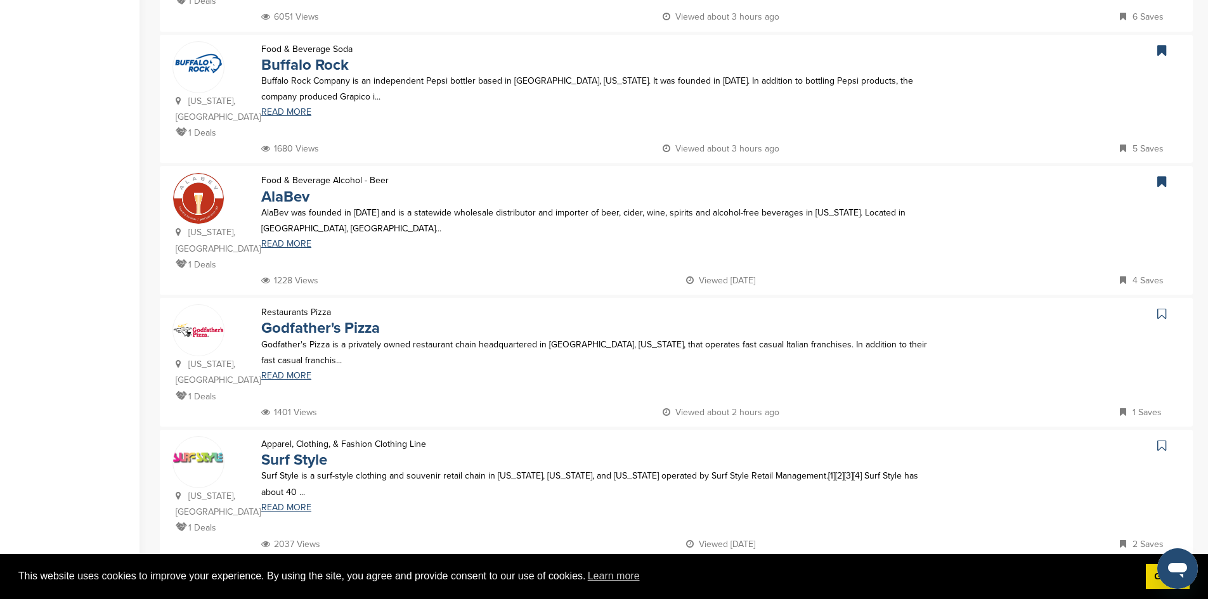
scroll to position [531, 0]
click at [1164, 306] on icon at bounding box center [1161, 312] width 9 height 13
click at [1164, 438] on icon at bounding box center [1161, 444] width 9 height 13
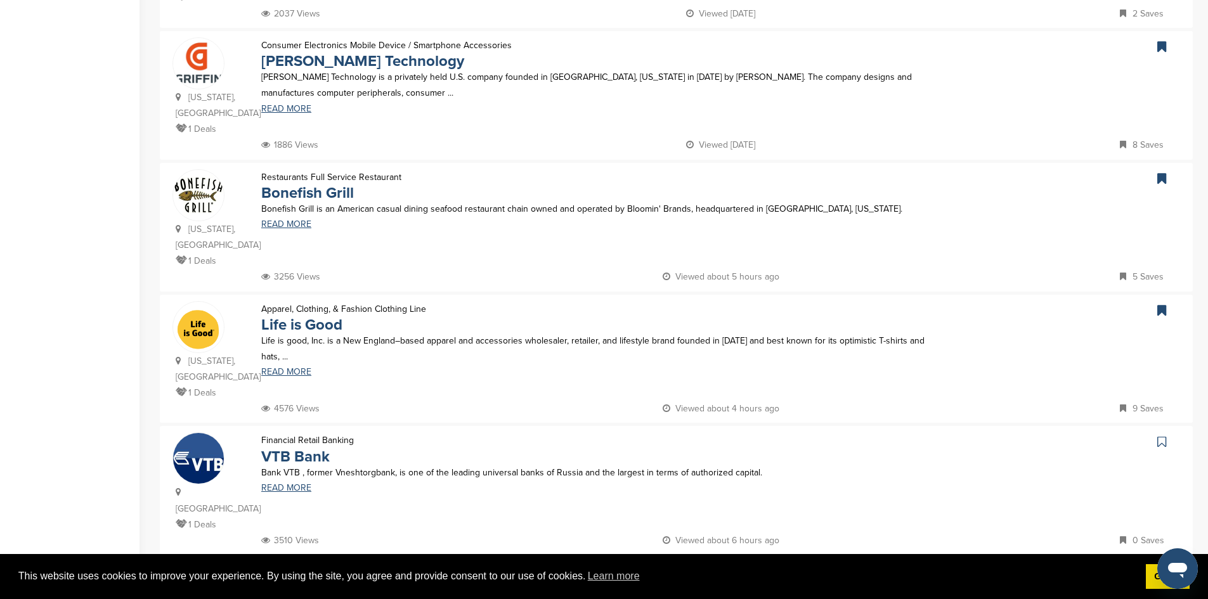
scroll to position [1081, 0]
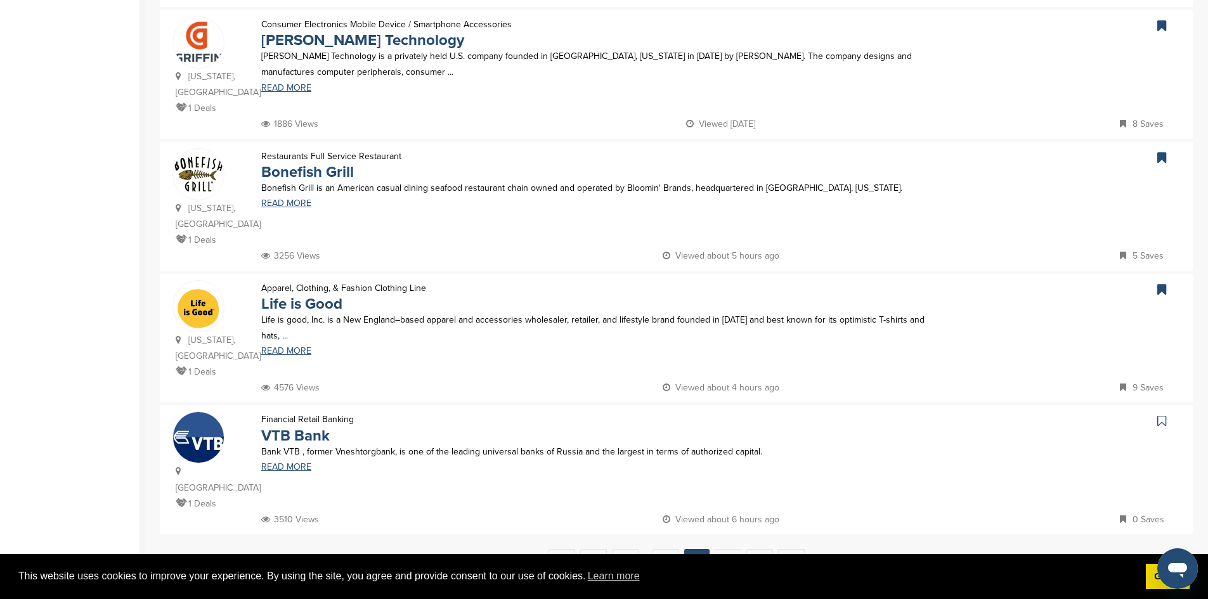
click at [1157, 415] on icon at bounding box center [1161, 421] width 9 height 13
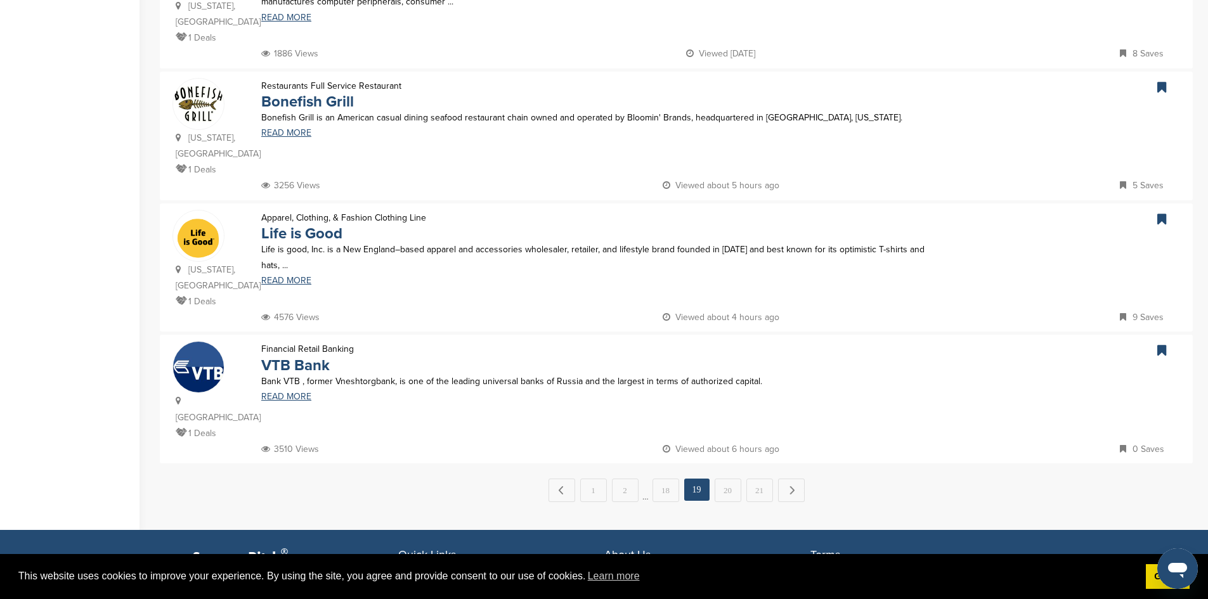
scroll to position [1158, 0]
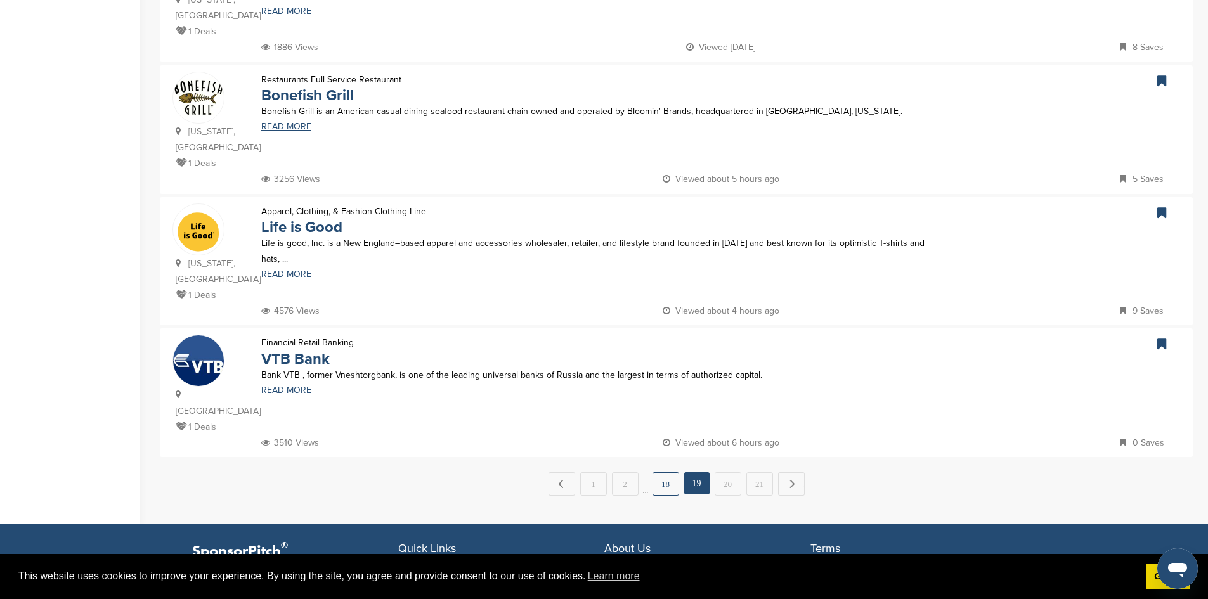
click at [665, 472] on link "18" at bounding box center [666, 483] width 27 height 23
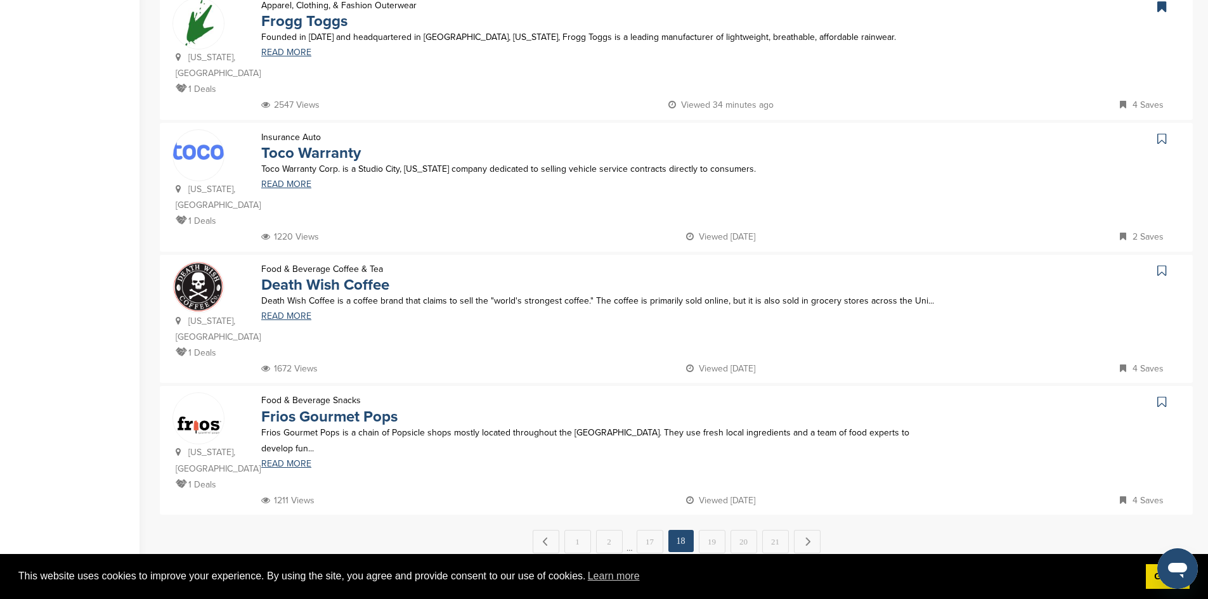
scroll to position [1102, 0]
click at [1161, 394] on icon at bounding box center [1161, 400] width 9 height 13
click at [1160, 263] on icon at bounding box center [1161, 269] width 9 height 13
click at [1158, 131] on icon at bounding box center [1161, 137] width 9 height 13
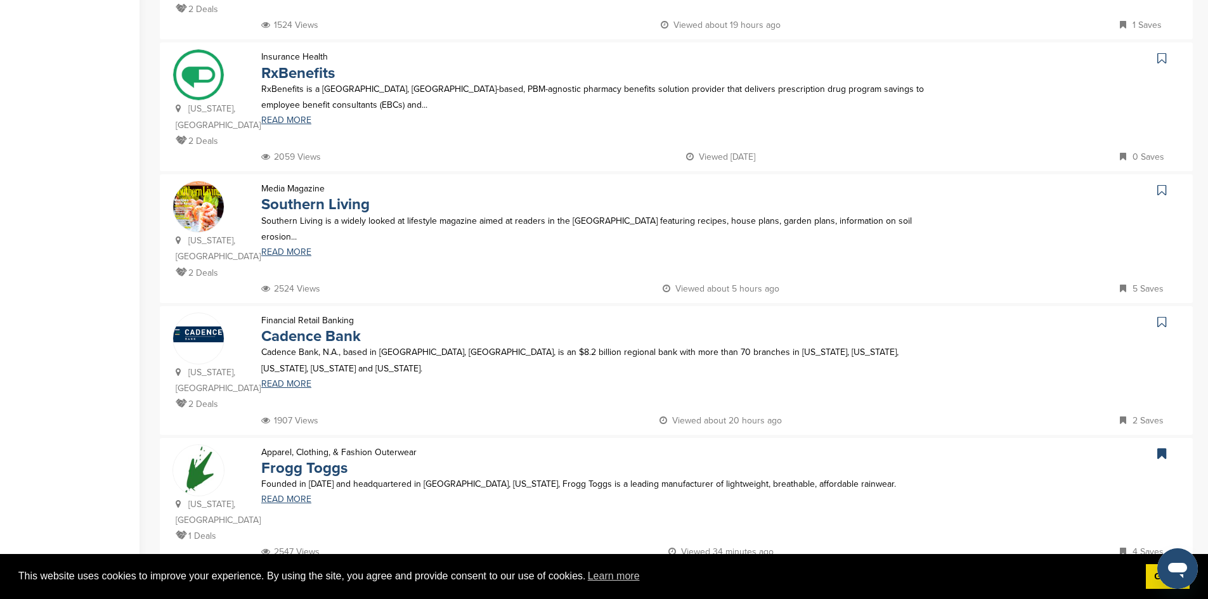
scroll to position [637, 0]
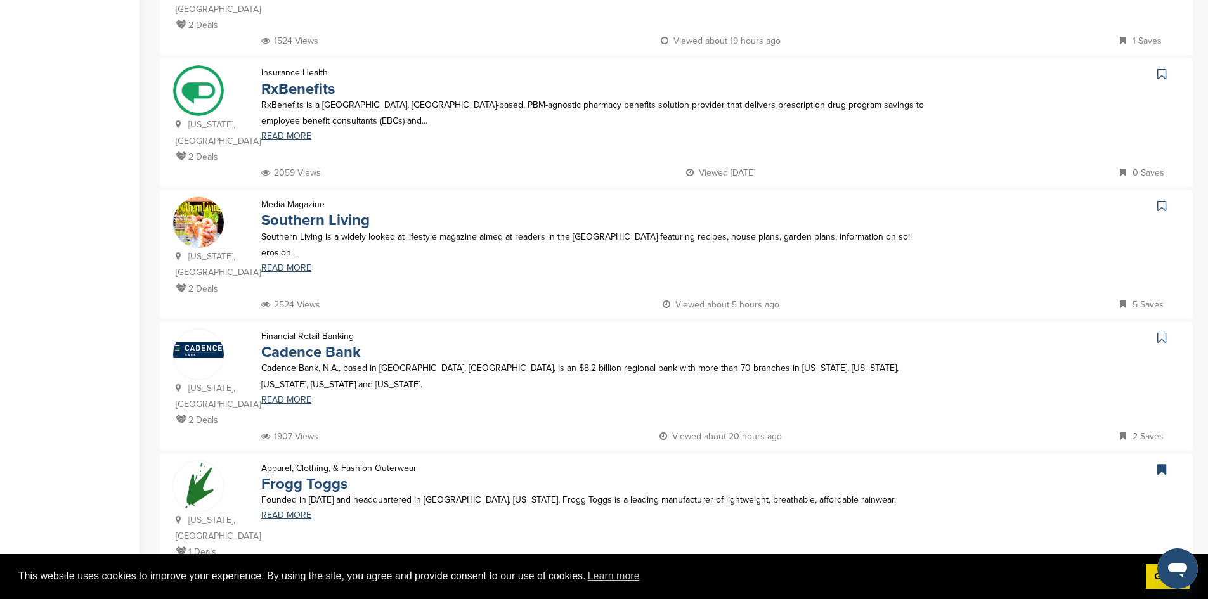
click at [1161, 332] on icon at bounding box center [1161, 338] width 9 height 13
click at [1159, 200] on icon at bounding box center [1161, 206] width 9 height 13
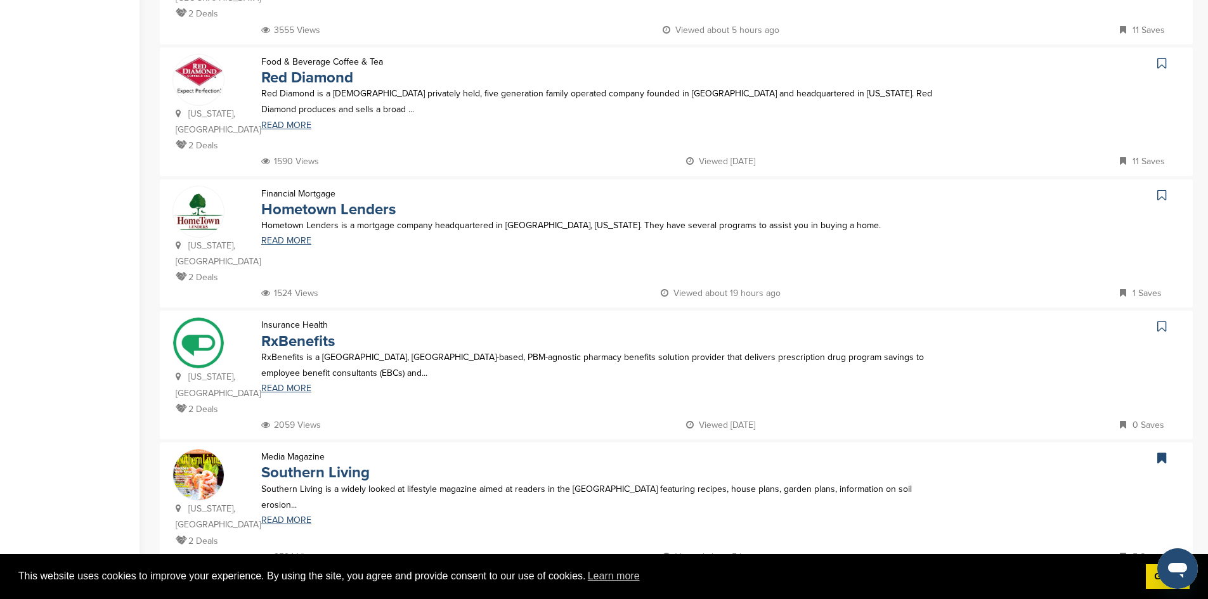
scroll to position [379, 0]
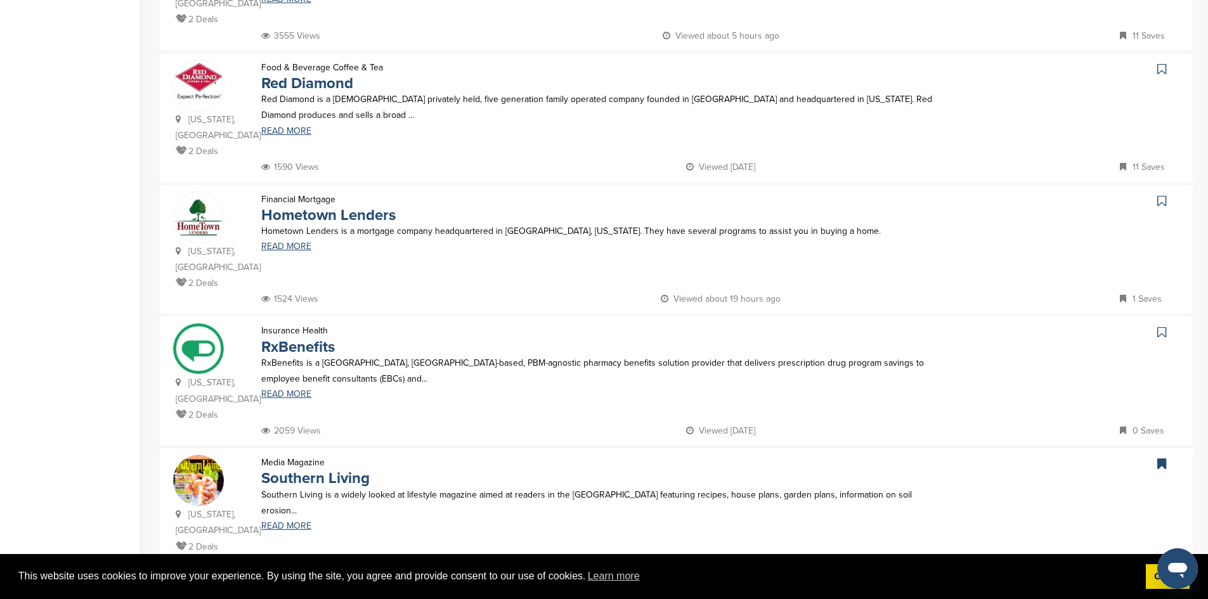
click at [1165, 326] on icon at bounding box center [1161, 332] width 9 height 13
click at [1162, 195] on icon at bounding box center [1161, 201] width 9 height 13
click at [1159, 67] on icon at bounding box center [1161, 69] width 9 height 13
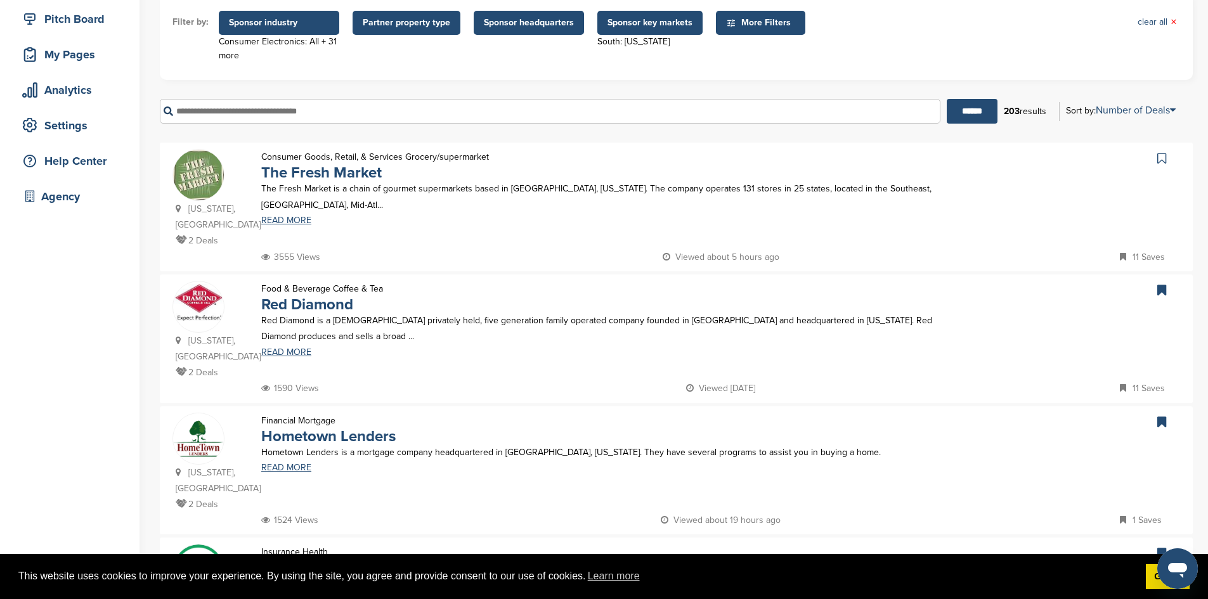
scroll to position [153, 0]
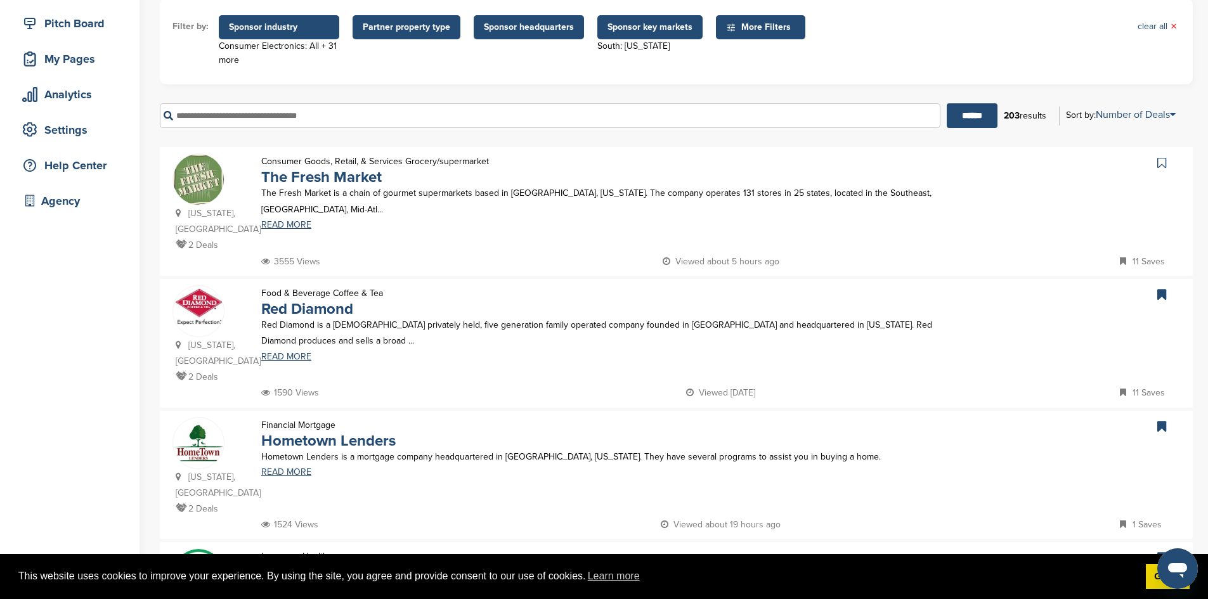
click at [1161, 162] on icon at bounding box center [1161, 163] width 9 height 13
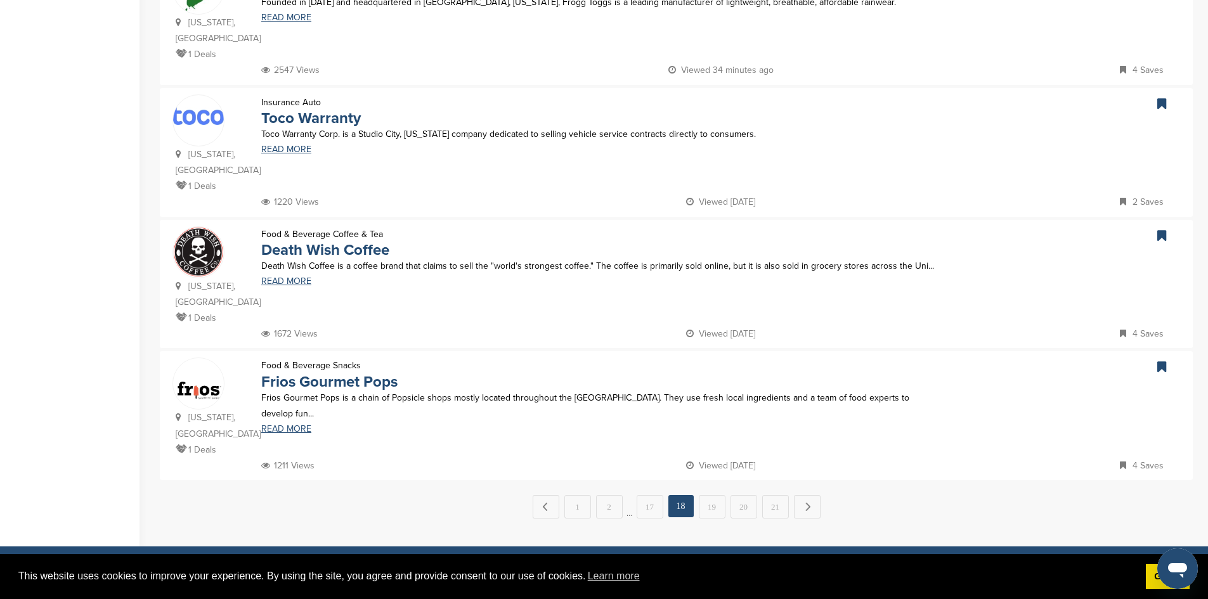
scroll to position [1119, 0]
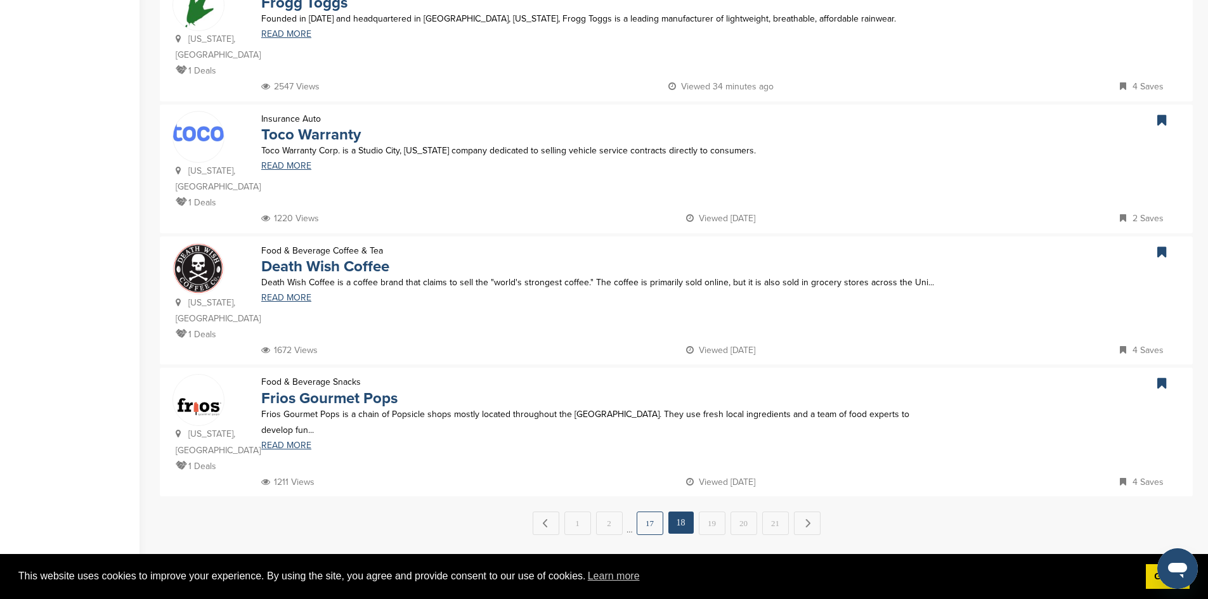
click at [652, 512] on link "17" at bounding box center [650, 523] width 27 height 23
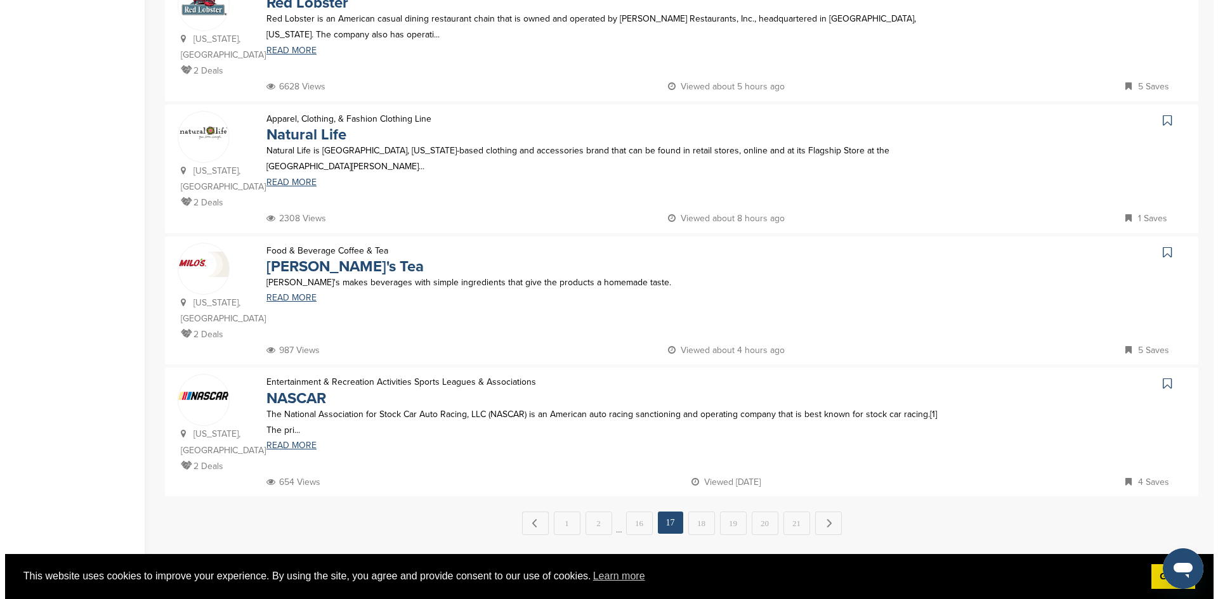
scroll to position [0, 0]
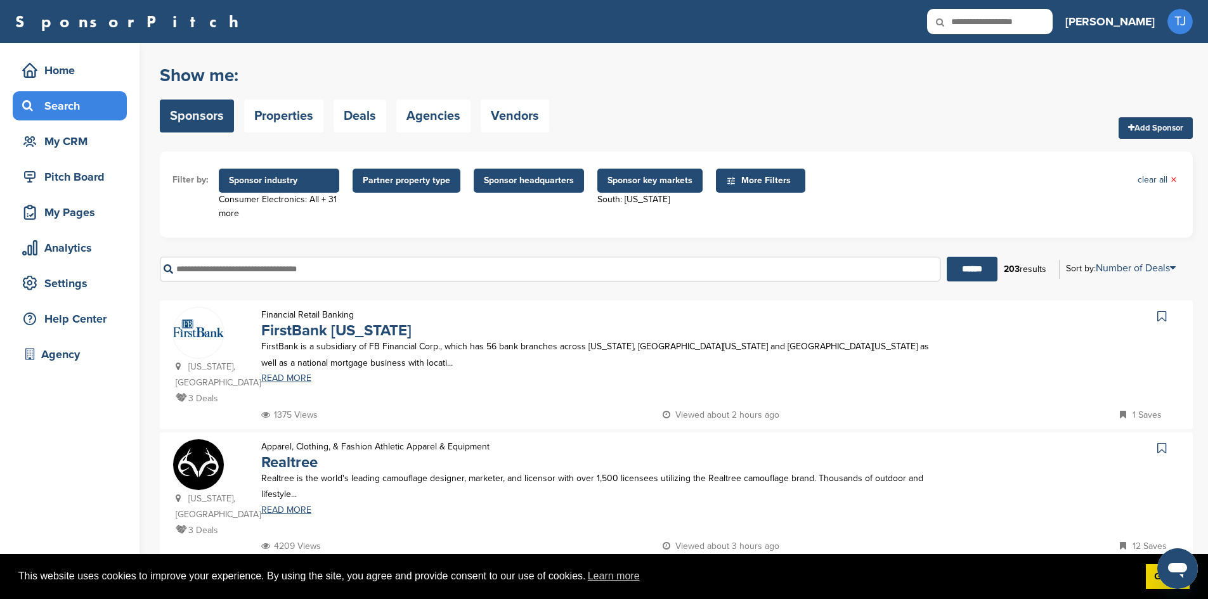
click at [746, 182] on span "More Filters" at bounding box center [762, 181] width 73 height 14
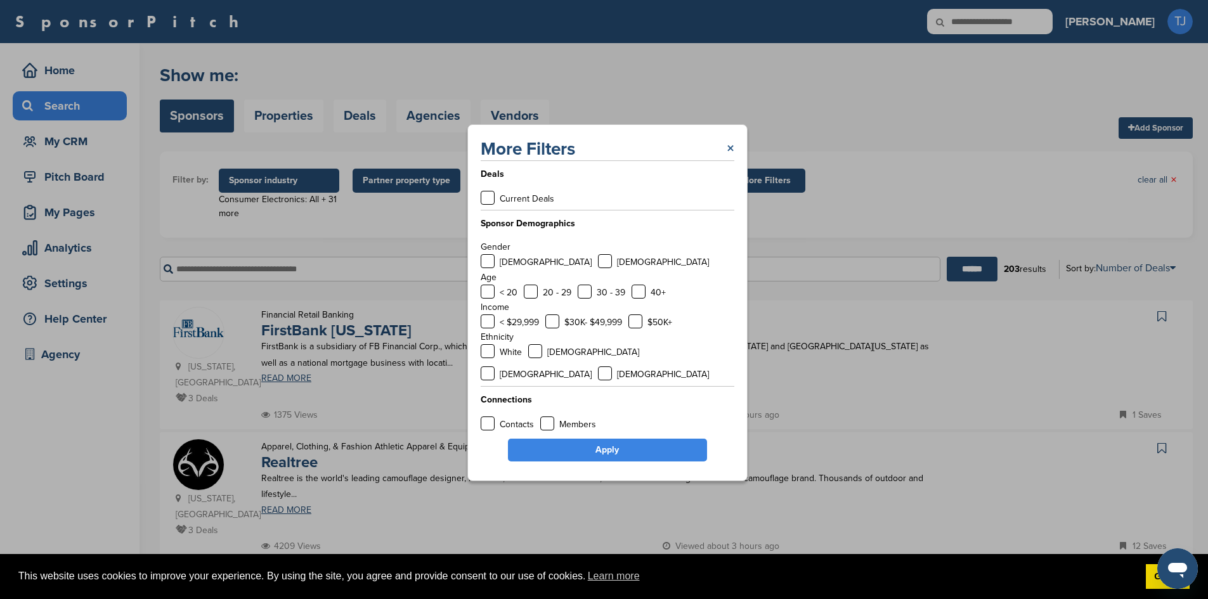
click at [731, 159] on link "×" at bounding box center [731, 149] width 8 height 23
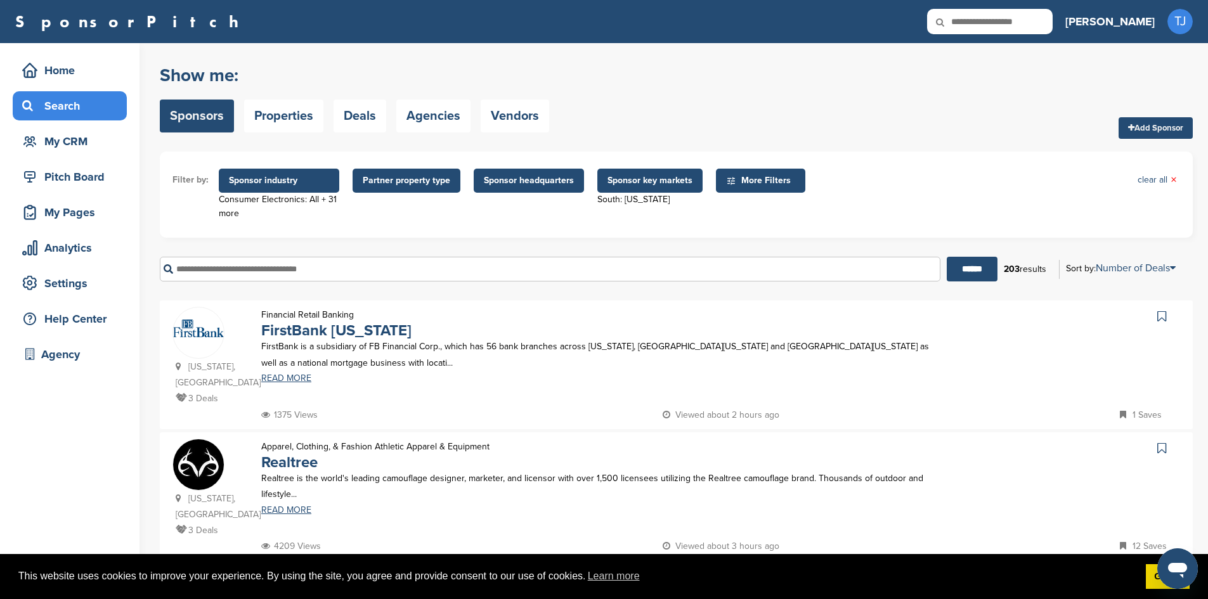
click at [516, 190] on span "Sponsor headquarters" at bounding box center [529, 181] width 110 height 24
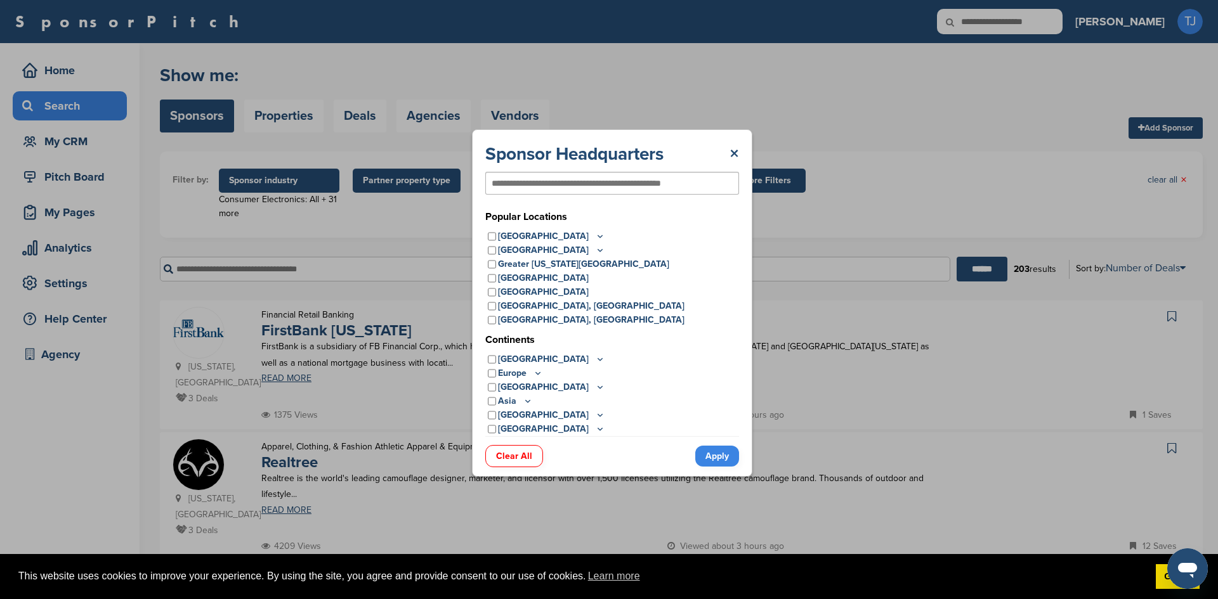
click at [595, 233] on icon at bounding box center [600, 236] width 10 height 11
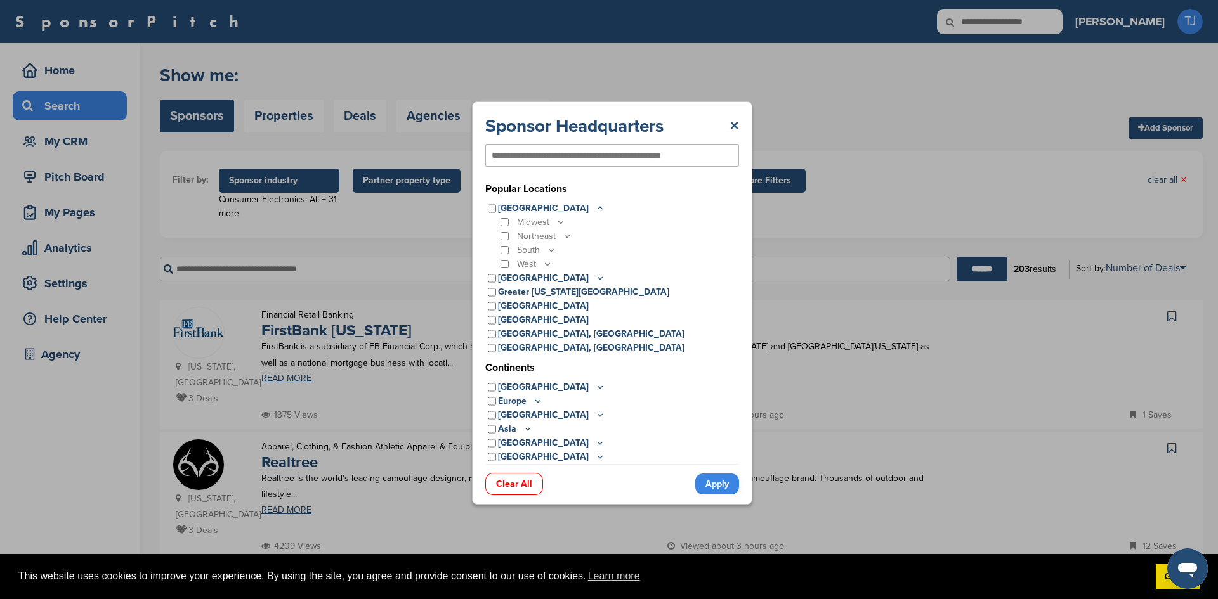
click at [550, 248] on icon at bounding box center [551, 250] width 10 height 11
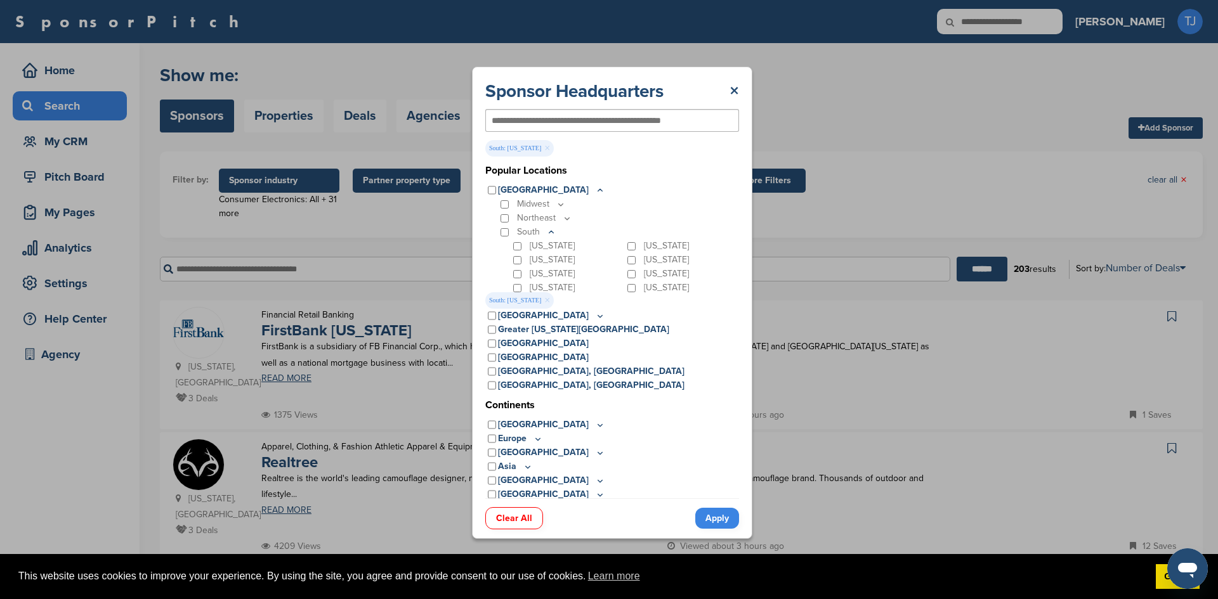
click at [724, 514] on link "Apply" at bounding box center [717, 518] width 44 height 21
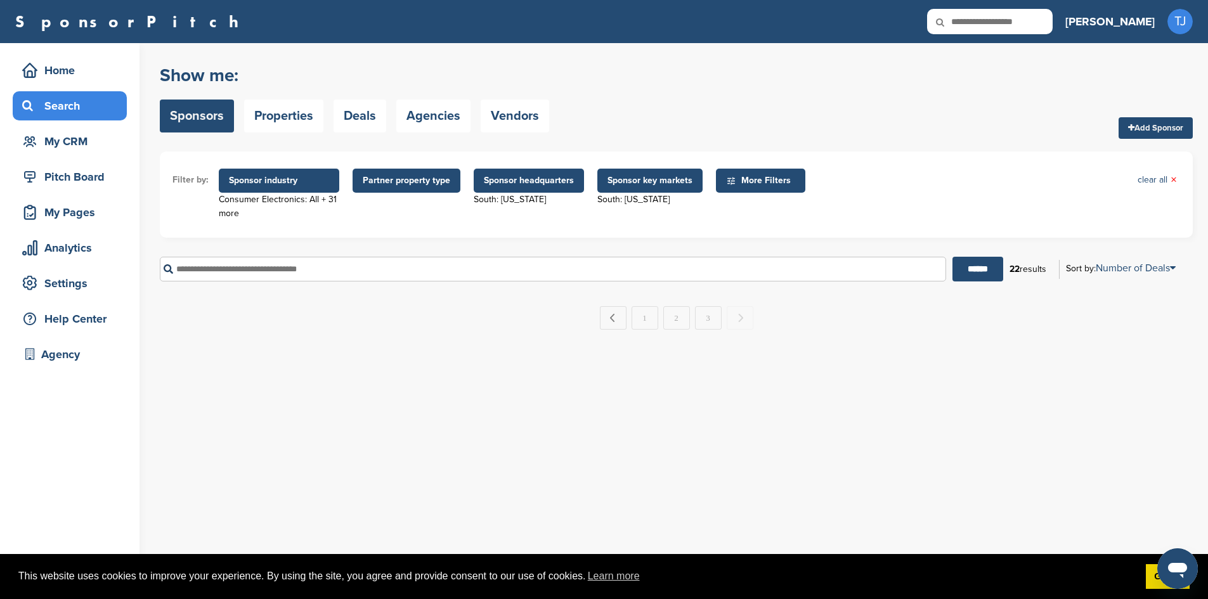
click at [561, 185] on span "Sponsor headquarters" at bounding box center [529, 181] width 90 height 14
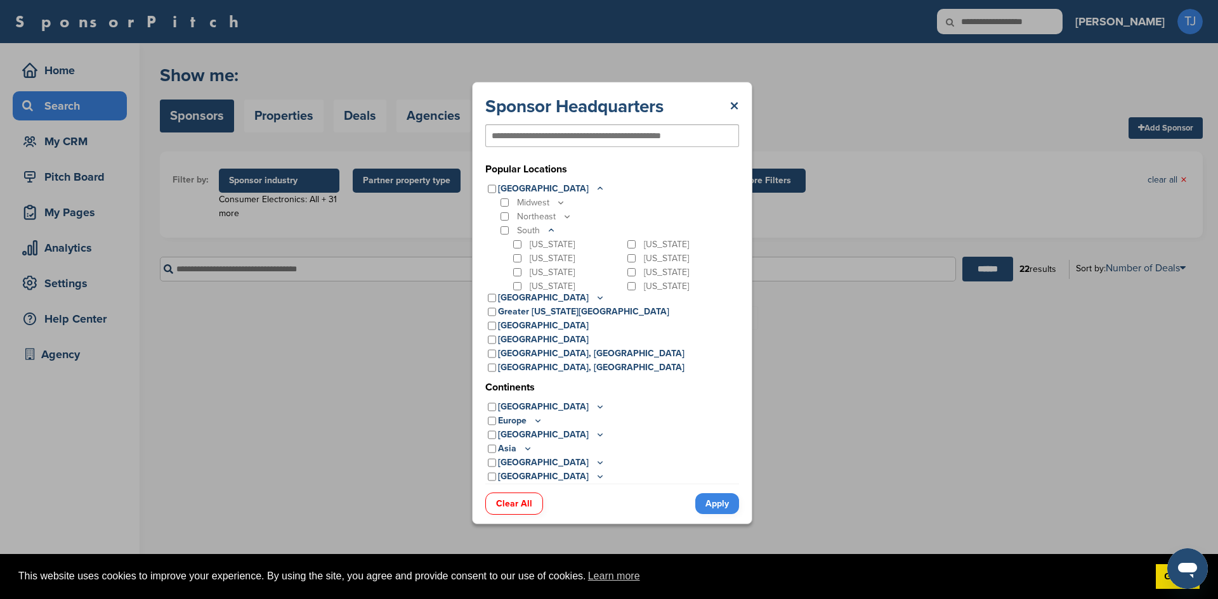
click at [504, 225] on div "South" at bounding box center [618, 231] width 241 height 14
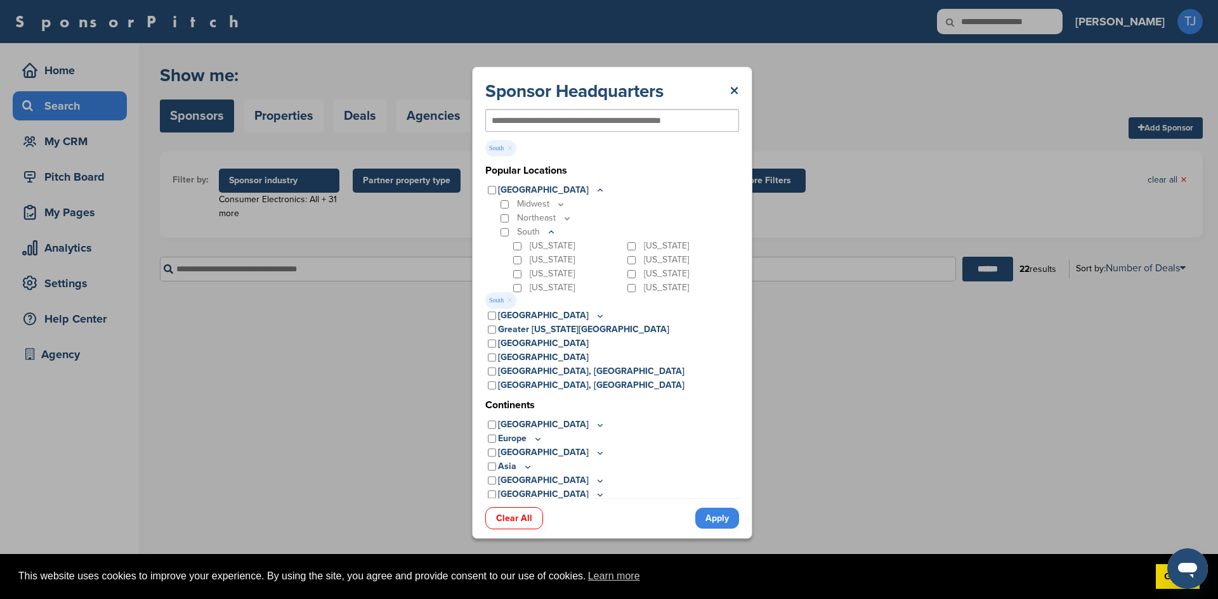
click at [724, 511] on link "Apply" at bounding box center [717, 518] width 44 height 21
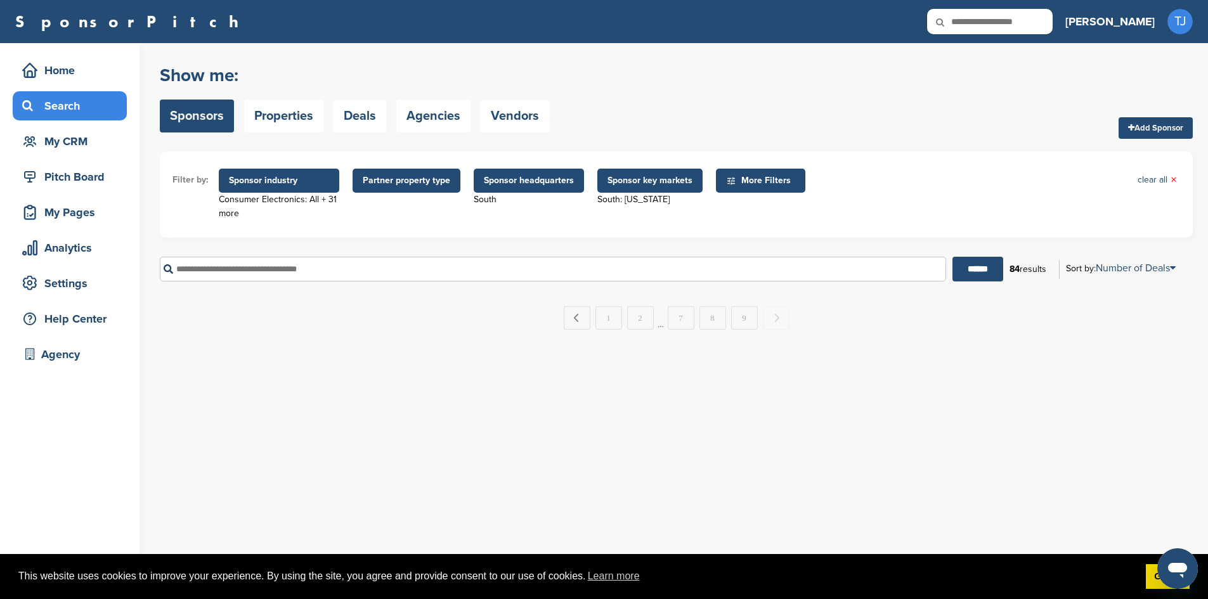
click at [523, 188] on span "Sponsor headquarters" at bounding box center [529, 181] width 110 height 24
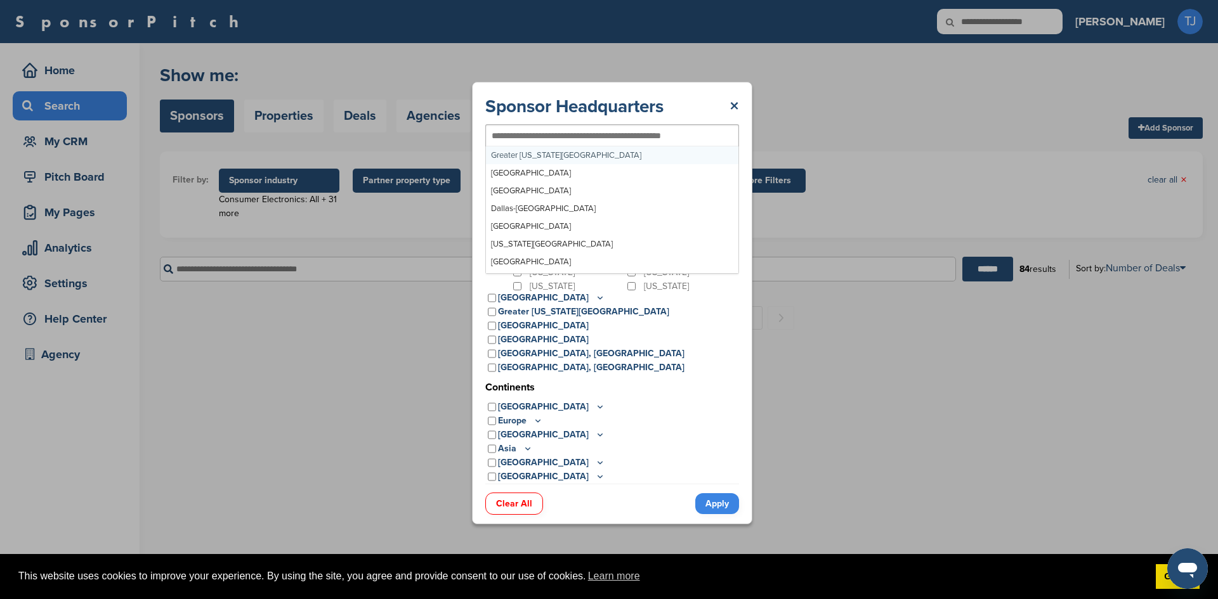
click at [561, 136] on input "text" at bounding box center [591, 135] width 200 height 11
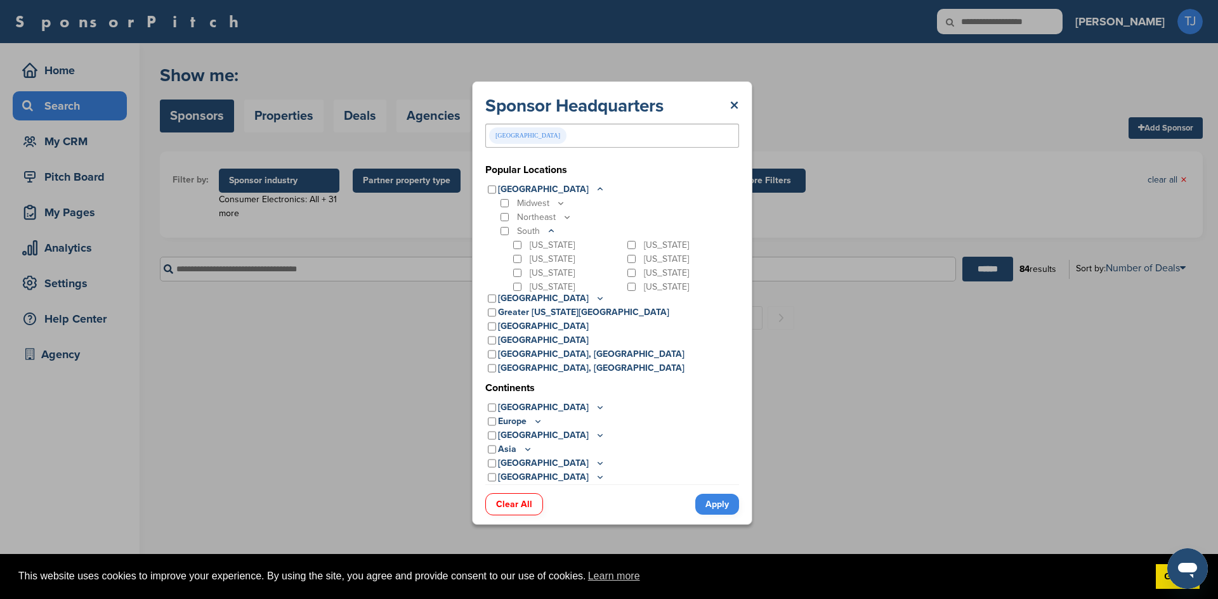
click at [716, 505] on link "Apply" at bounding box center [717, 504] width 44 height 21
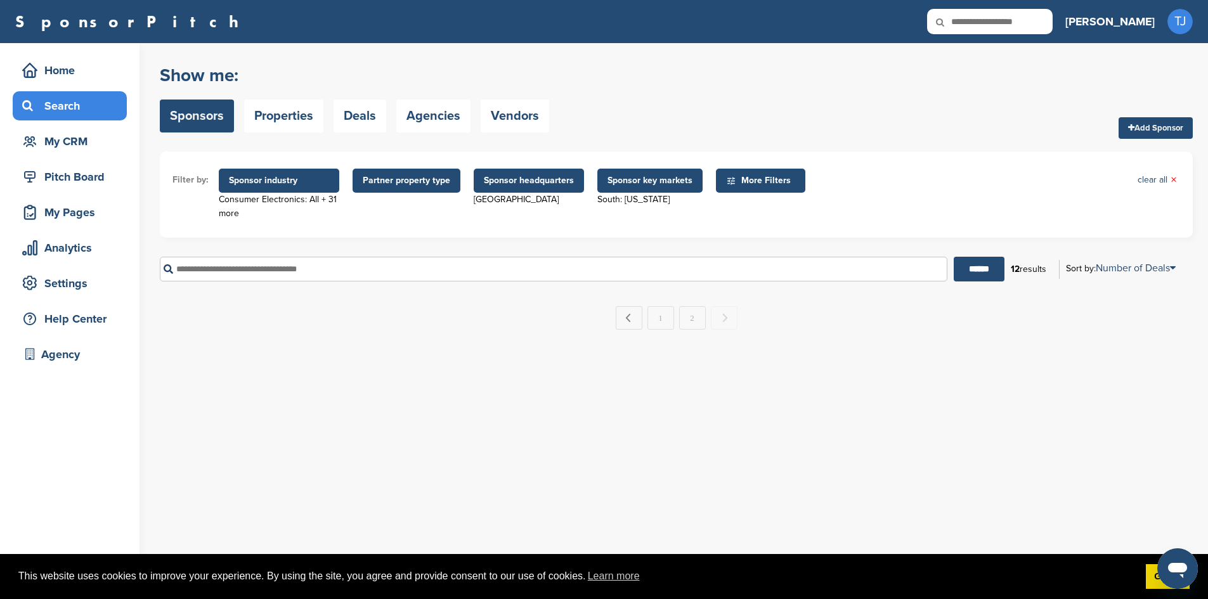
click at [536, 183] on span "Sponsor headquarters" at bounding box center [529, 181] width 90 height 14
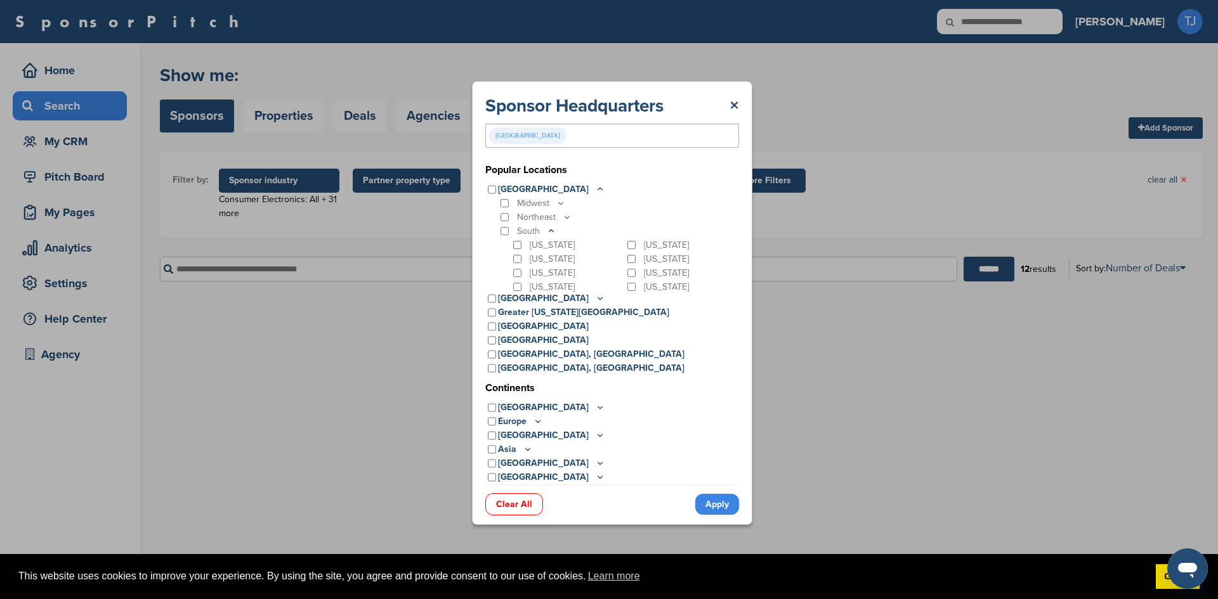
click at [557, 134] on div "[GEOGRAPHIC_DATA]" at bounding box center [612, 136] width 254 height 24
click at [292, 177] on div "Sponsor Headquarters × [GEOGRAPHIC_DATA][US_STATE] Metro [GEOGRAPHIC_DATA] Area…" at bounding box center [612, 303] width 1224 height 606
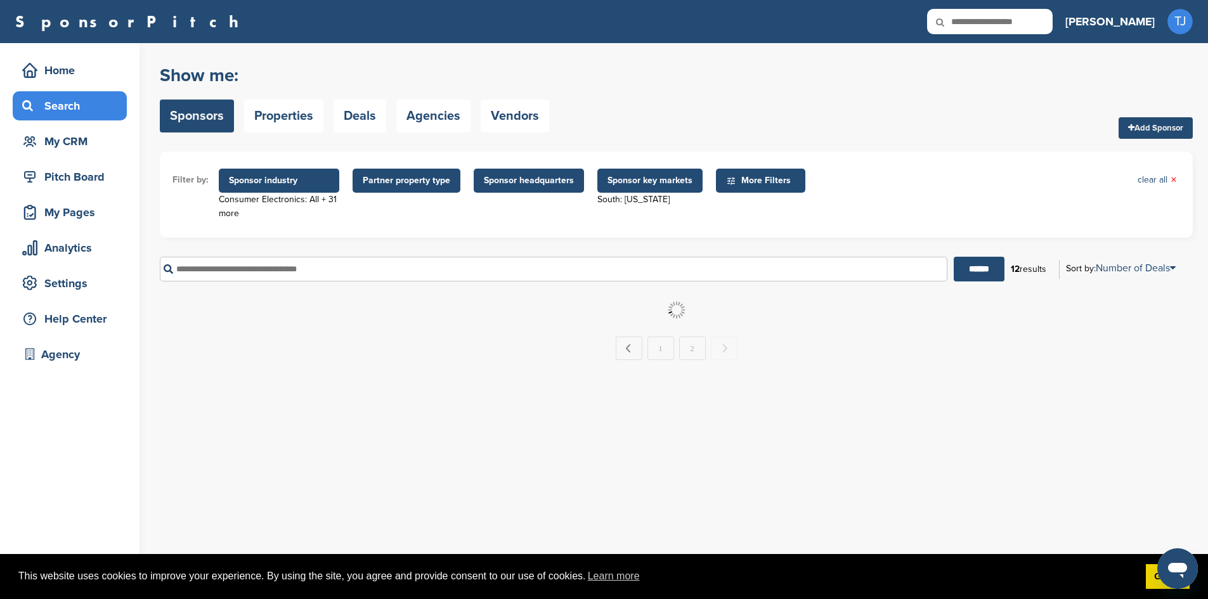
click at [292, 177] on span "Sponsor industry" at bounding box center [279, 181] width 100 height 14
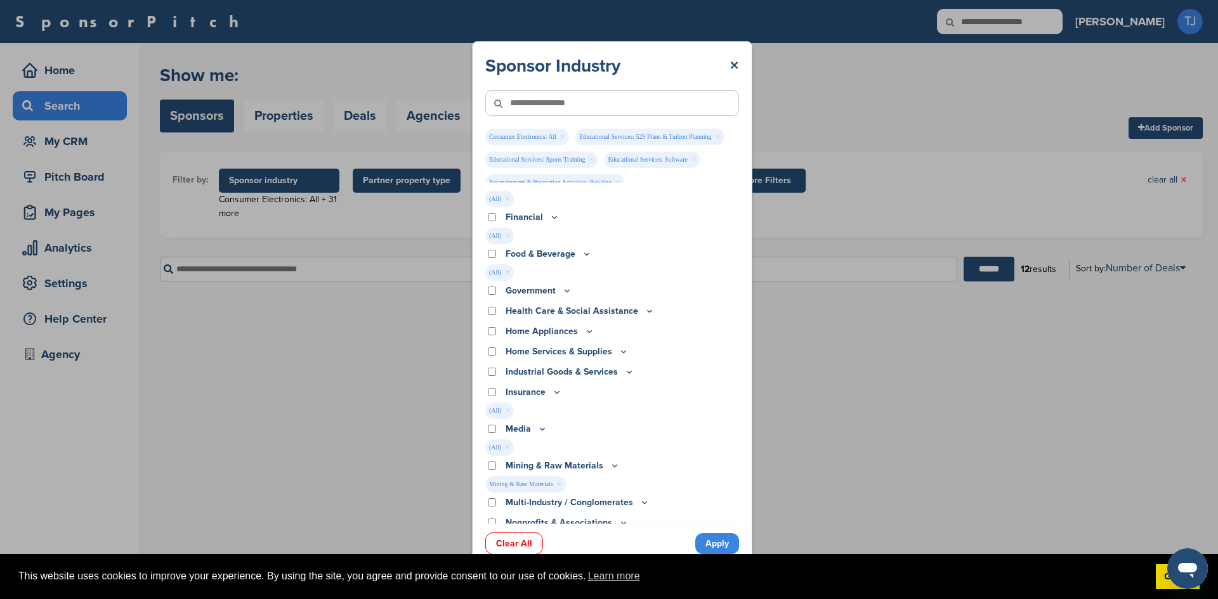
click at [292, 177] on div "Sponsor Industry × Consumer Electronics: All × Educational Services: 529 Plans …" at bounding box center [612, 303] width 1224 height 606
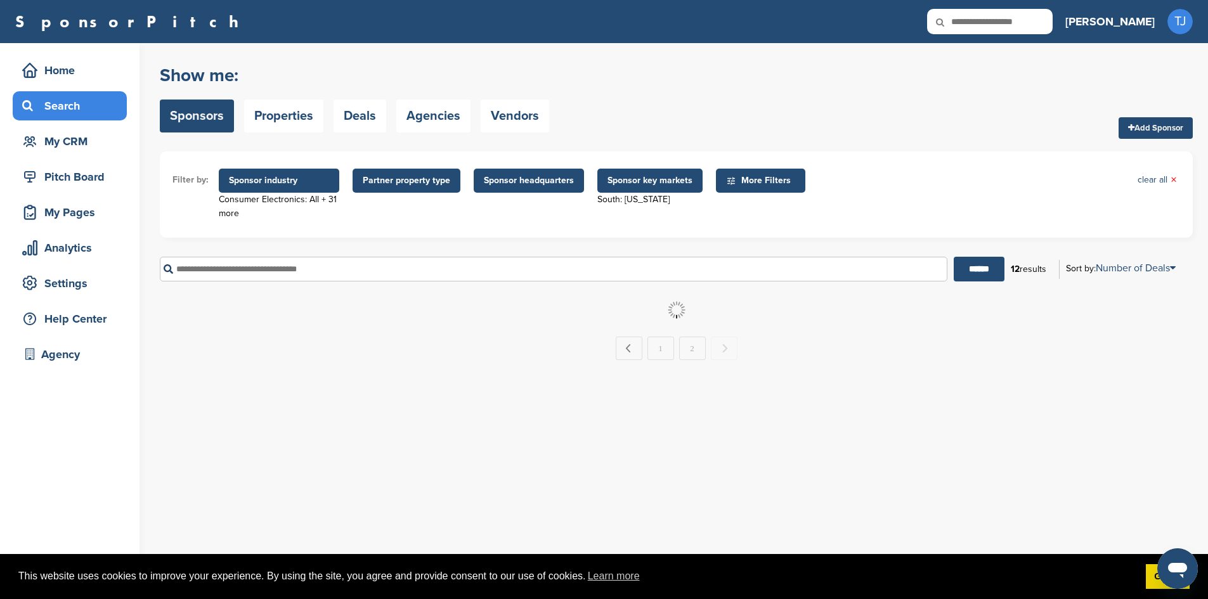
click at [660, 176] on span "Sponsor key markets" at bounding box center [650, 181] width 85 height 14
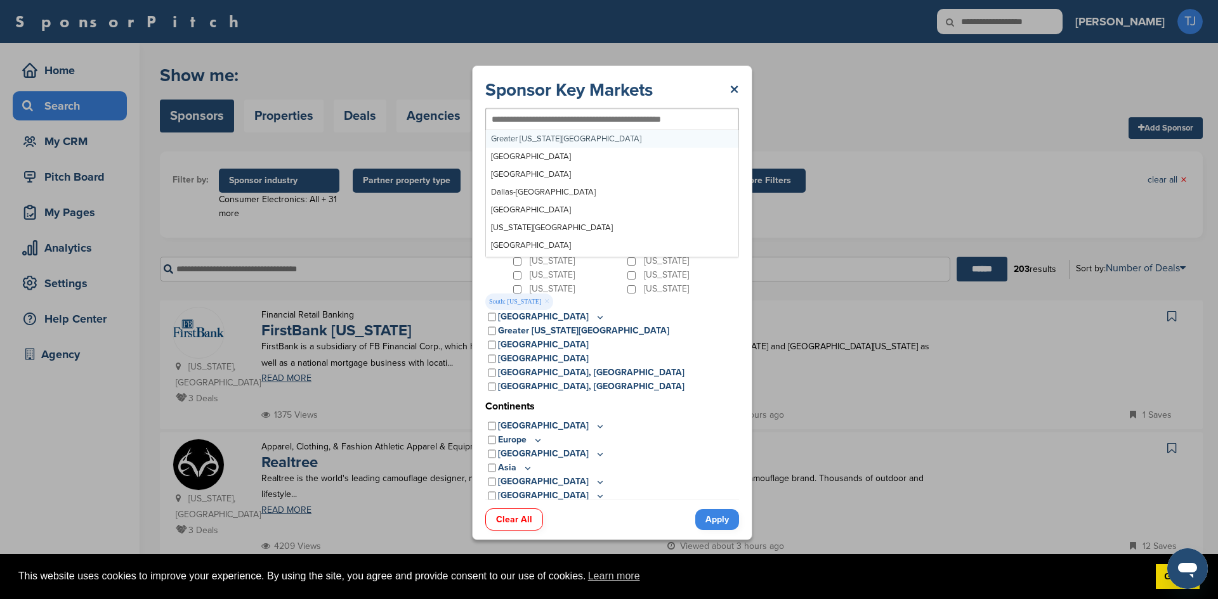
click at [588, 122] on input "text" at bounding box center [591, 119] width 200 height 11
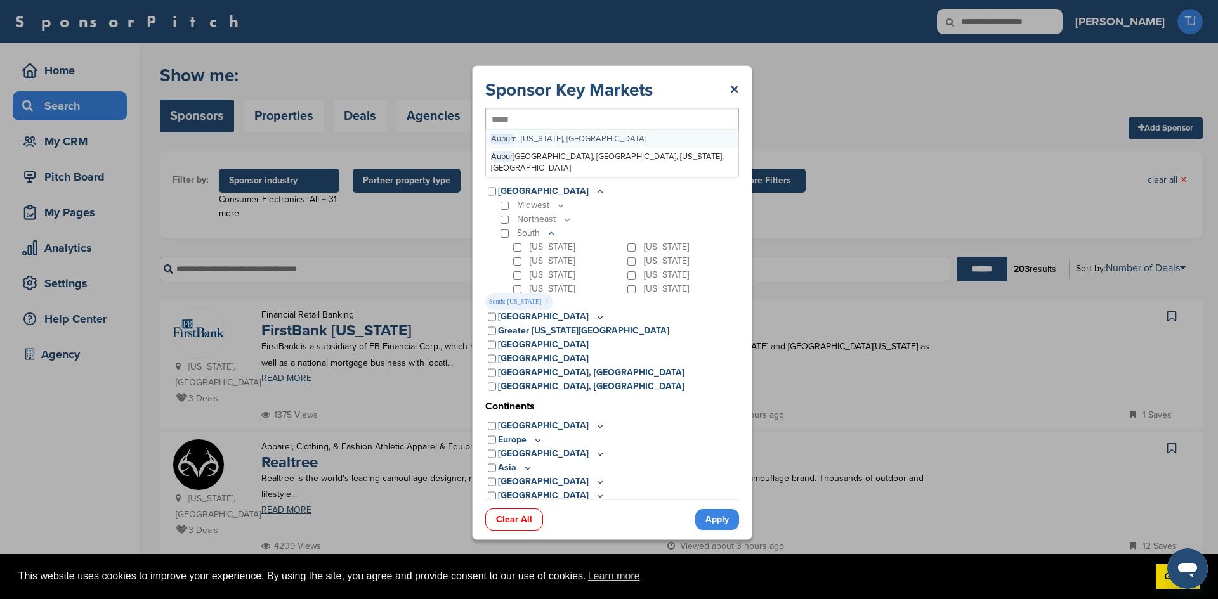
type input "******"
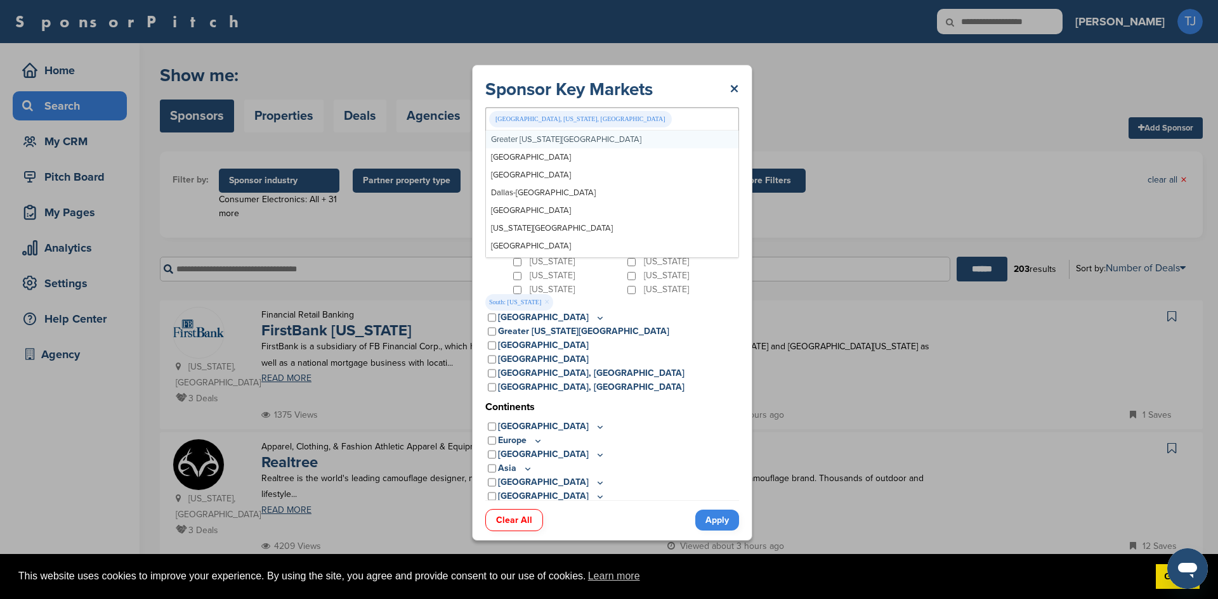
click at [855, 188] on div "Sponsor Key Markets × [GEOGRAPHIC_DATA], [US_STATE], [GEOGRAPHIC_DATA] [GEOGRAP…" at bounding box center [612, 303] width 1224 height 606
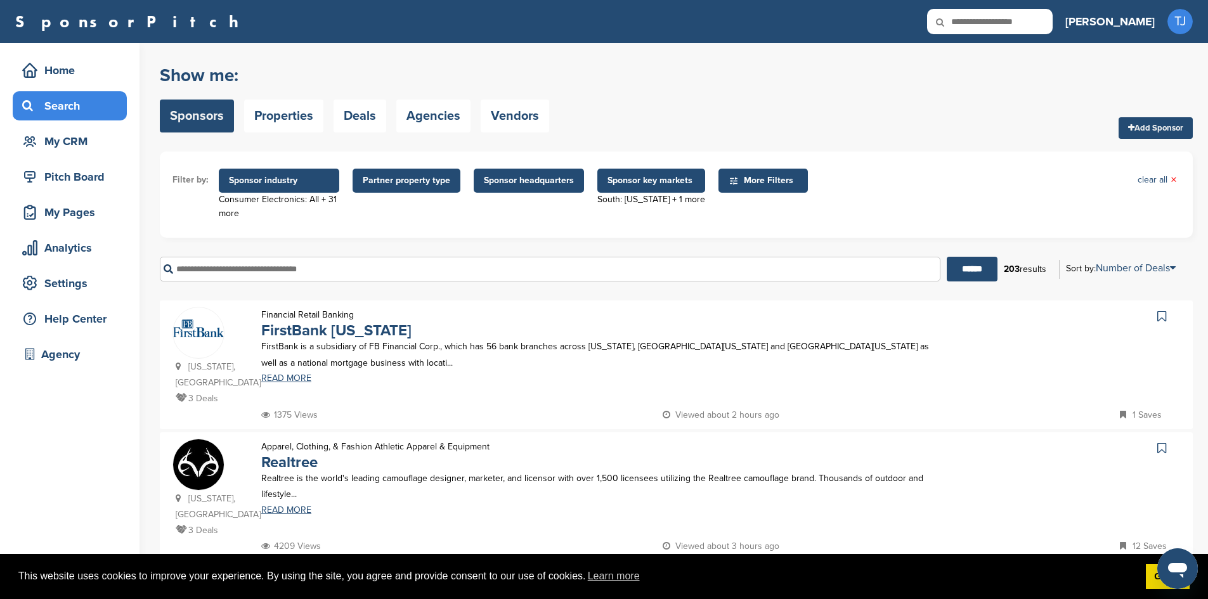
click at [644, 180] on span "Sponsor key markets" at bounding box center [652, 181] width 88 height 14
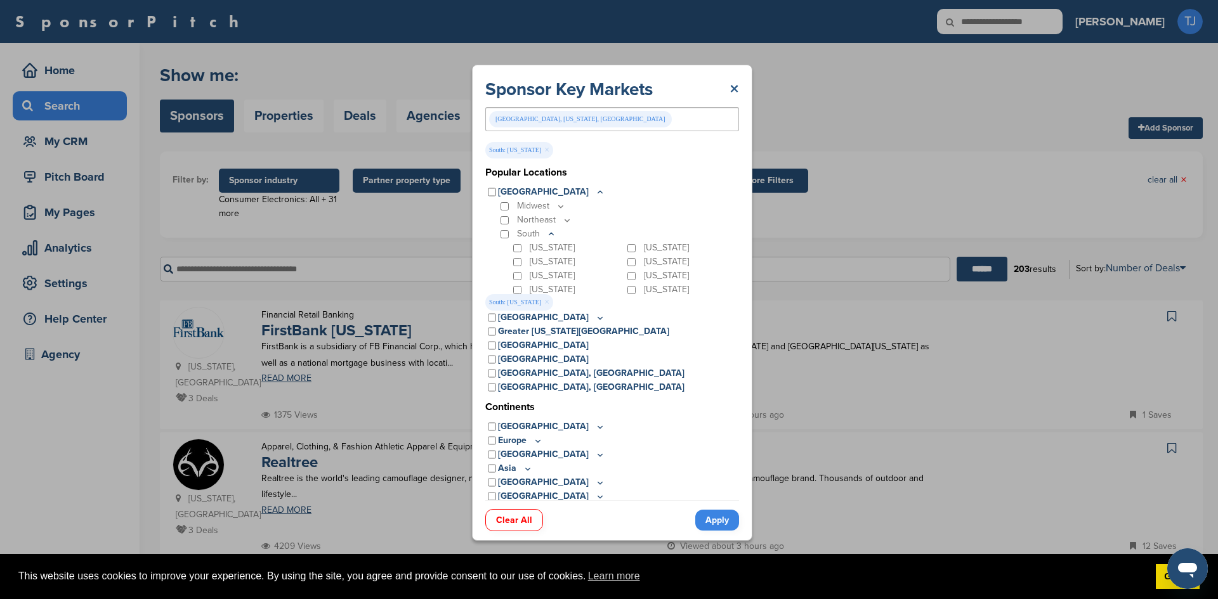
click at [733, 87] on link "×" at bounding box center [734, 89] width 10 height 23
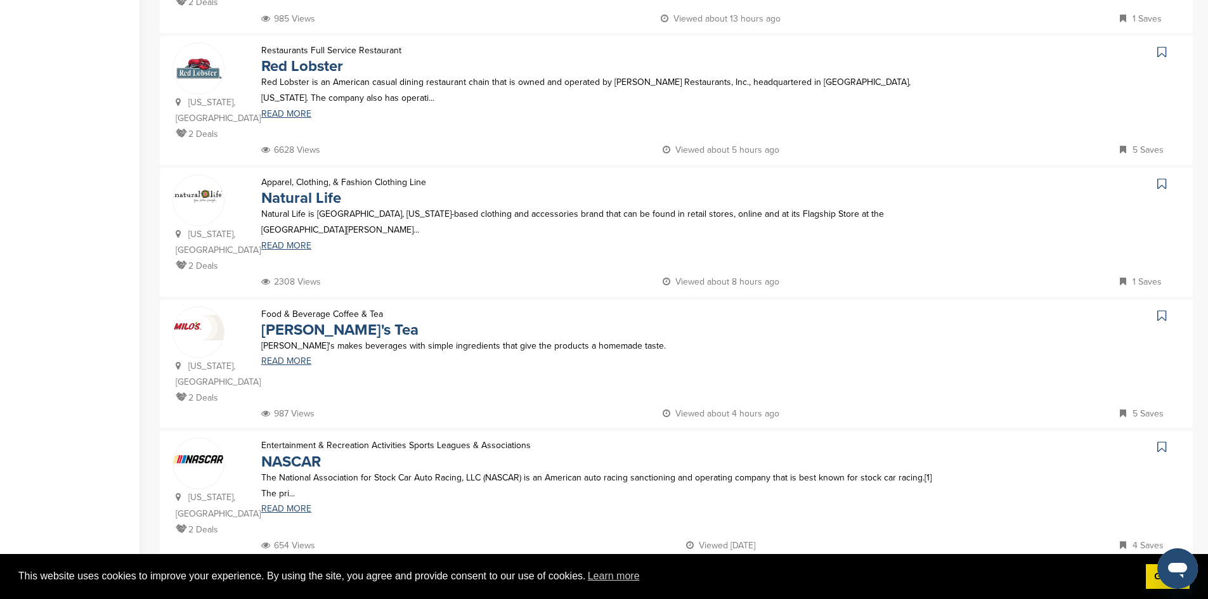
scroll to position [1057, 0]
click at [1162, 439] on icon at bounding box center [1161, 445] width 9 height 13
click at [1164, 308] on icon at bounding box center [1161, 314] width 9 height 13
click at [1159, 176] on icon at bounding box center [1161, 182] width 9 height 13
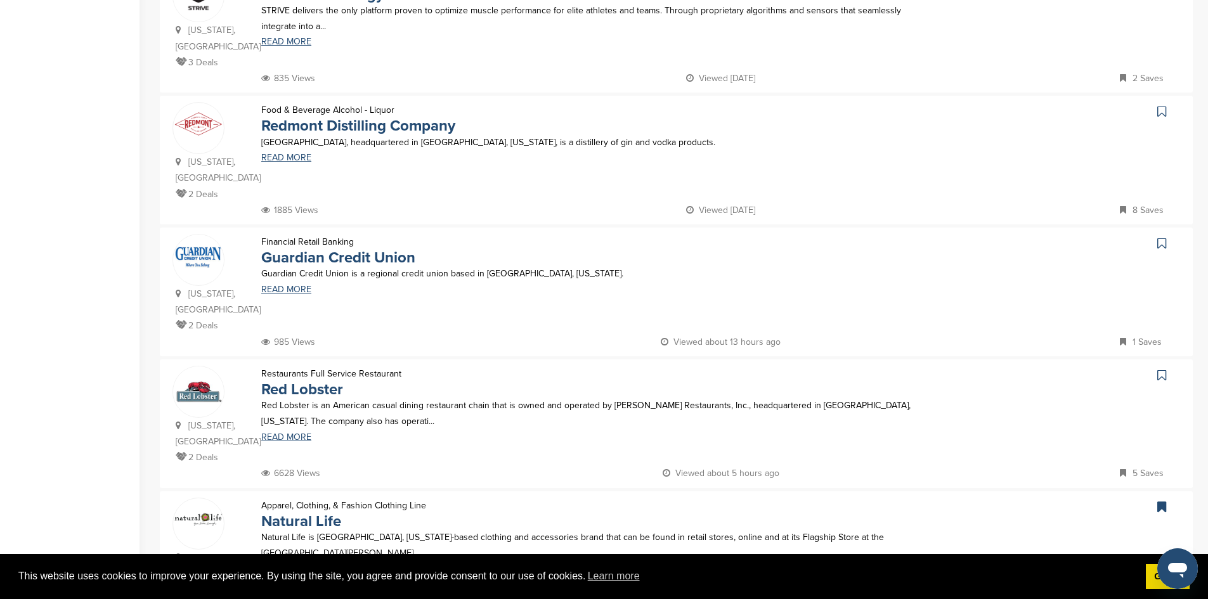
scroll to position [712, 0]
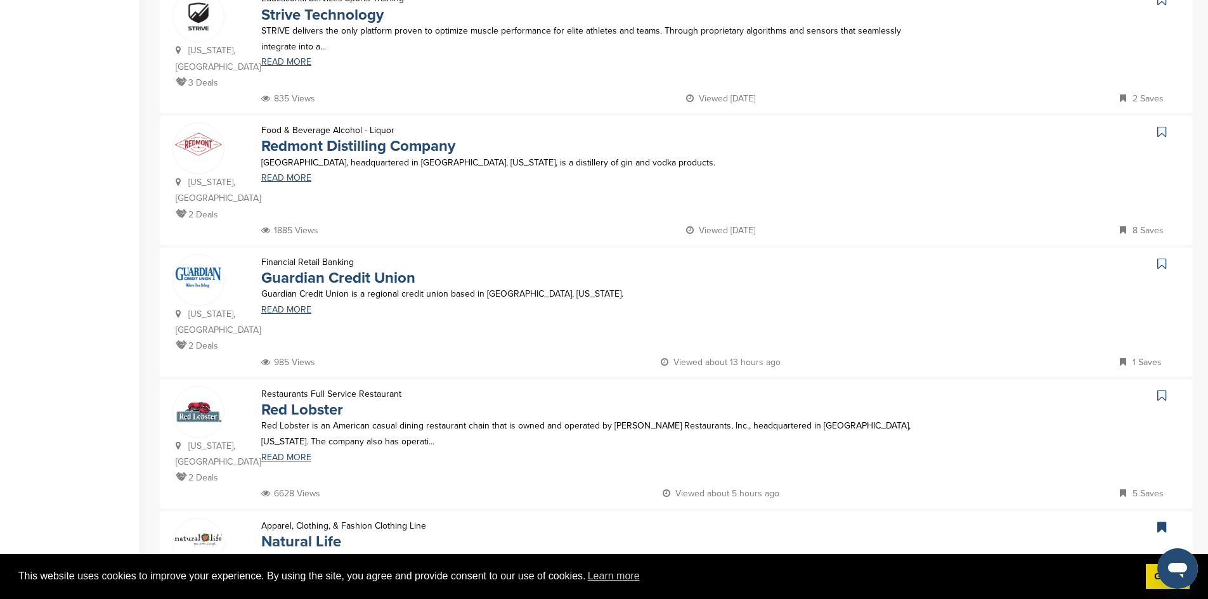
click at [1162, 389] on icon at bounding box center [1161, 395] width 9 height 13
click at [1164, 257] on icon at bounding box center [1161, 263] width 9 height 13
click at [1162, 126] on icon at bounding box center [1161, 132] width 9 height 13
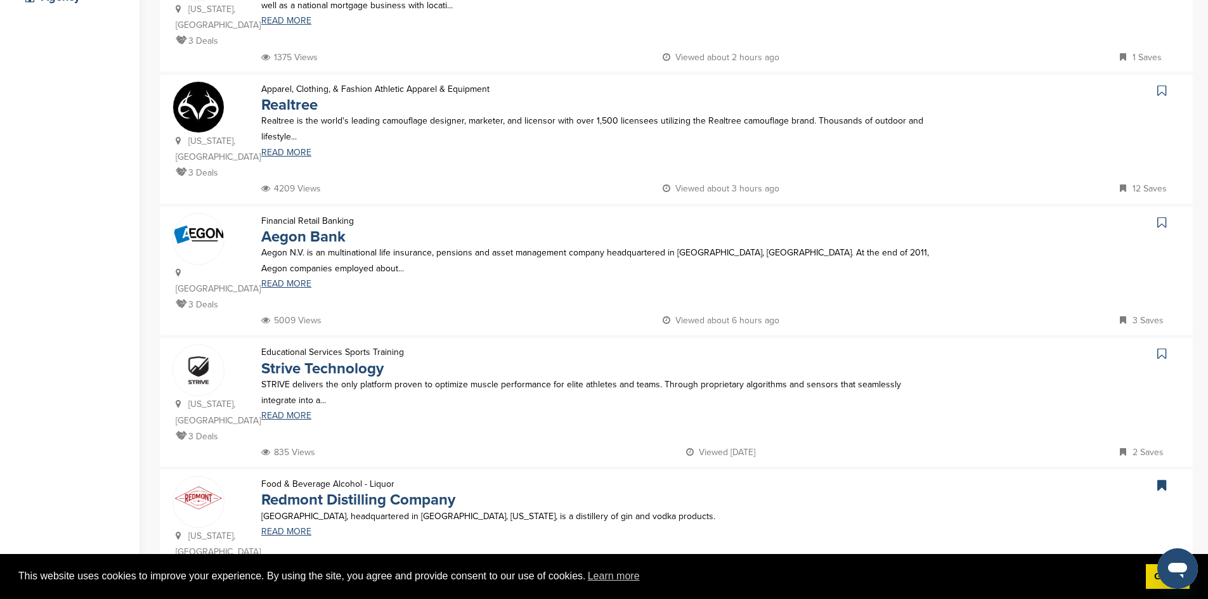
scroll to position [349, 0]
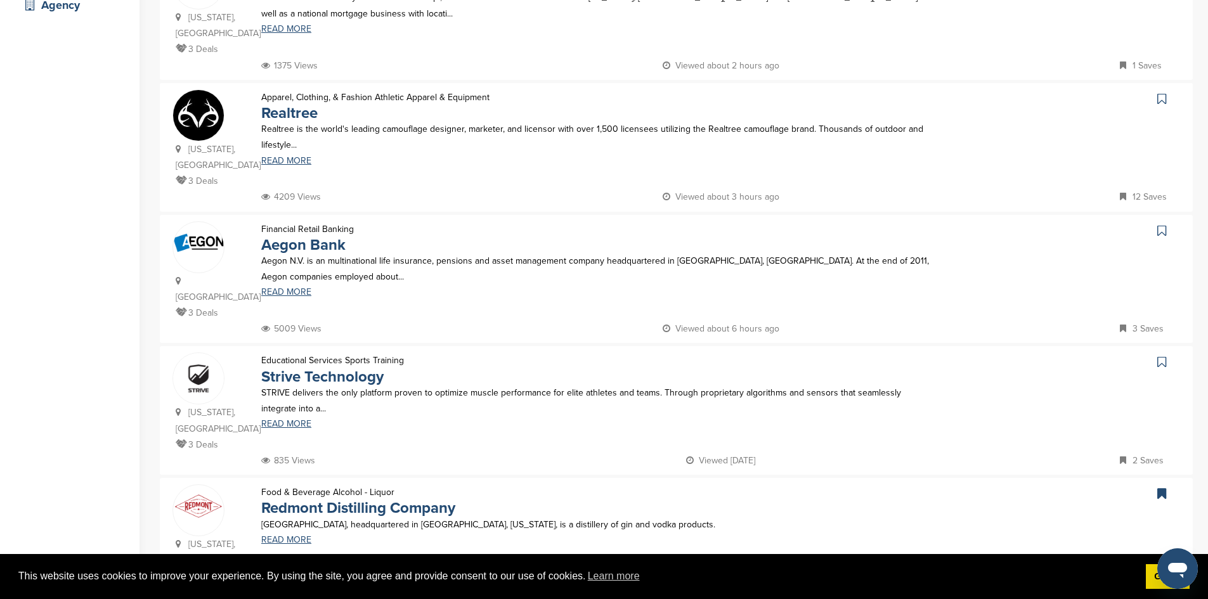
click at [1162, 356] on icon at bounding box center [1161, 362] width 9 height 13
click at [1162, 224] on icon at bounding box center [1161, 230] width 9 height 13
click at [1160, 103] on icon at bounding box center [1161, 99] width 9 height 13
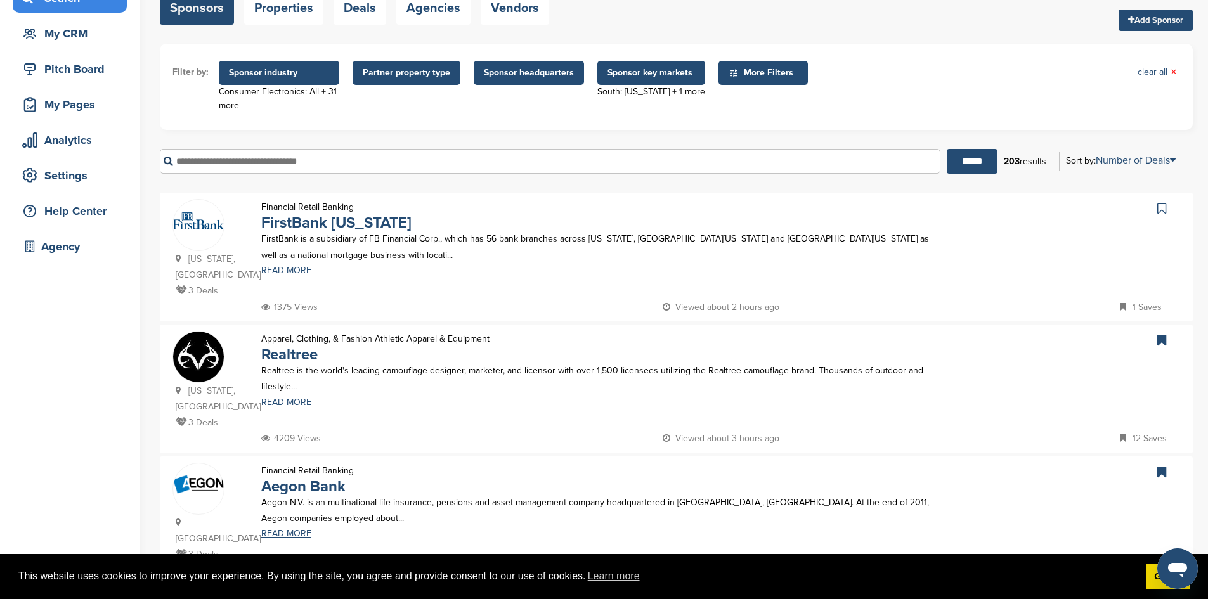
scroll to position [106, 0]
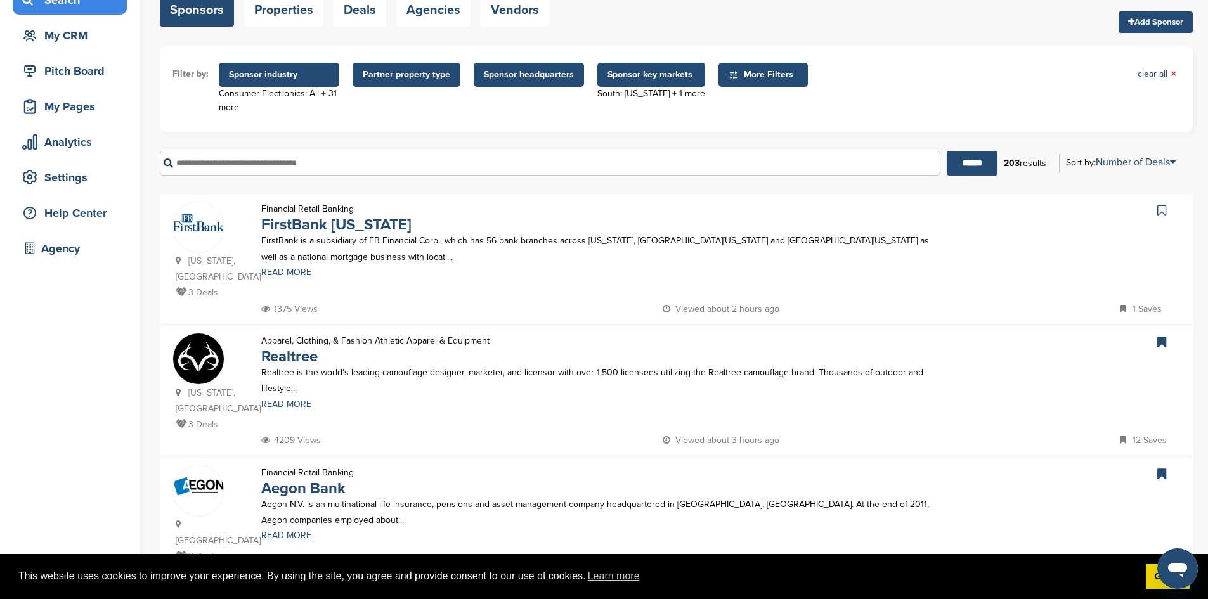
click at [1159, 214] on icon at bounding box center [1161, 210] width 9 height 13
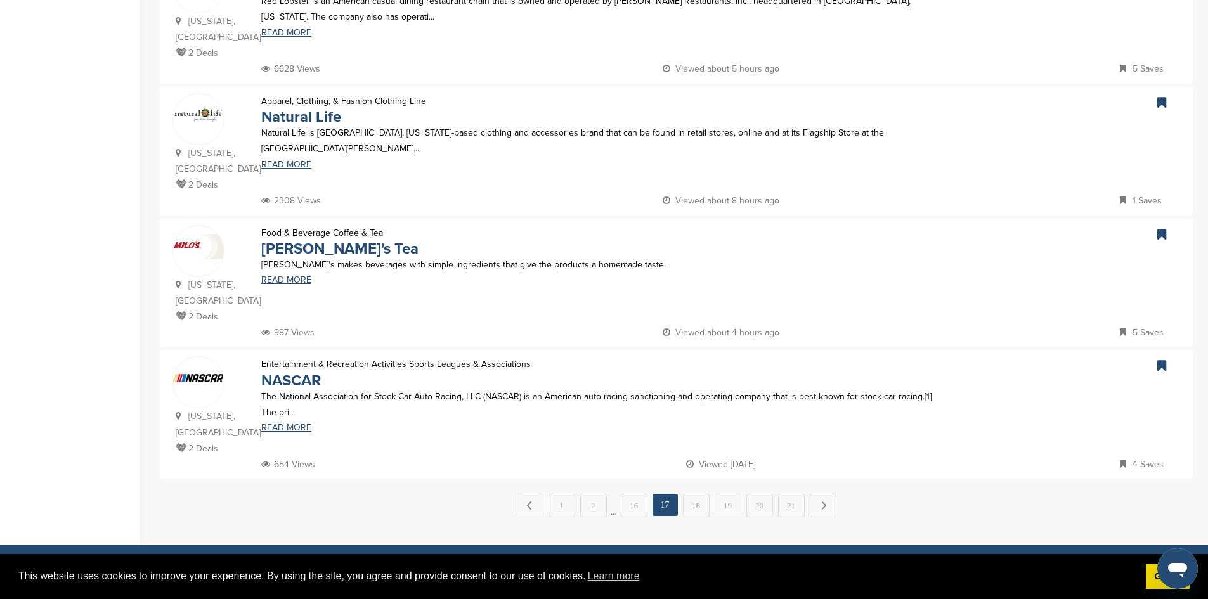
scroll to position [1132, 0]
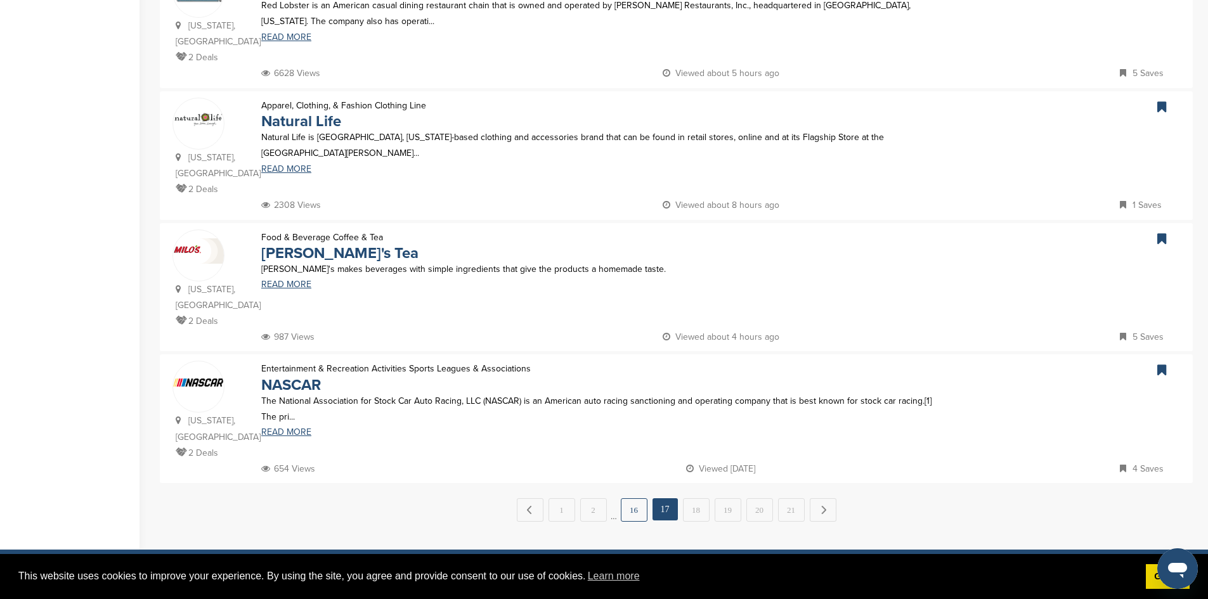
click at [634, 498] on link "16" at bounding box center [634, 509] width 27 height 23
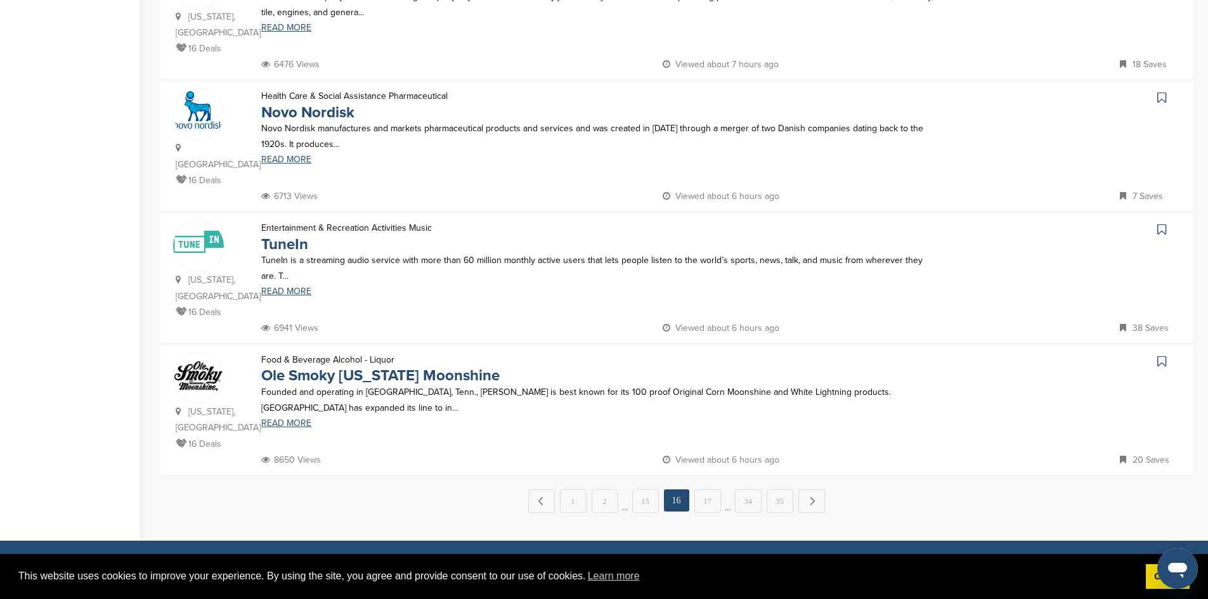
scroll to position [1145, 0]
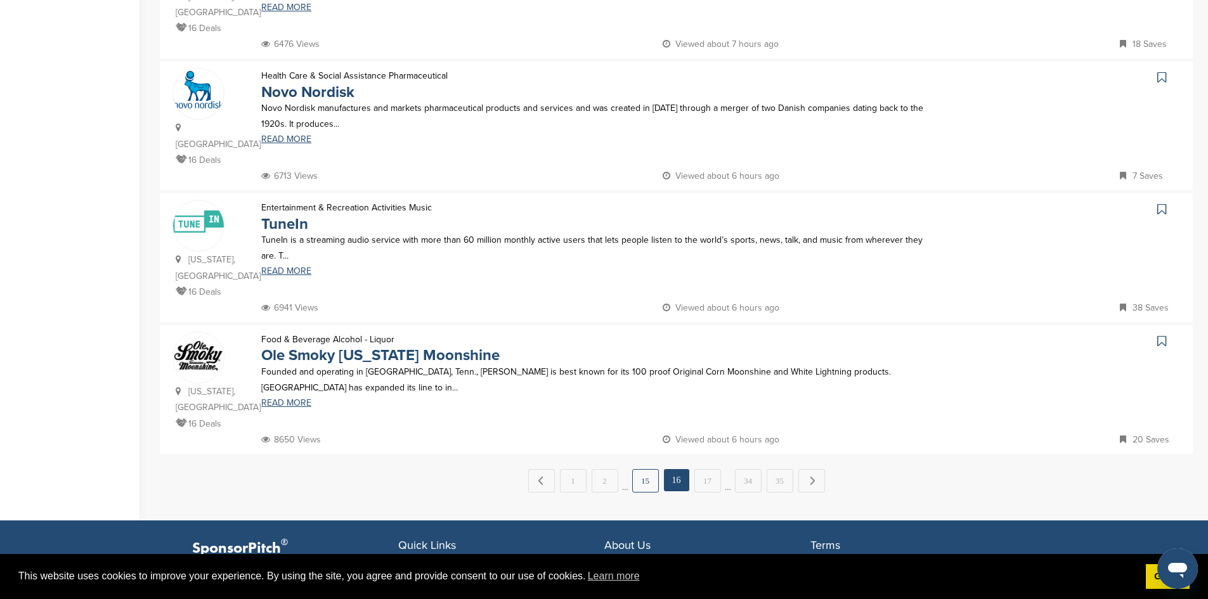
click at [644, 469] on link "15" at bounding box center [645, 480] width 27 height 23
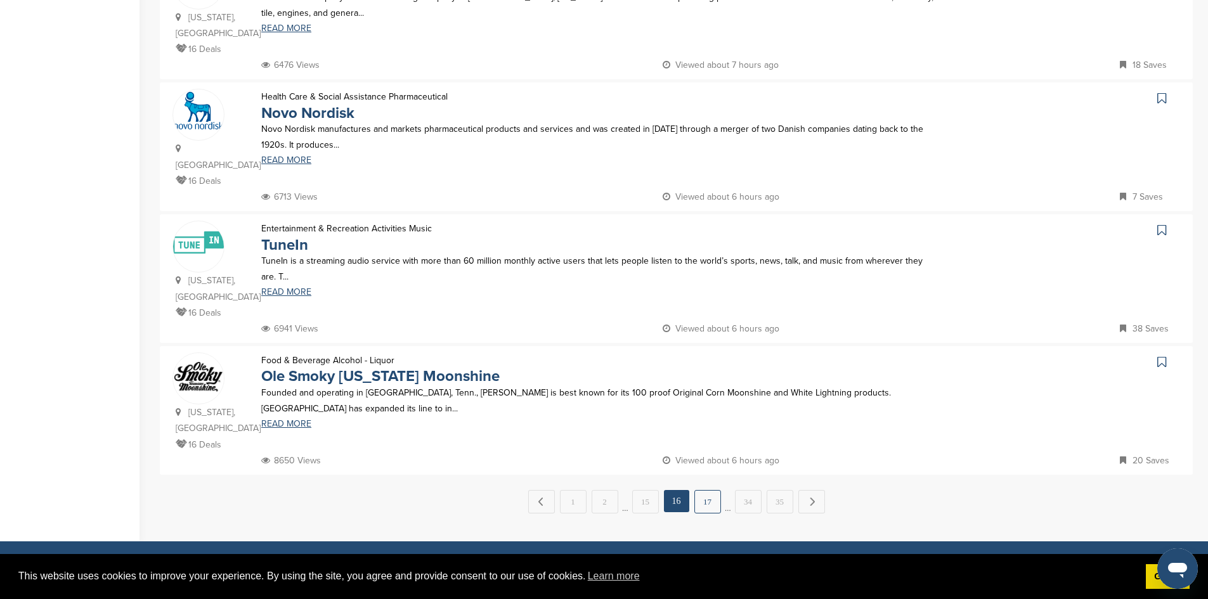
click at [705, 490] on link "17" at bounding box center [707, 501] width 27 height 23
